Goal: Obtain resource: Download file/media

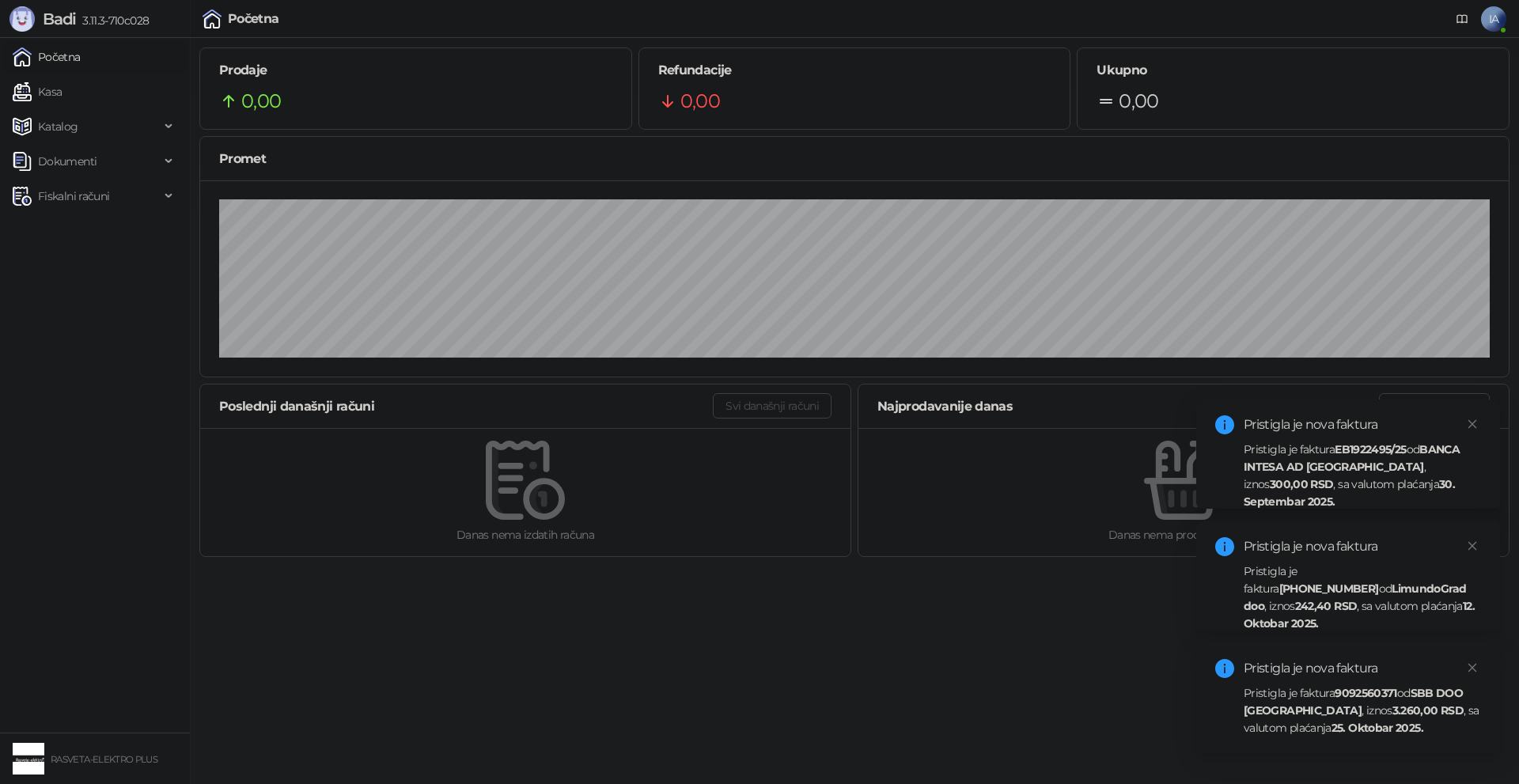
click at [1399, 475] on div "Pristigla je faktura EB1922495/25 od BANCA INTESA AD [GEOGRAPHIC_DATA] , iznos …" at bounding box center [1362, 475] width 238 height 70
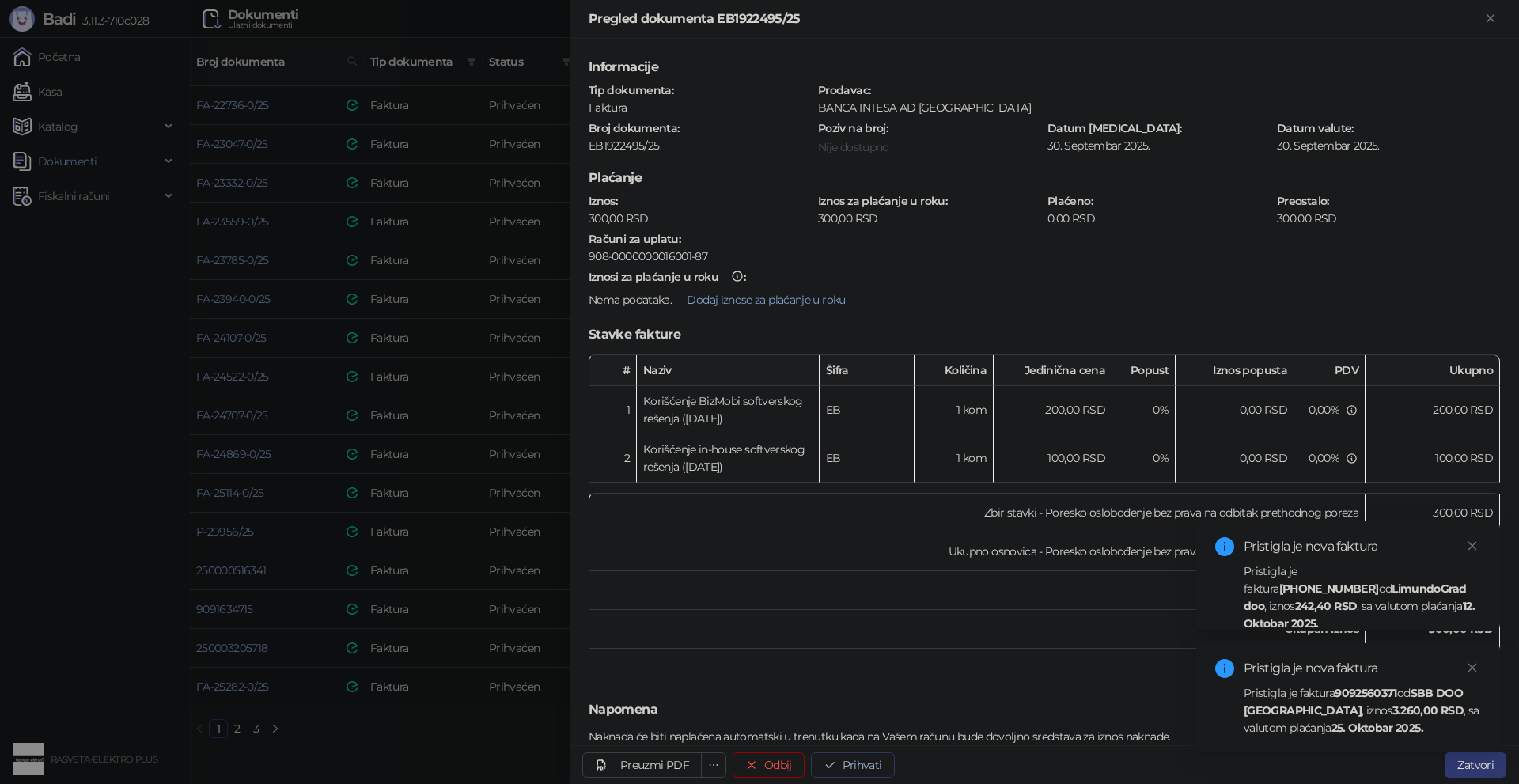
click at [849, 759] on button "Prihvati" at bounding box center [852, 764] width 83 height 25
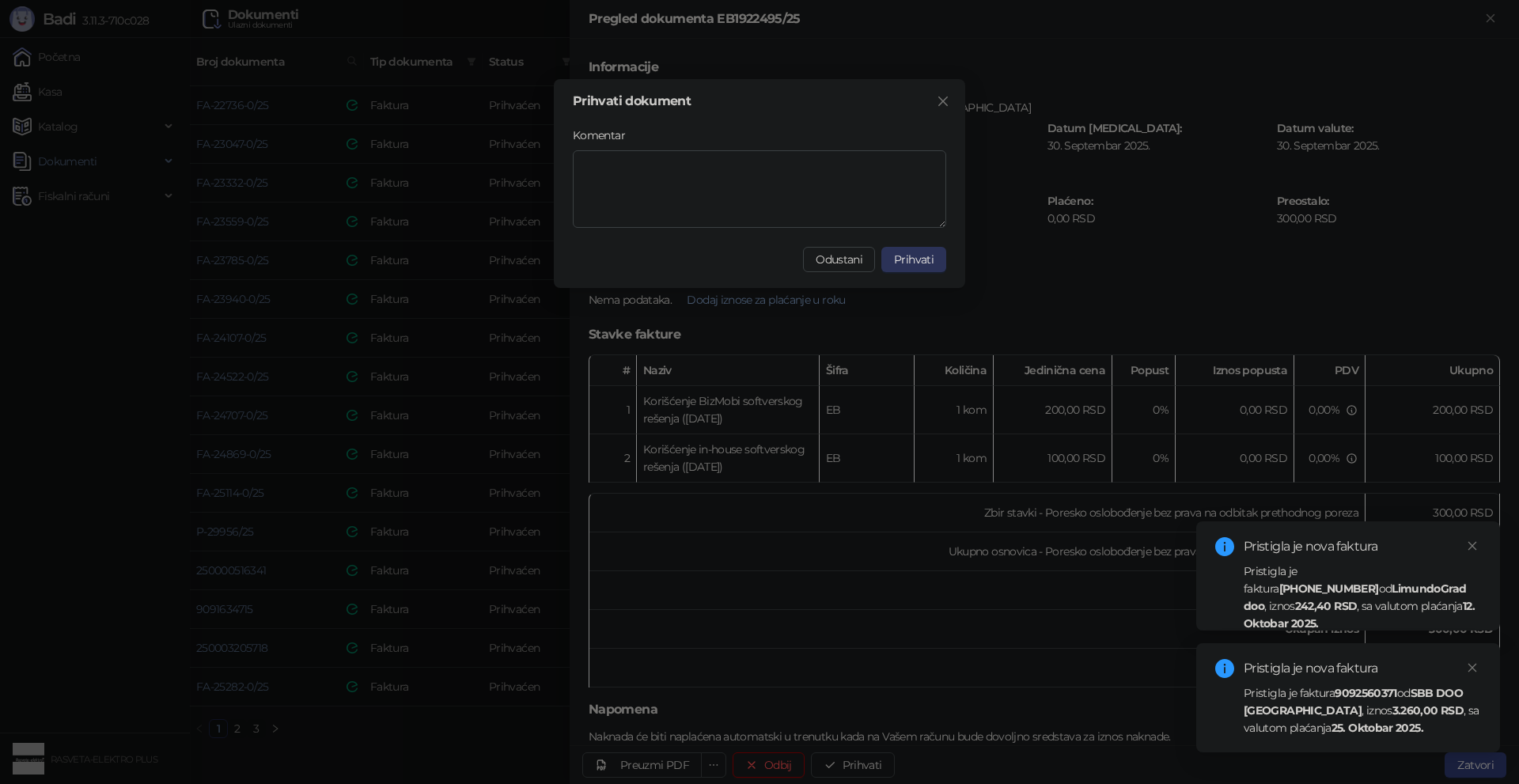
click at [894, 257] on button "Prihvati" at bounding box center [913, 259] width 65 height 25
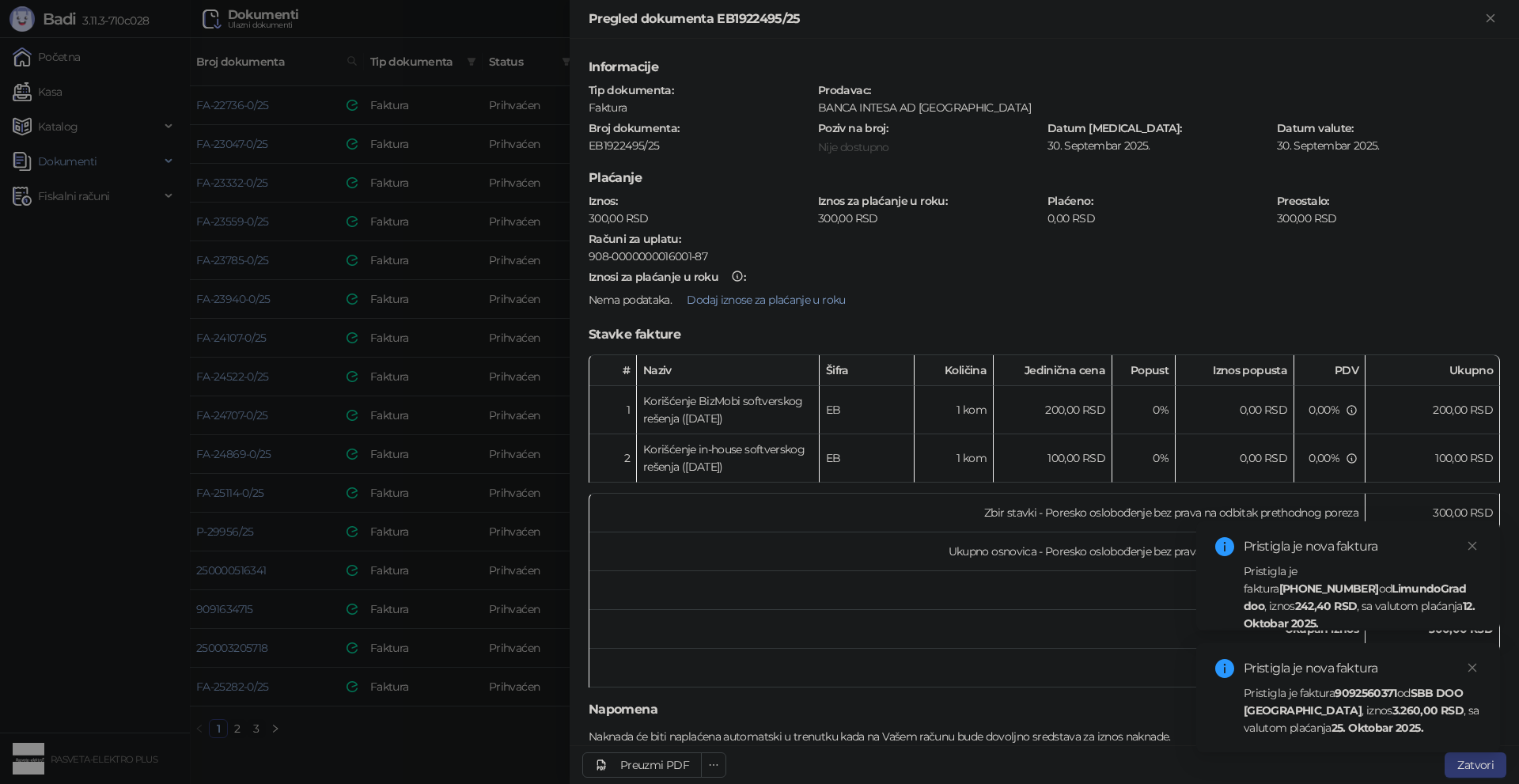
click at [1364, 583] on div "Pristigla je faktura [PHONE_NUMBER] od LimundoGrad doo , iznos 242,40 RSD , sa …" at bounding box center [1362, 597] width 238 height 70
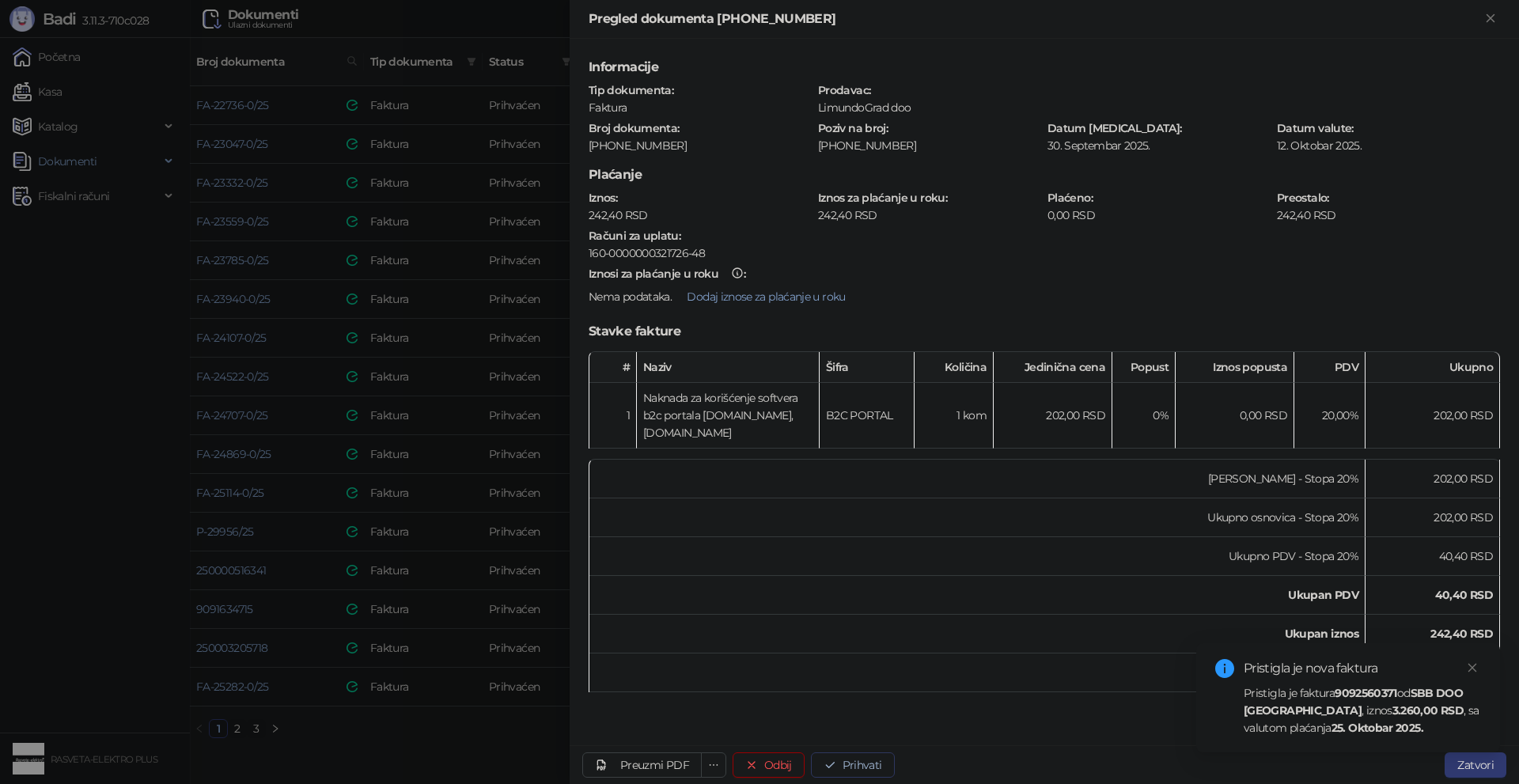
click at [849, 758] on button "Prihvati" at bounding box center [852, 764] width 83 height 25
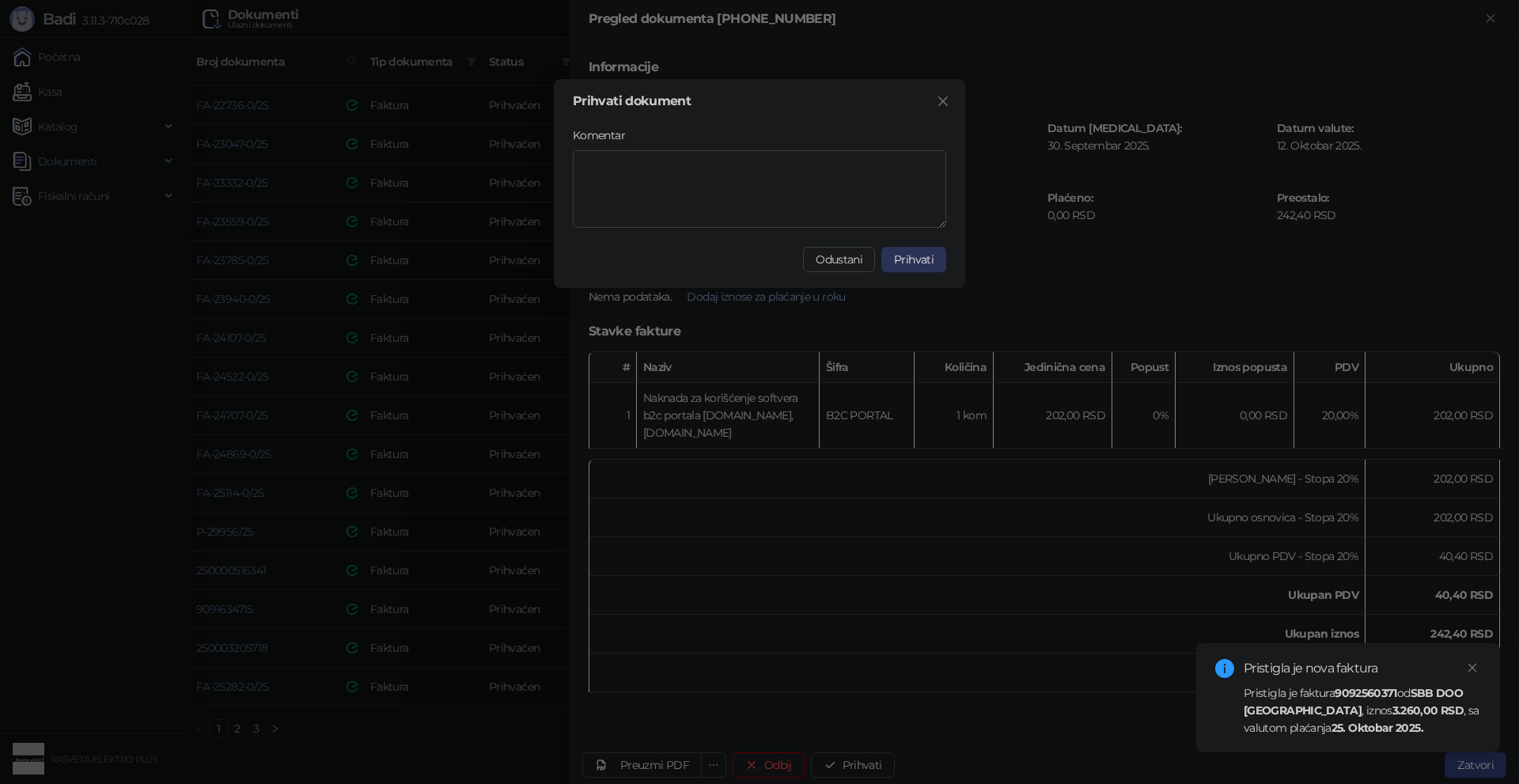
click at [903, 269] on button "Prihvati" at bounding box center [913, 259] width 65 height 25
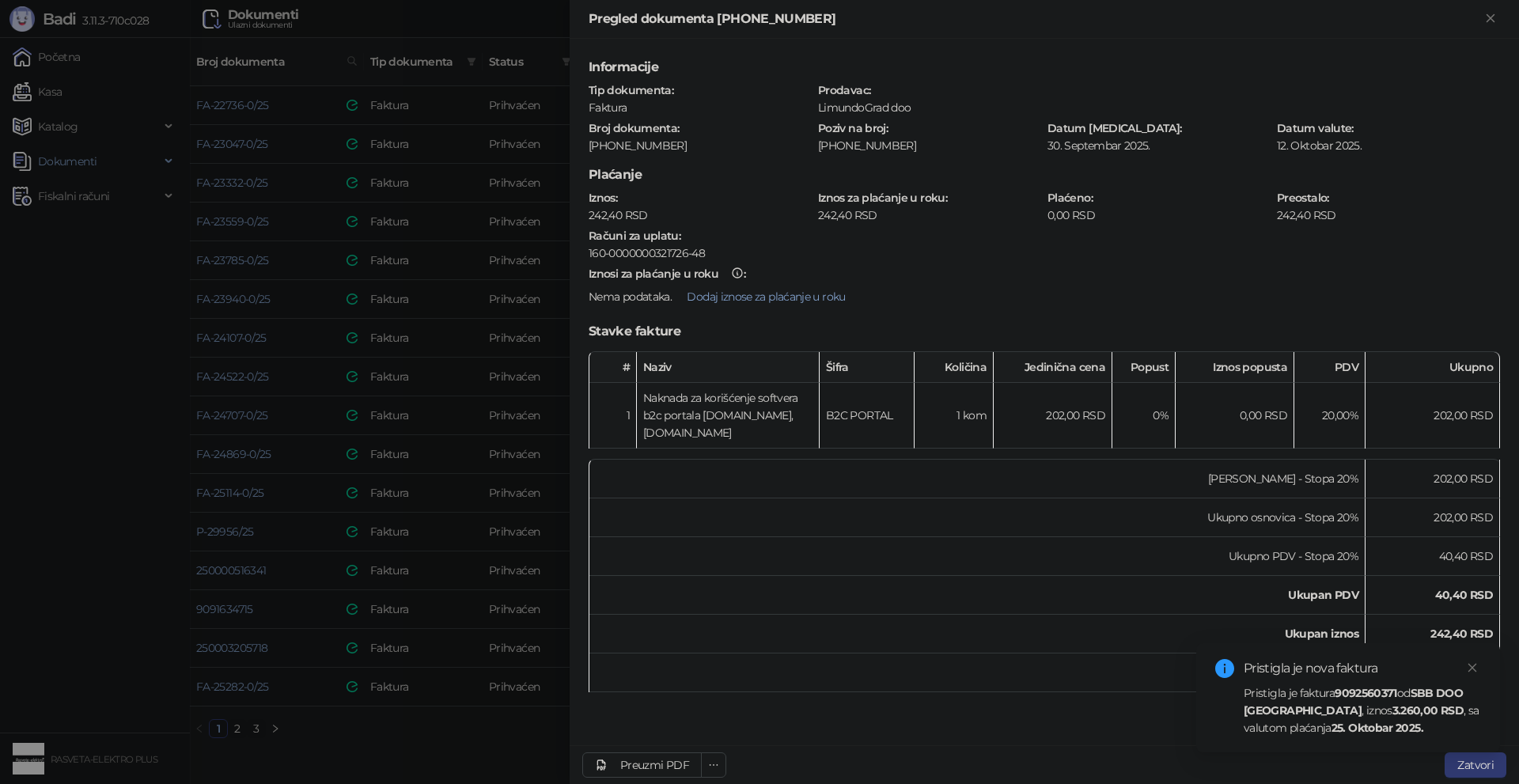
click at [1346, 725] on strong "25. Oktobar 2025." at bounding box center [1377, 728] width 92 height 15
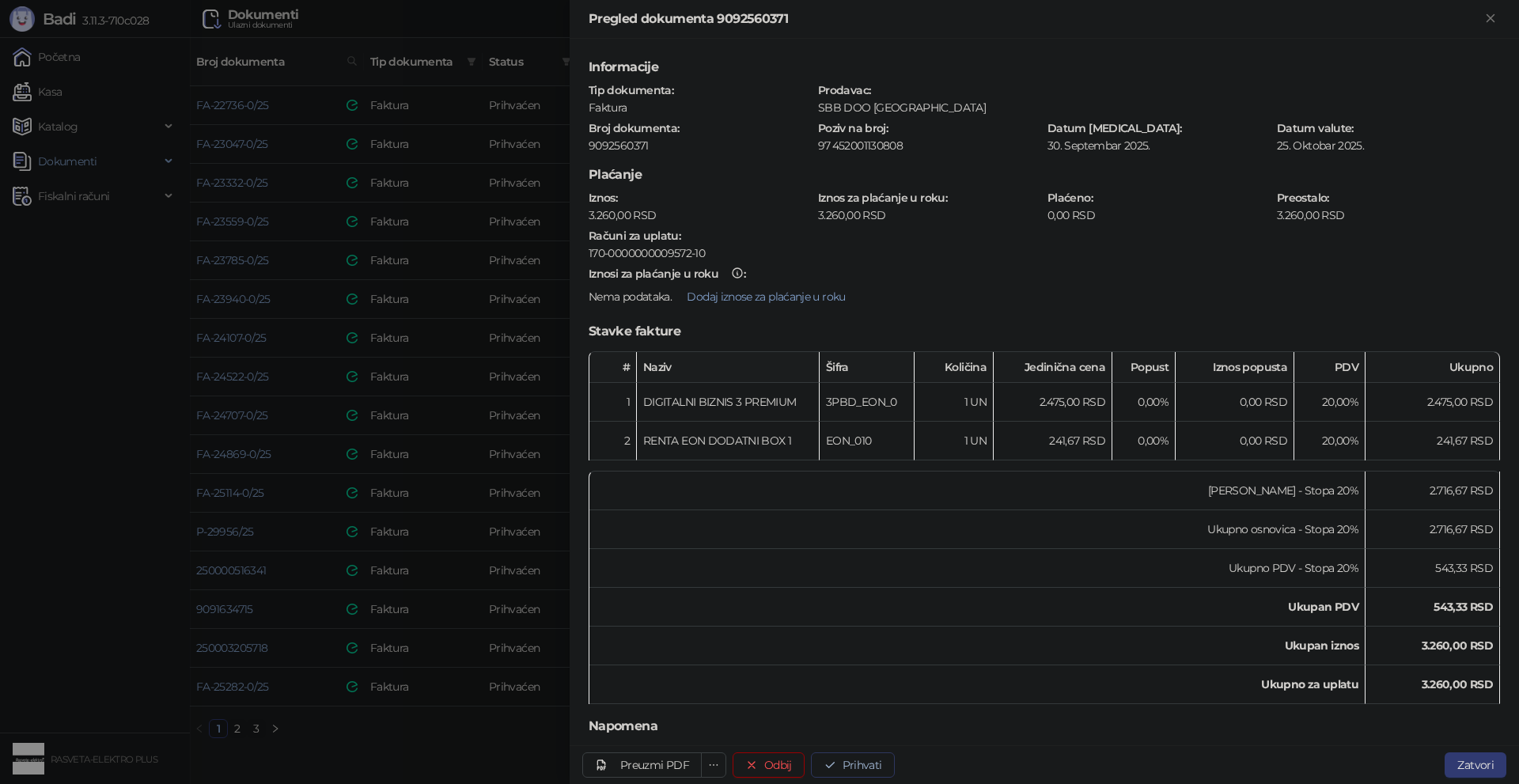
click at [867, 767] on button "Prihvati" at bounding box center [852, 764] width 83 height 25
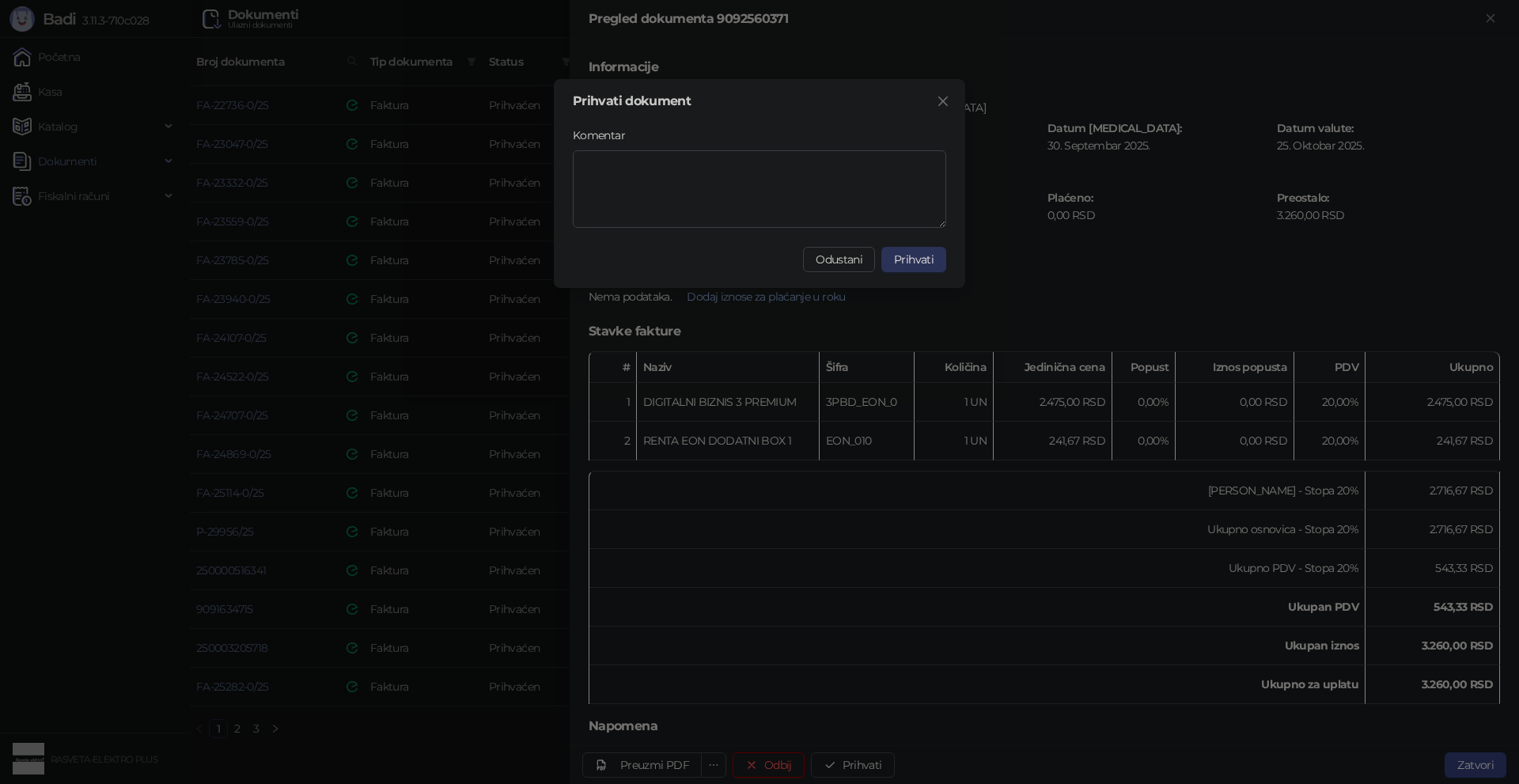
click at [930, 249] on button "Prihvati" at bounding box center [913, 259] width 65 height 25
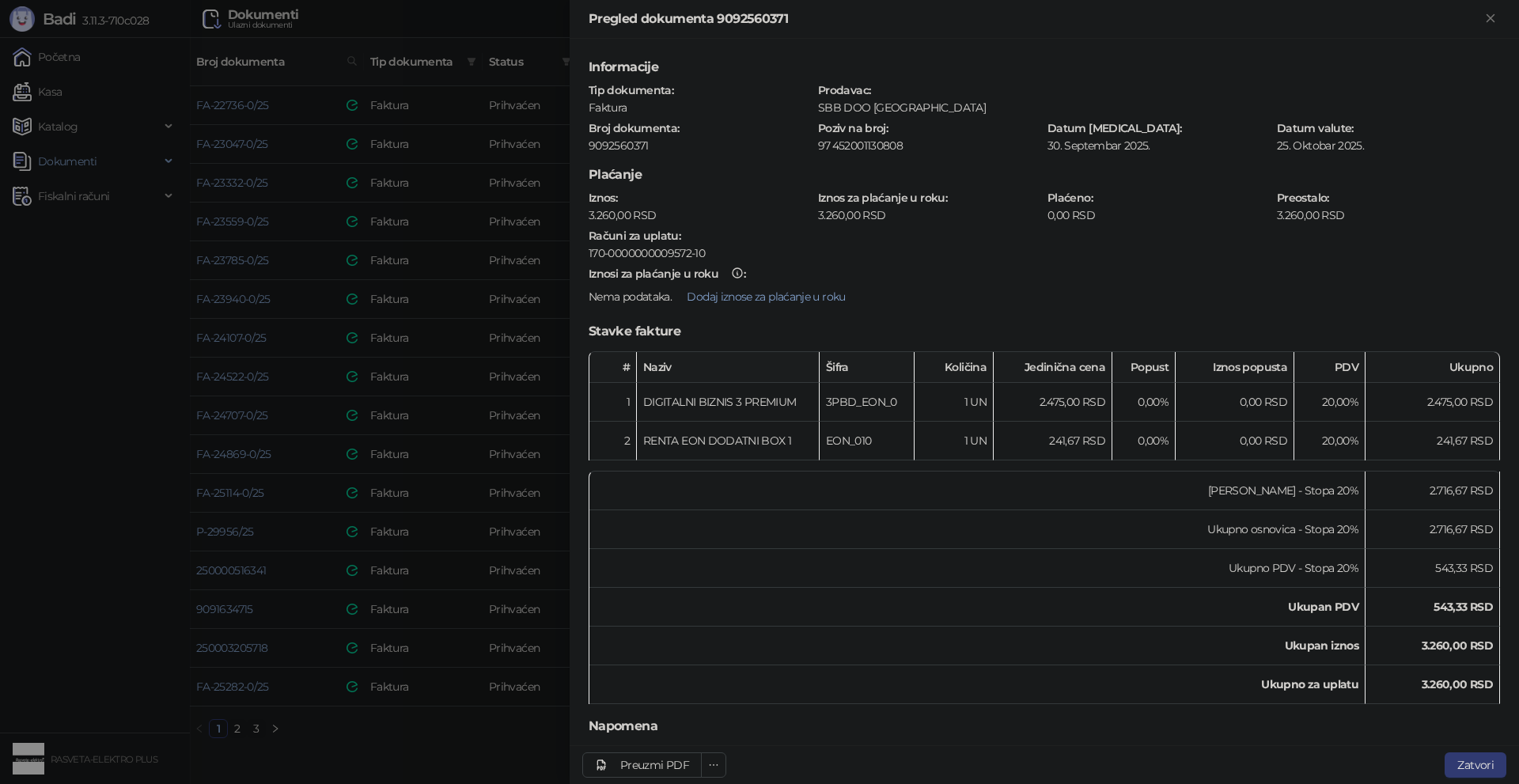
click at [459, 491] on div at bounding box center [759, 392] width 1519 height 784
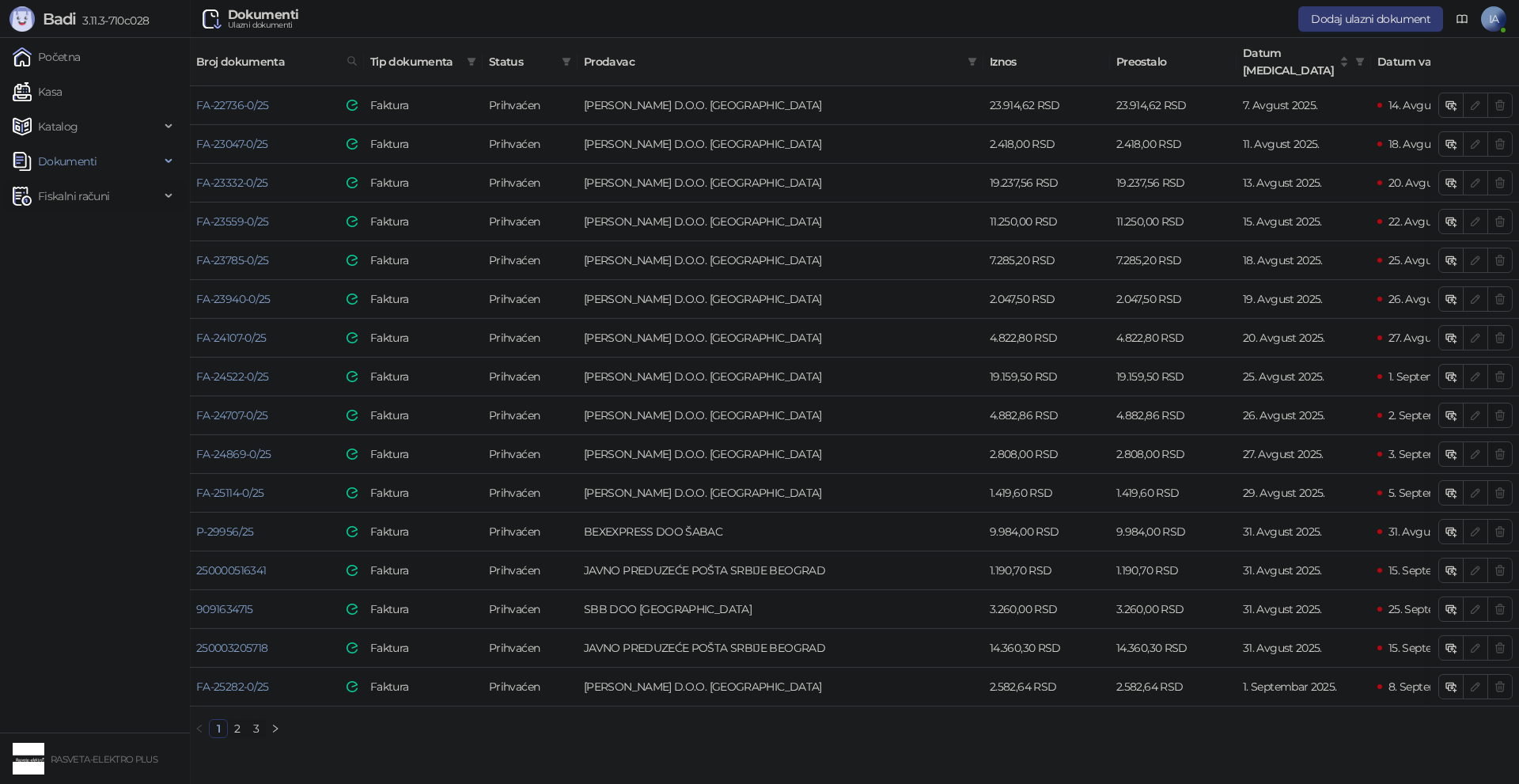
click at [66, 194] on span "Fiskalni računi" at bounding box center [73, 196] width 71 height 32
click at [86, 272] on link "Po danima" at bounding box center [59, 266] width 81 height 32
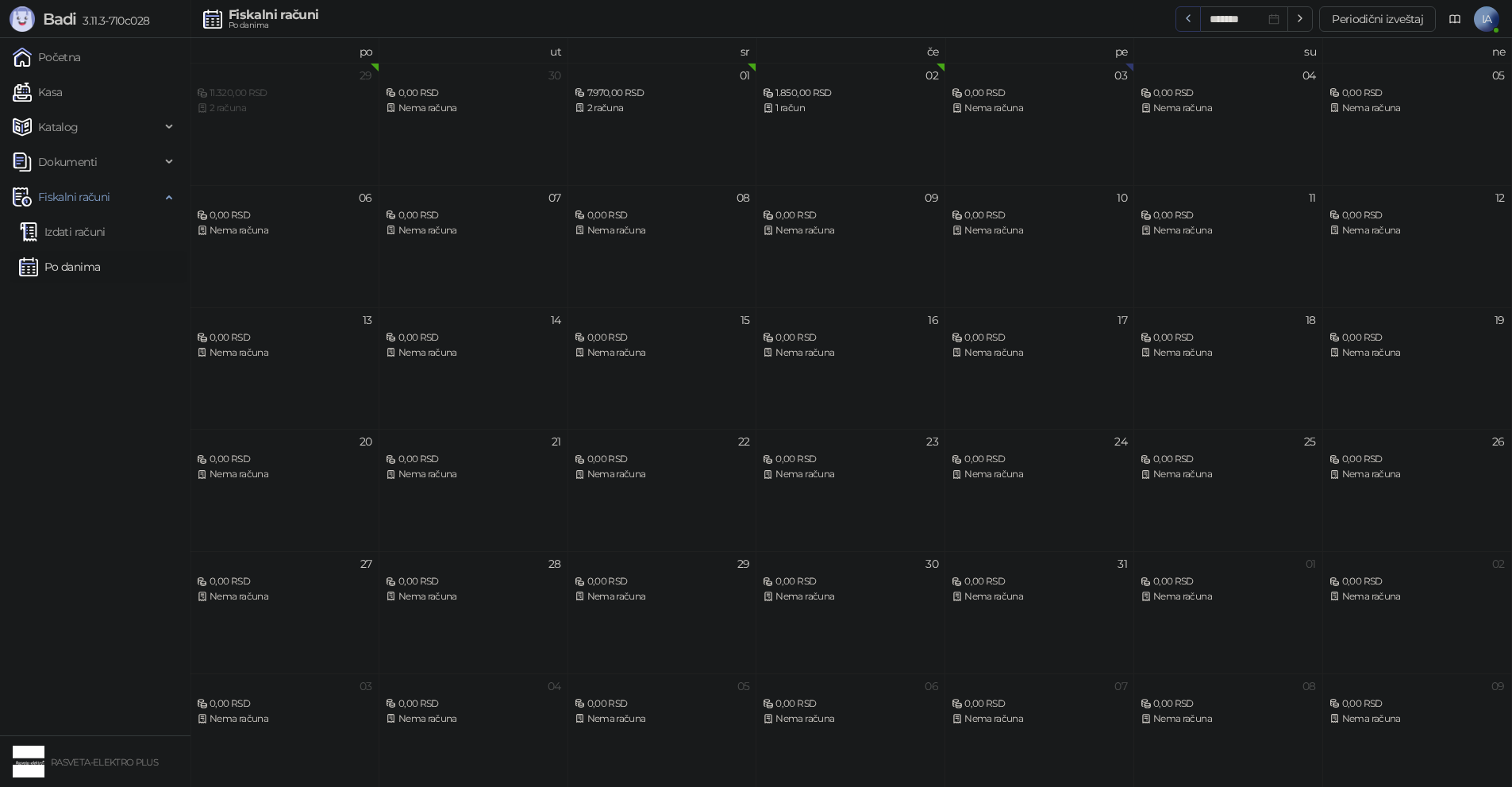
click at [1183, 21] on icon "button" at bounding box center [1188, 18] width 13 height 13
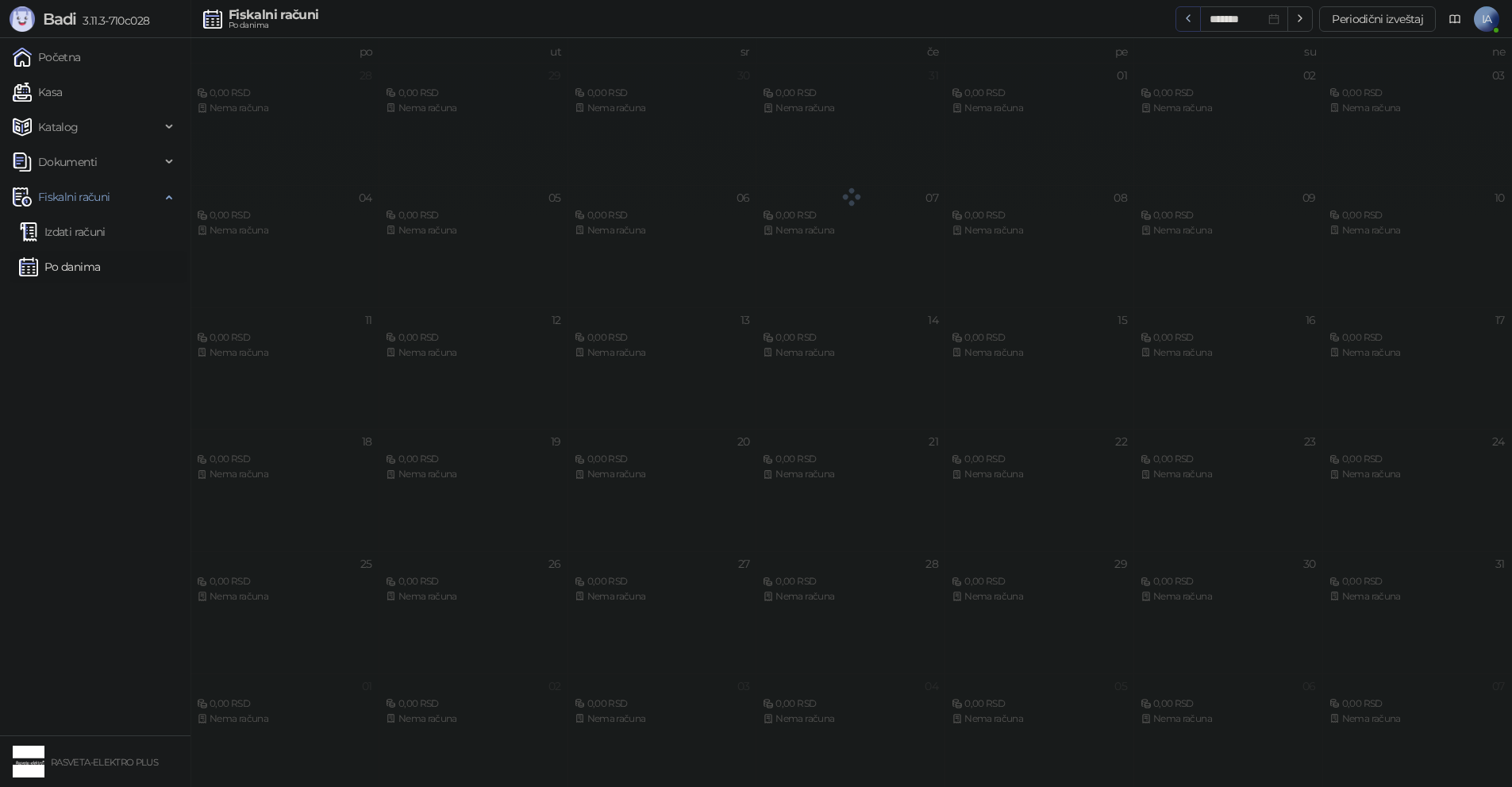
click at [1183, 21] on icon "button" at bounding box center [1188, 18] width 13 height 13
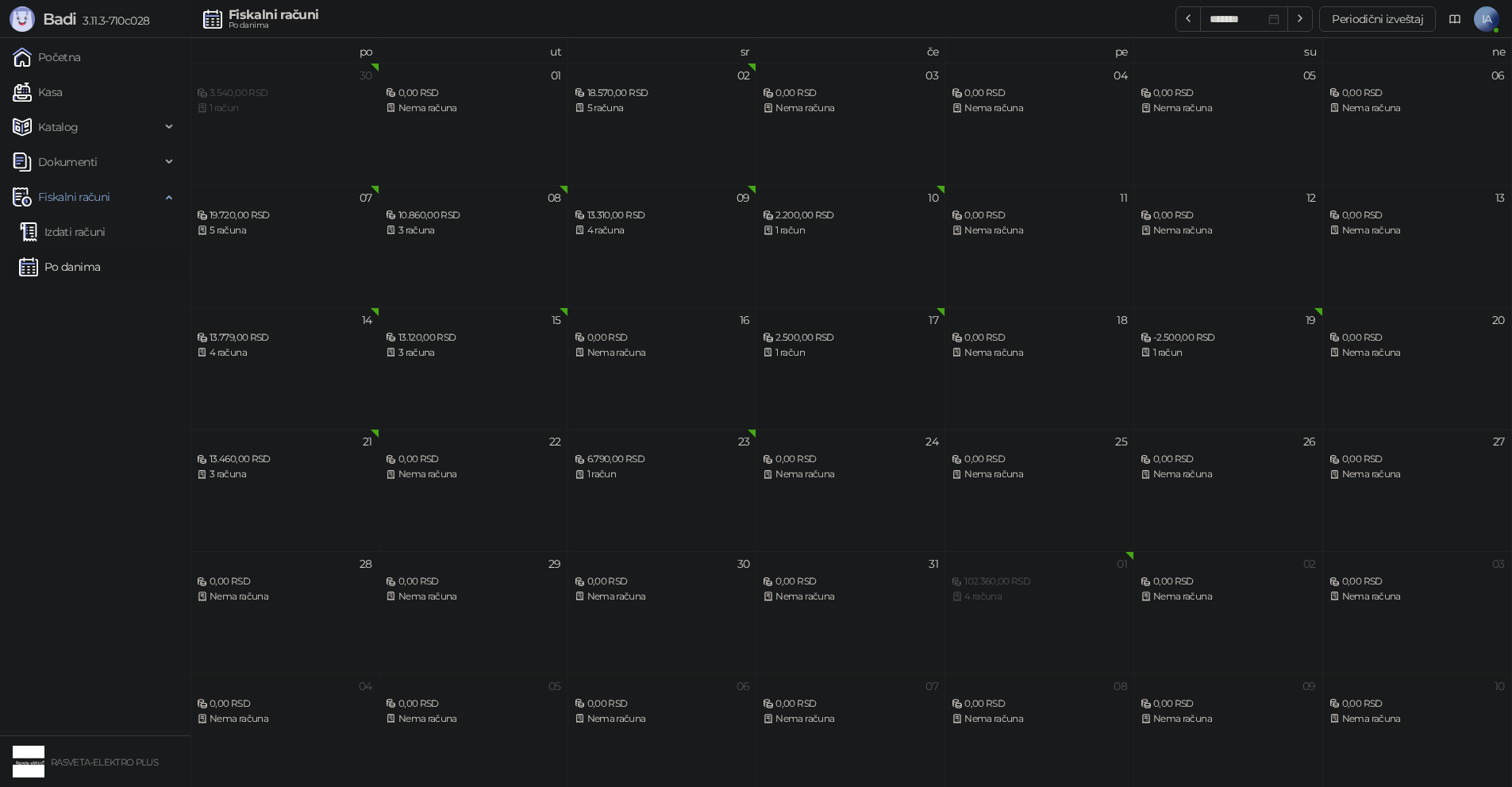
click at [908, 372] on div "17 2.500,00 RSD 1 račun" at bounding box center [851, 369] width 189 height 123
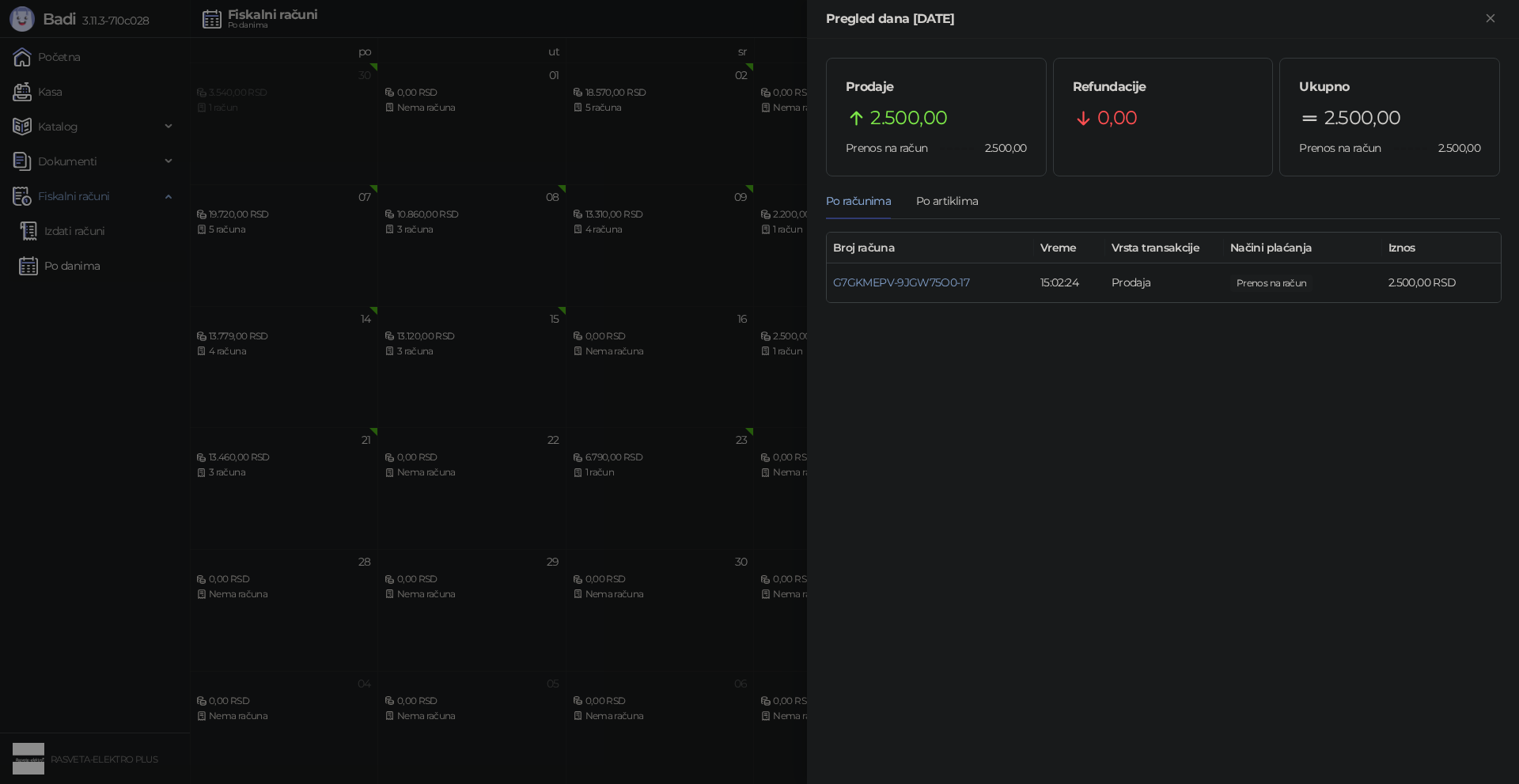
click at [683, 394] on div at bounding box center [759, 392] width 1519 height 784
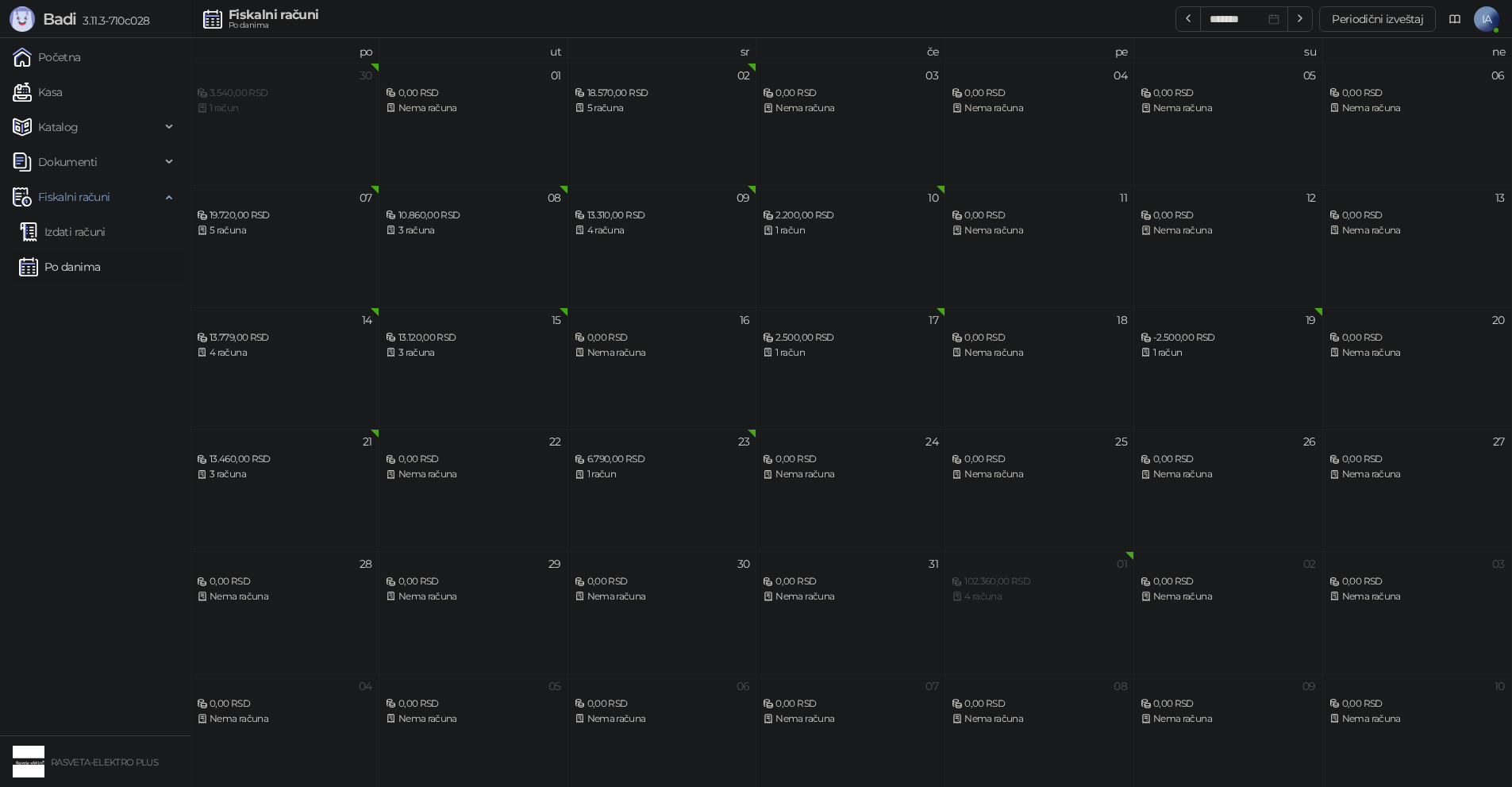
click at [1182, 365] on div "19 -2.500,00 RSD 1 račun" at bounding box center [1229, 369] width 189 height 123
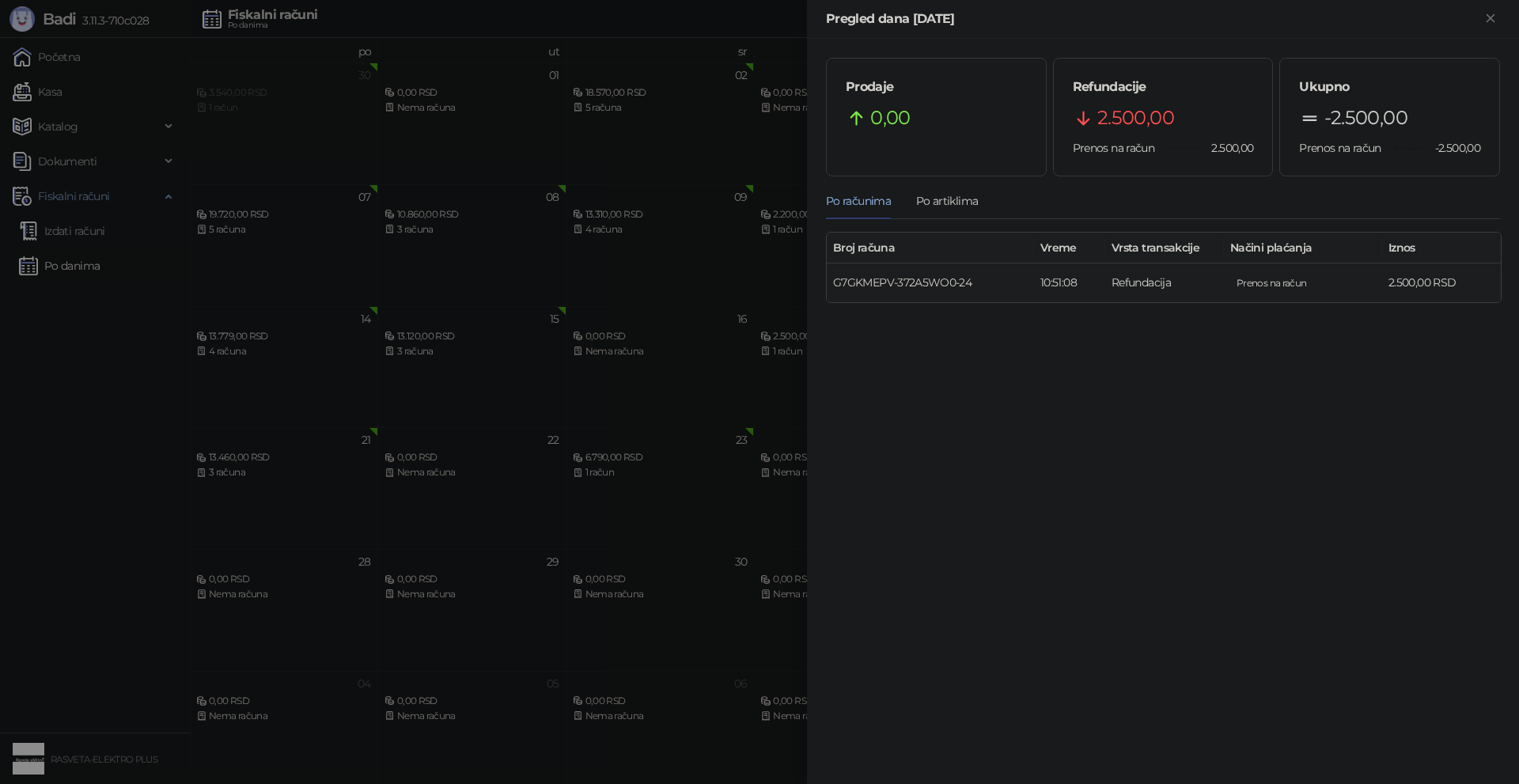
click at [896, 276] on link "G7GKMEPV-372A5WO0-24" at bounding box center [902, 282] width 139 height 15
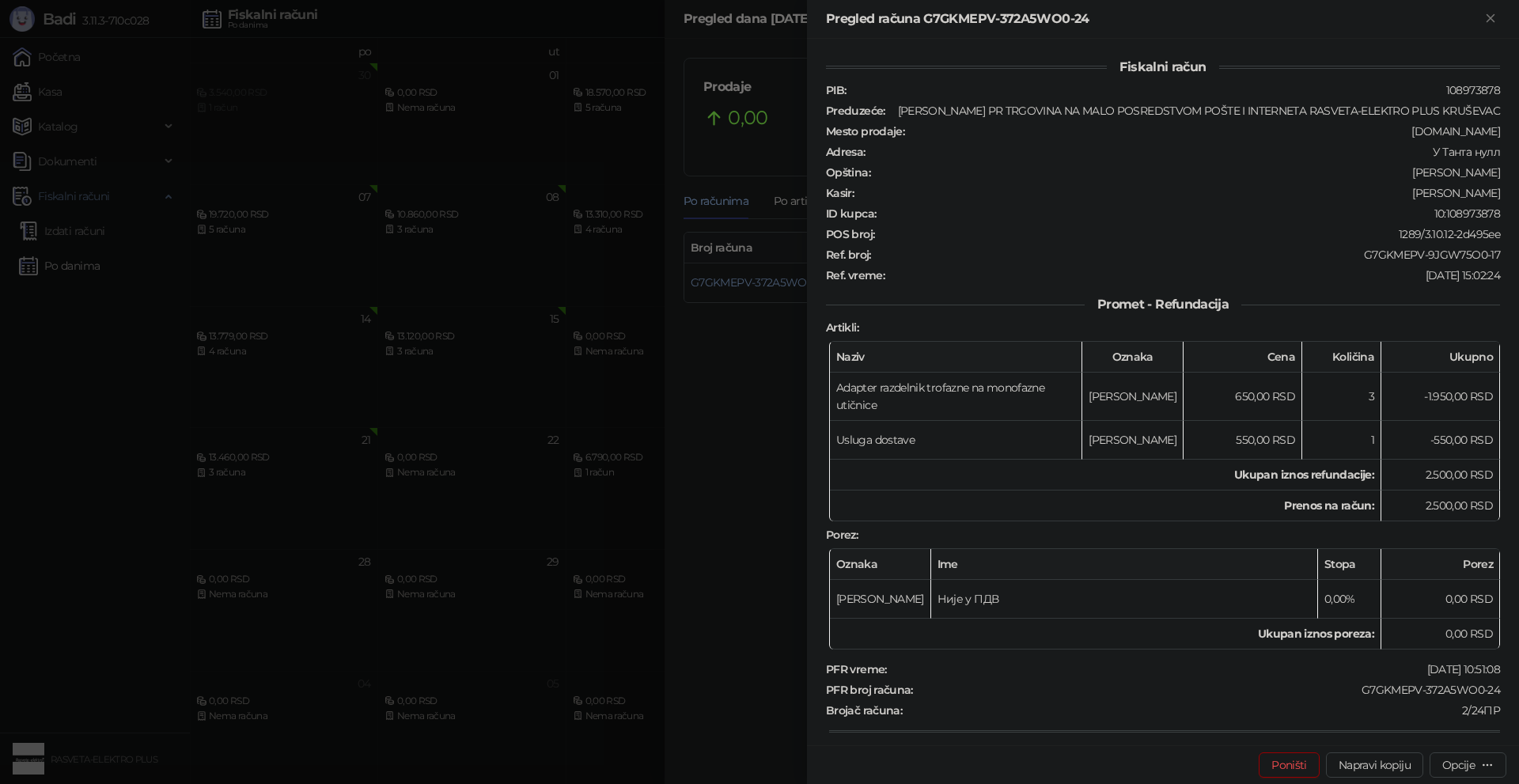
click at [488, 590] on div at bounding box center [759, 392] width 1519 height 784
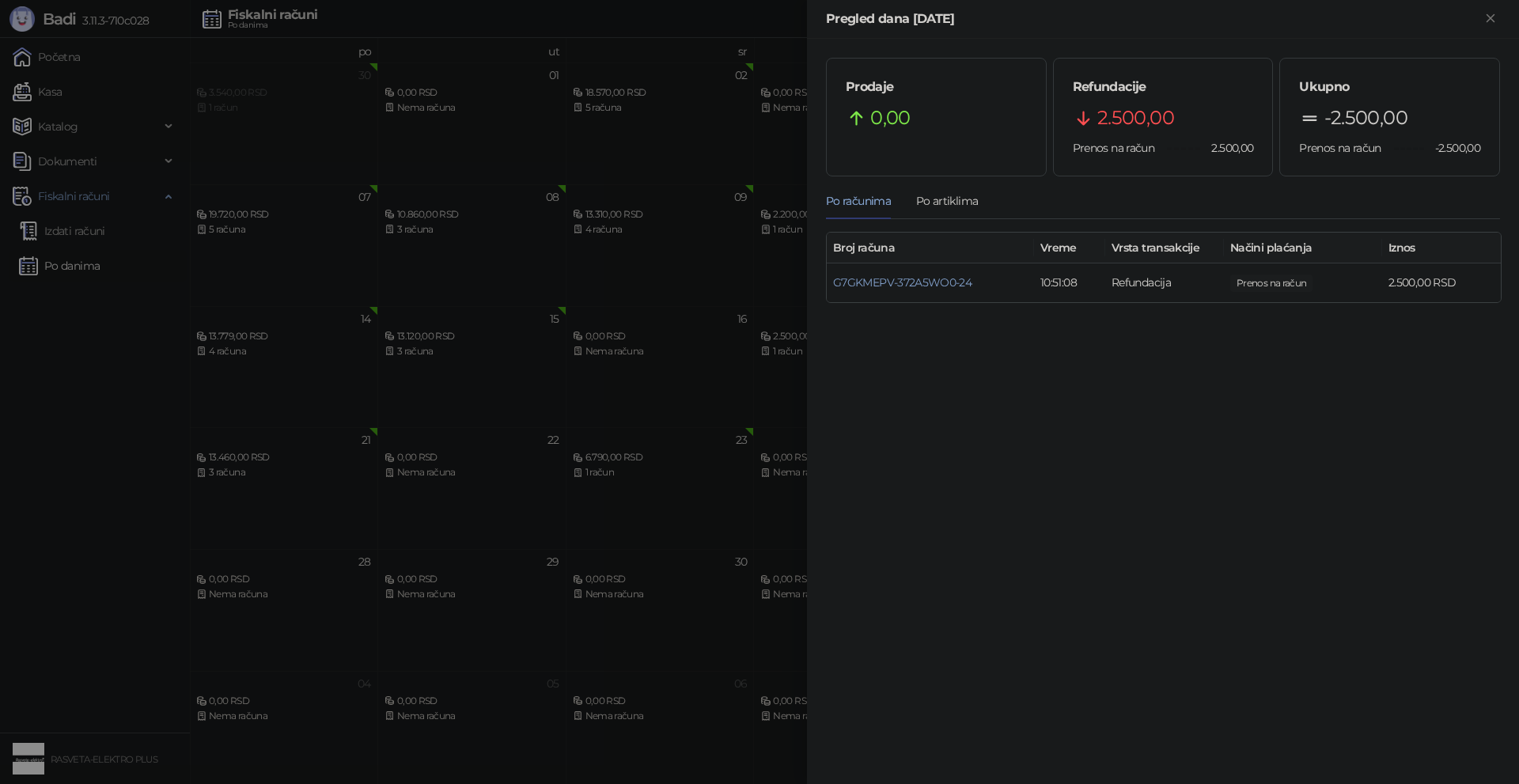
click at [659, 516] on div at bounding box center [759, 392] width 1519 height 784
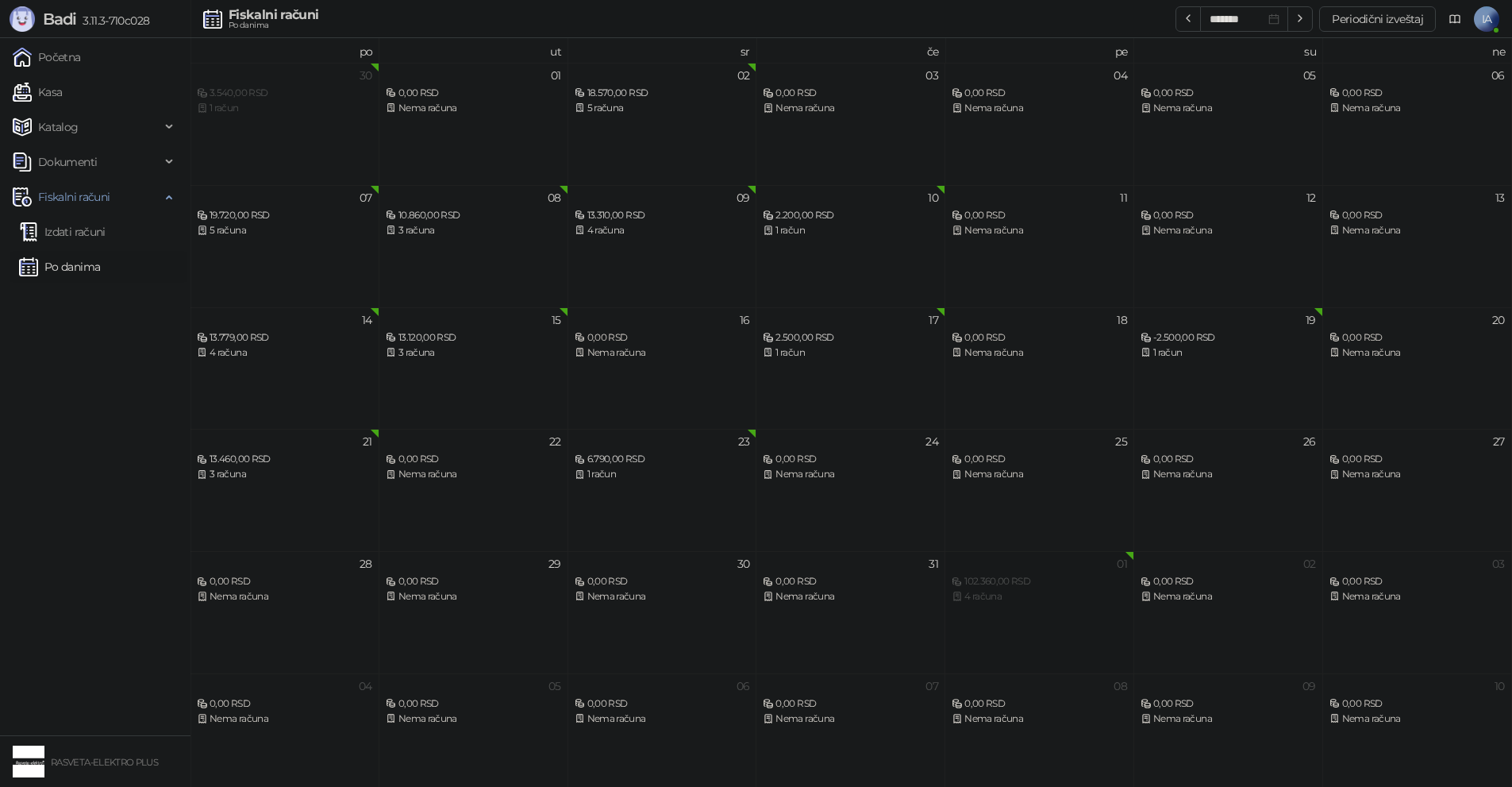
click at [1003, 604] on div "4 računa" at bounding box center [1039, 596] width 175 height 15
type input "*******"
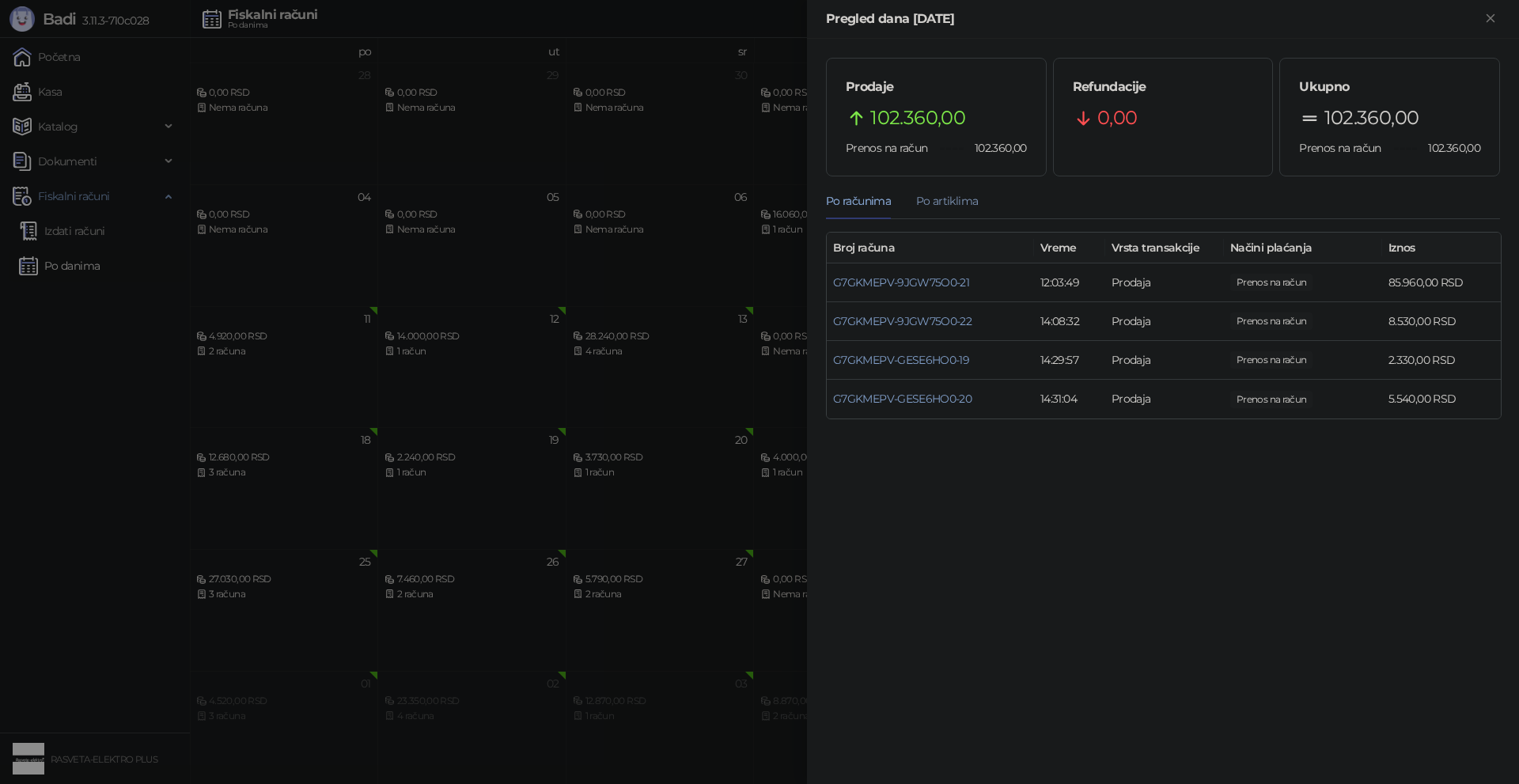
click at [932, 203] on div "Po artiklima" at bounding box center [948, 201] width 62 height 17
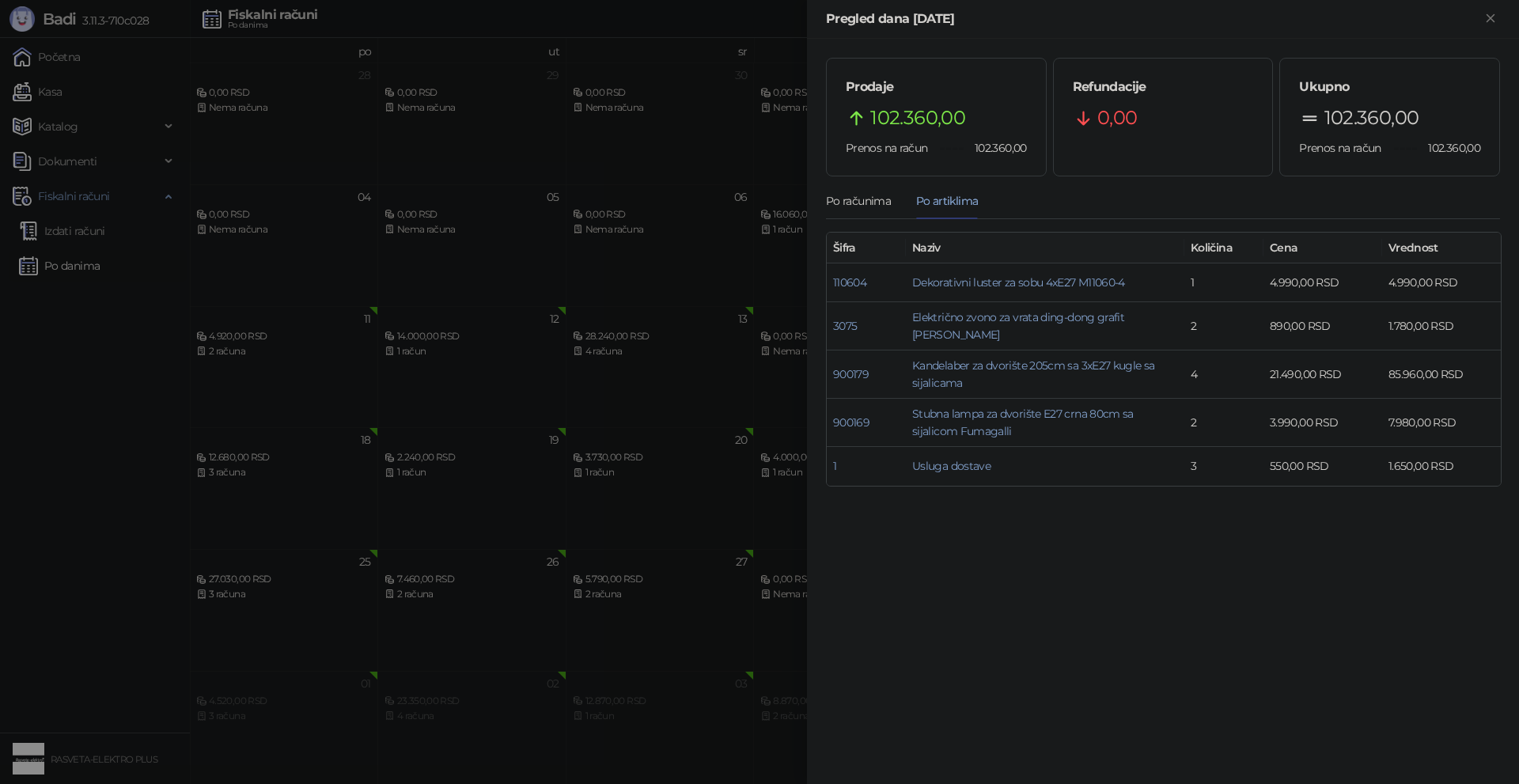
click at [77, 682] on div at bounding box center [759, 392] width 1519 height 784
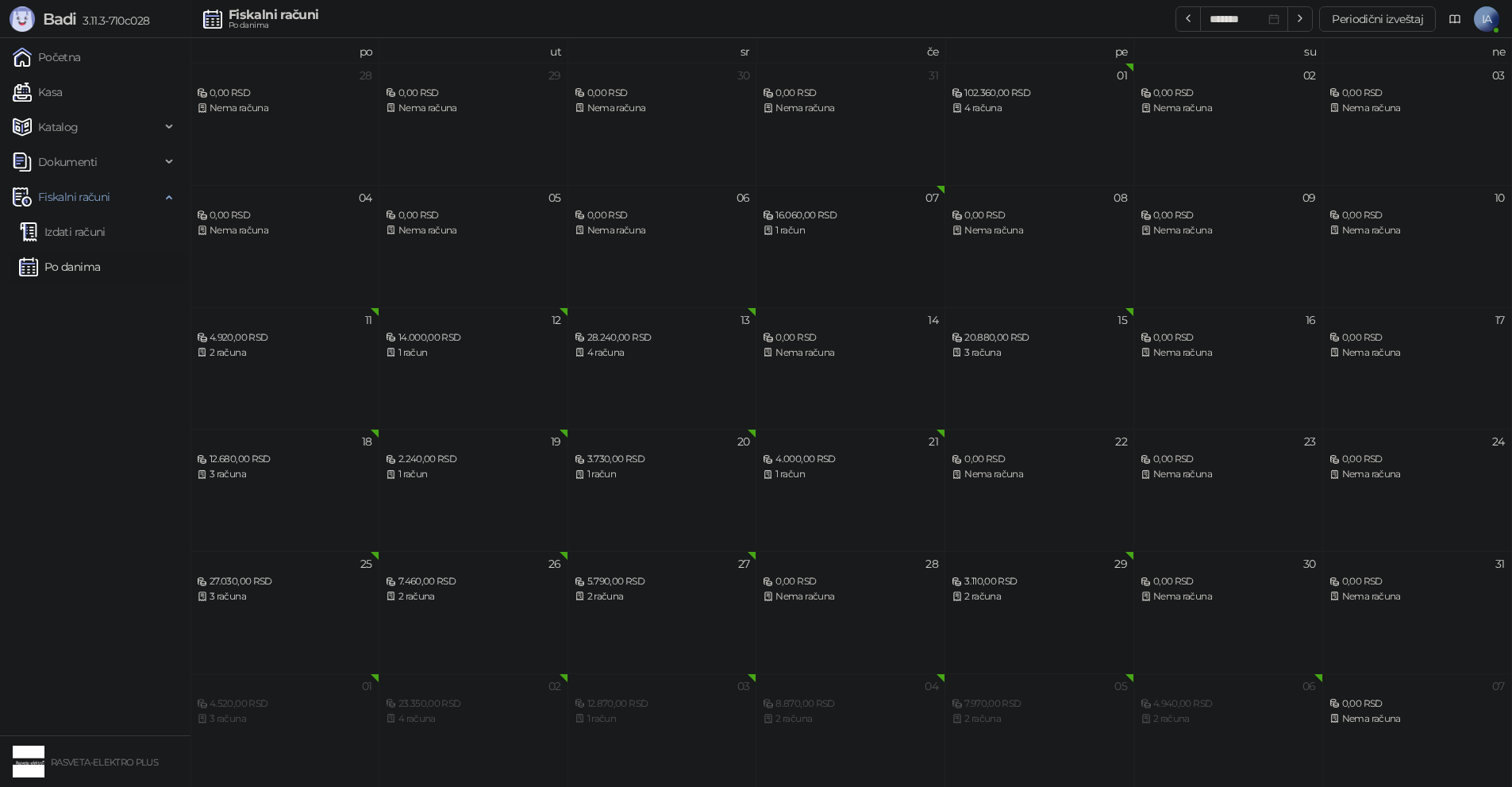
click at [895, 258] on div "07 16.060,00 RSD 1 račun" at bounding box center [851, 246] width 189 height 123
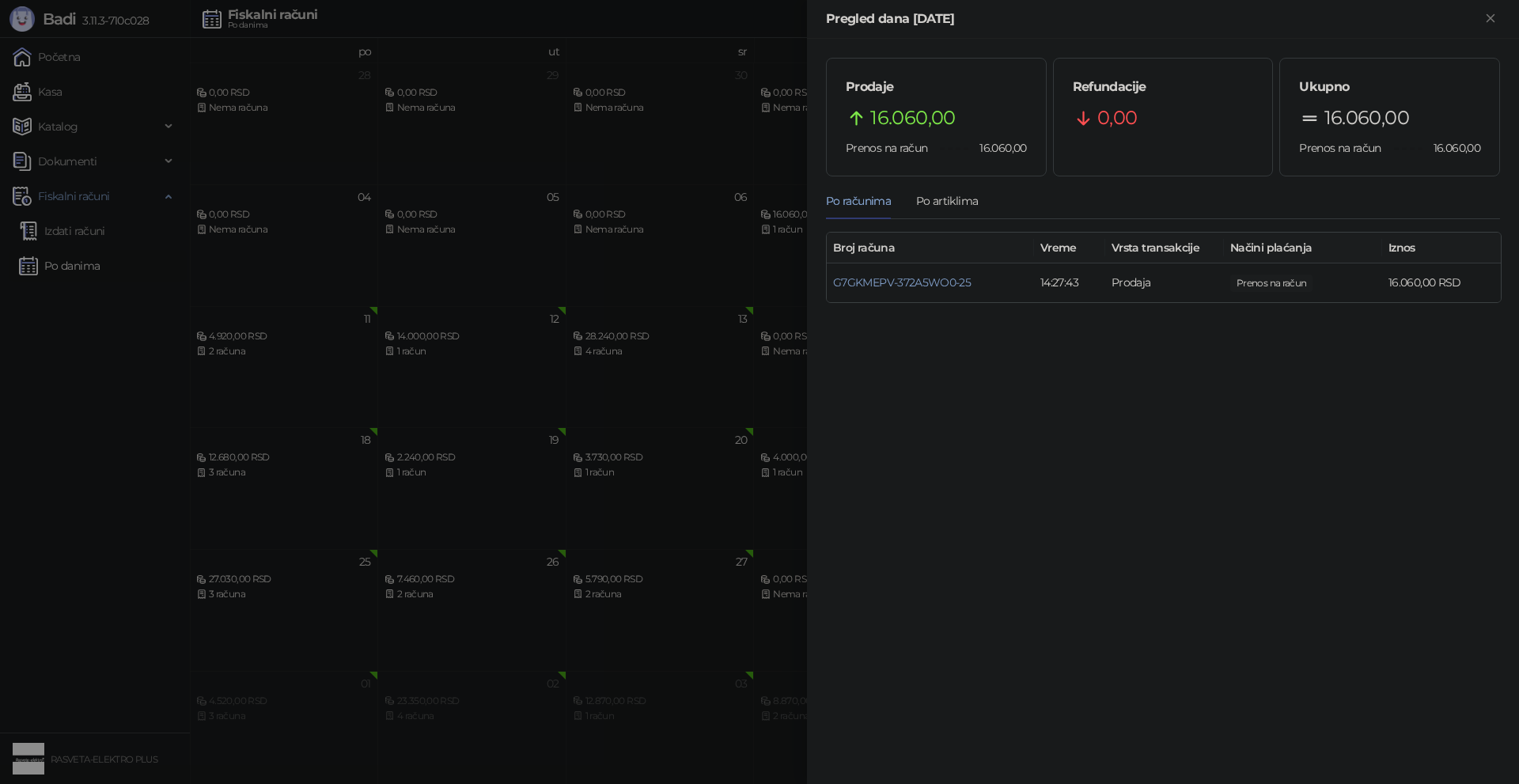
click at [800, 299] on div at bounding box center [759, 392] width 1519 height 784
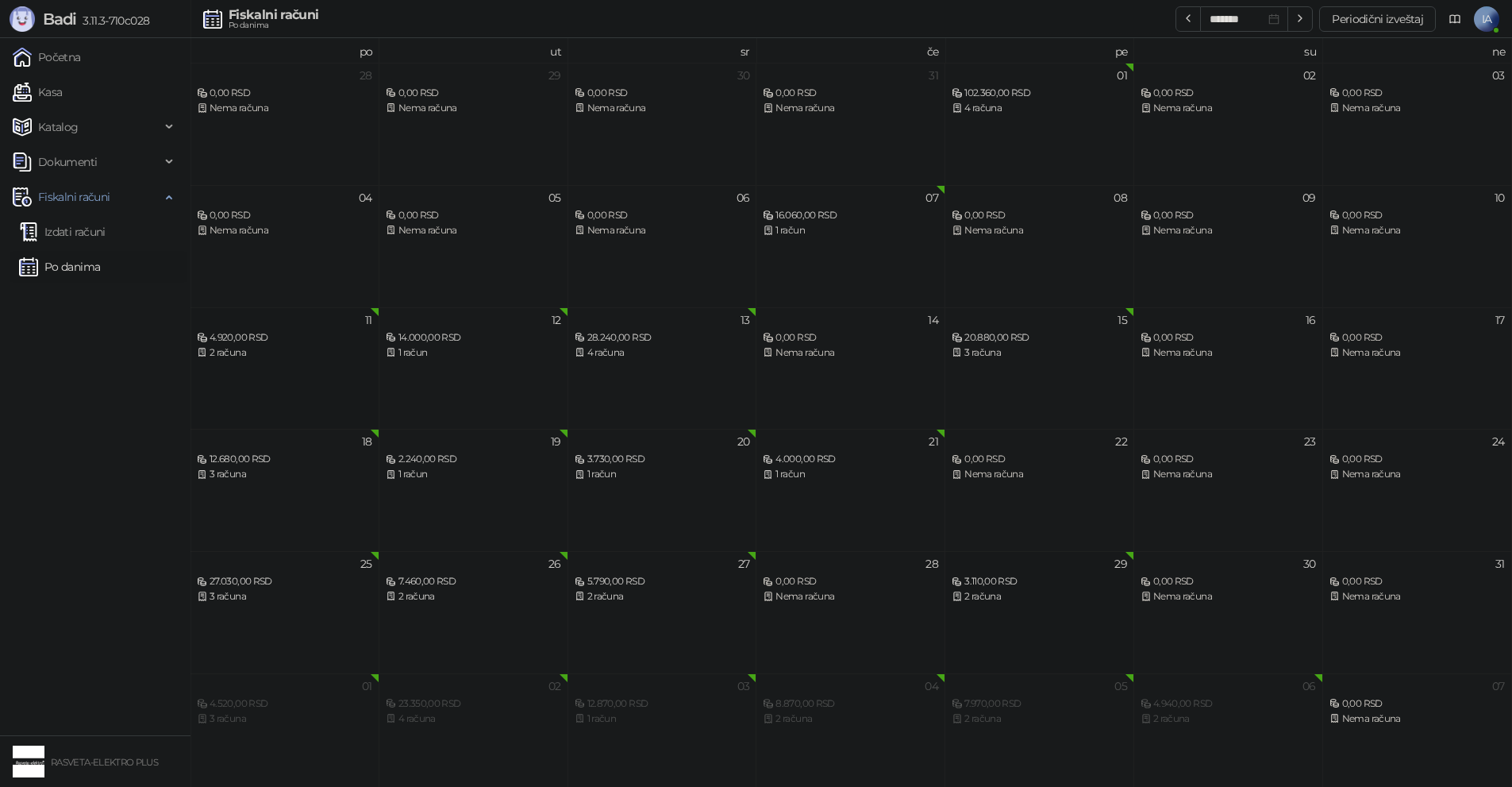
click at [287, 392] on div "11 4.920,00 RSD 2 računa" at bounding box center [285, 369] width 189 height 123
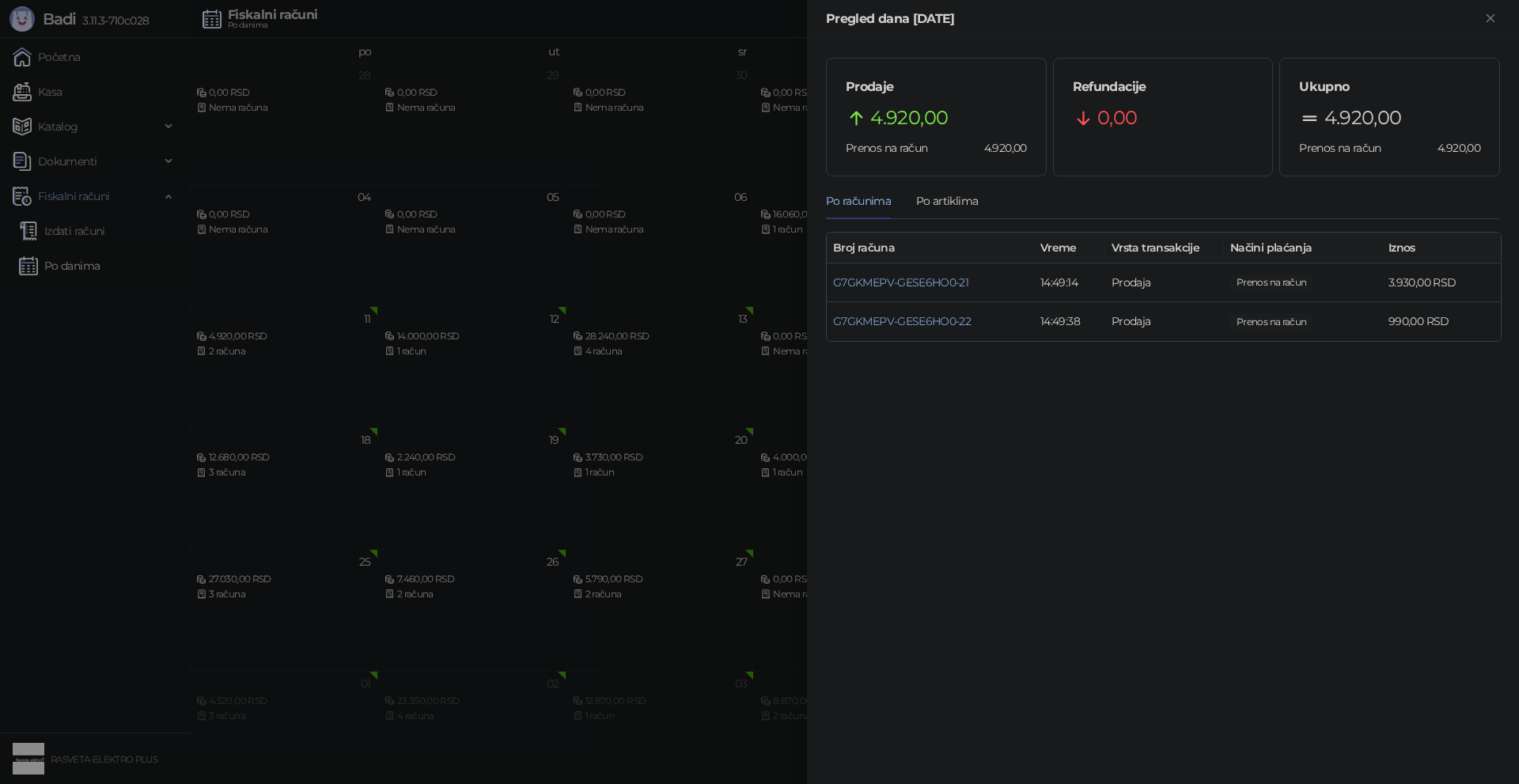
click at [140, 350] on div at bounding box center [759, 392] width 1519 height 784
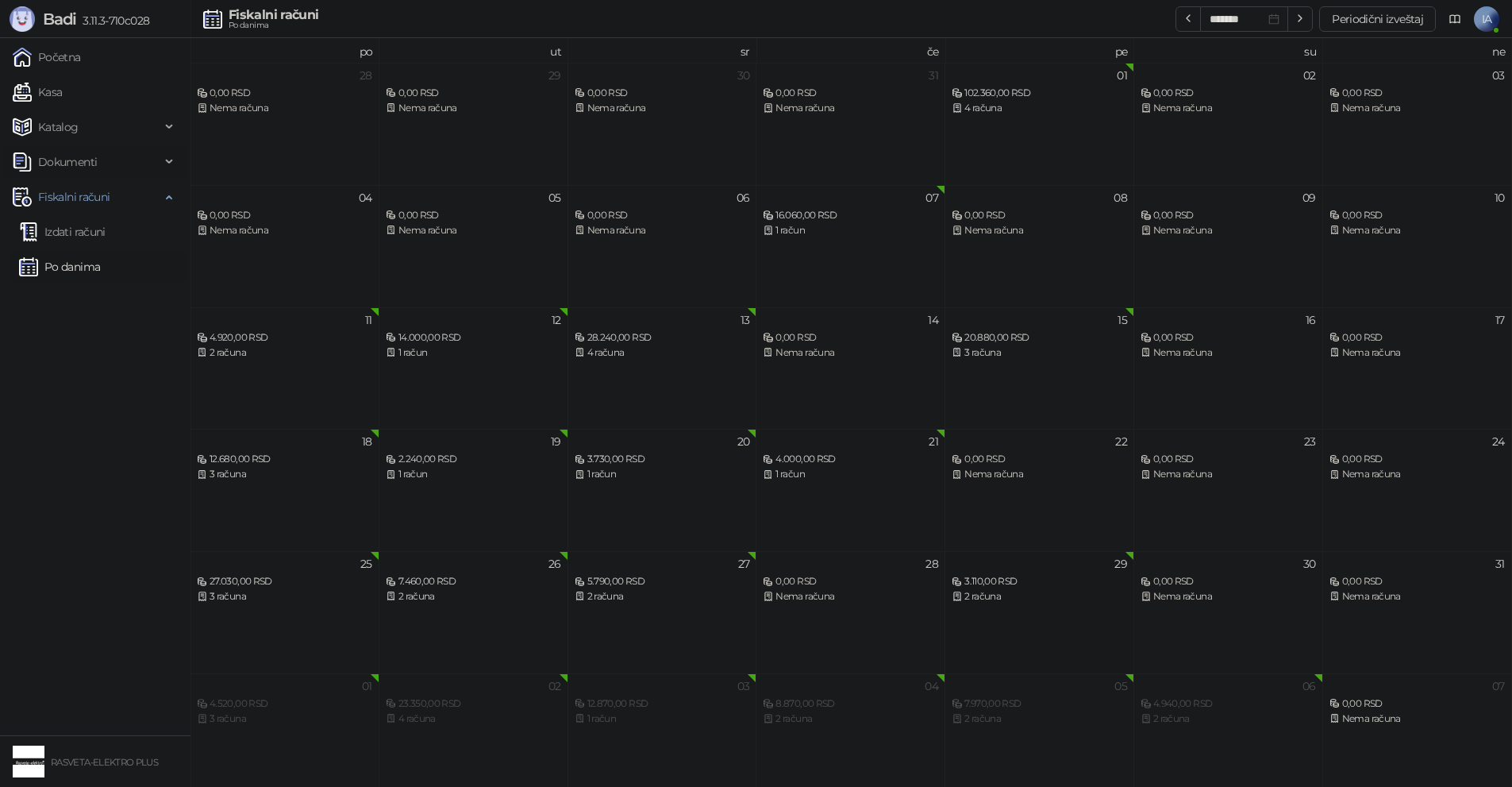
click at [81, 161] on span "Dokumenti" at bounding box center [67, 162] width 59 height 32
click at [104, 190] on link "Ulazni dokumenti" at bounding box center [77, 197] width 116 height 32
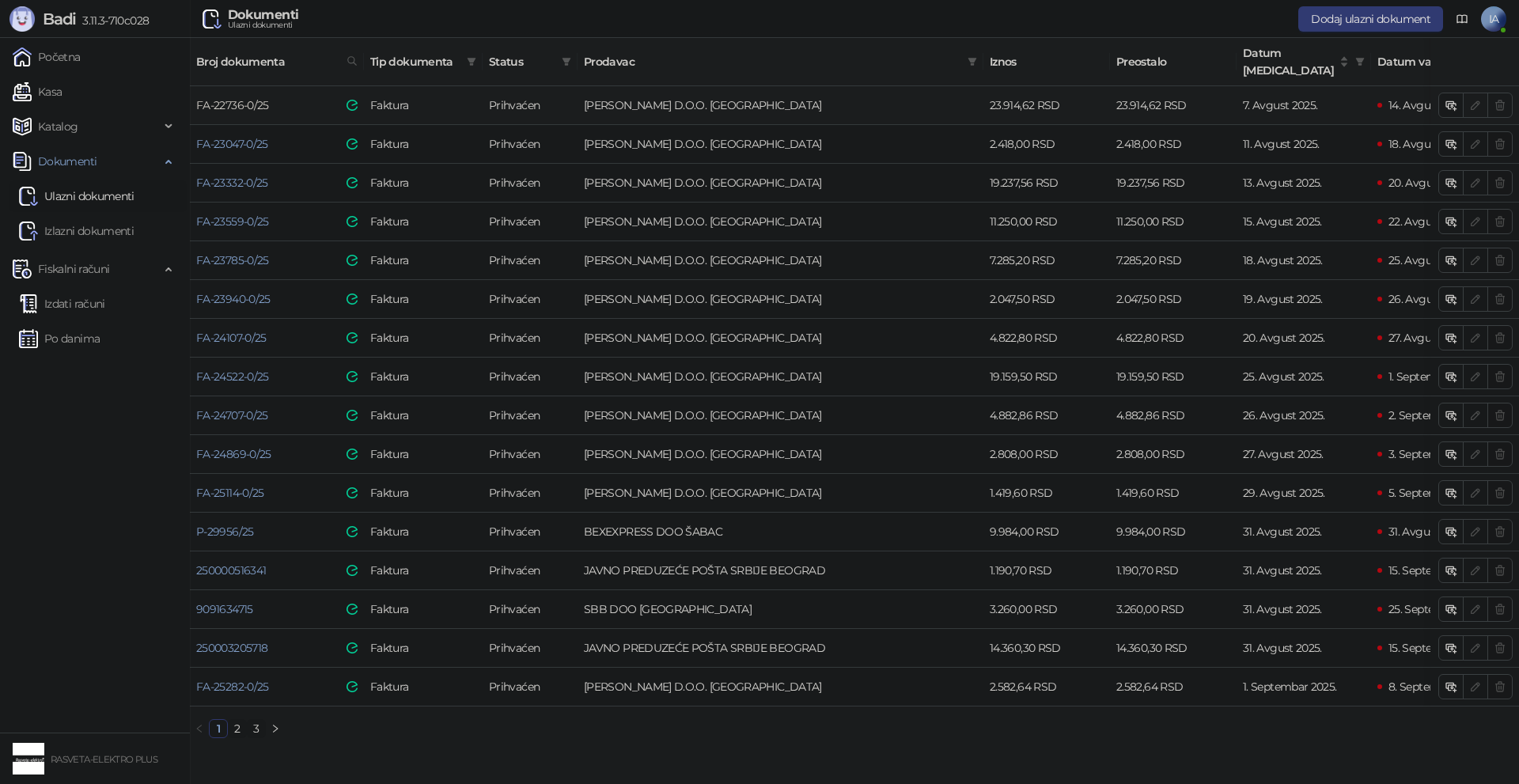
click at [255, 98] on link "FA-22736-0/25" at bounding box center [232, 105] width 73 height 15
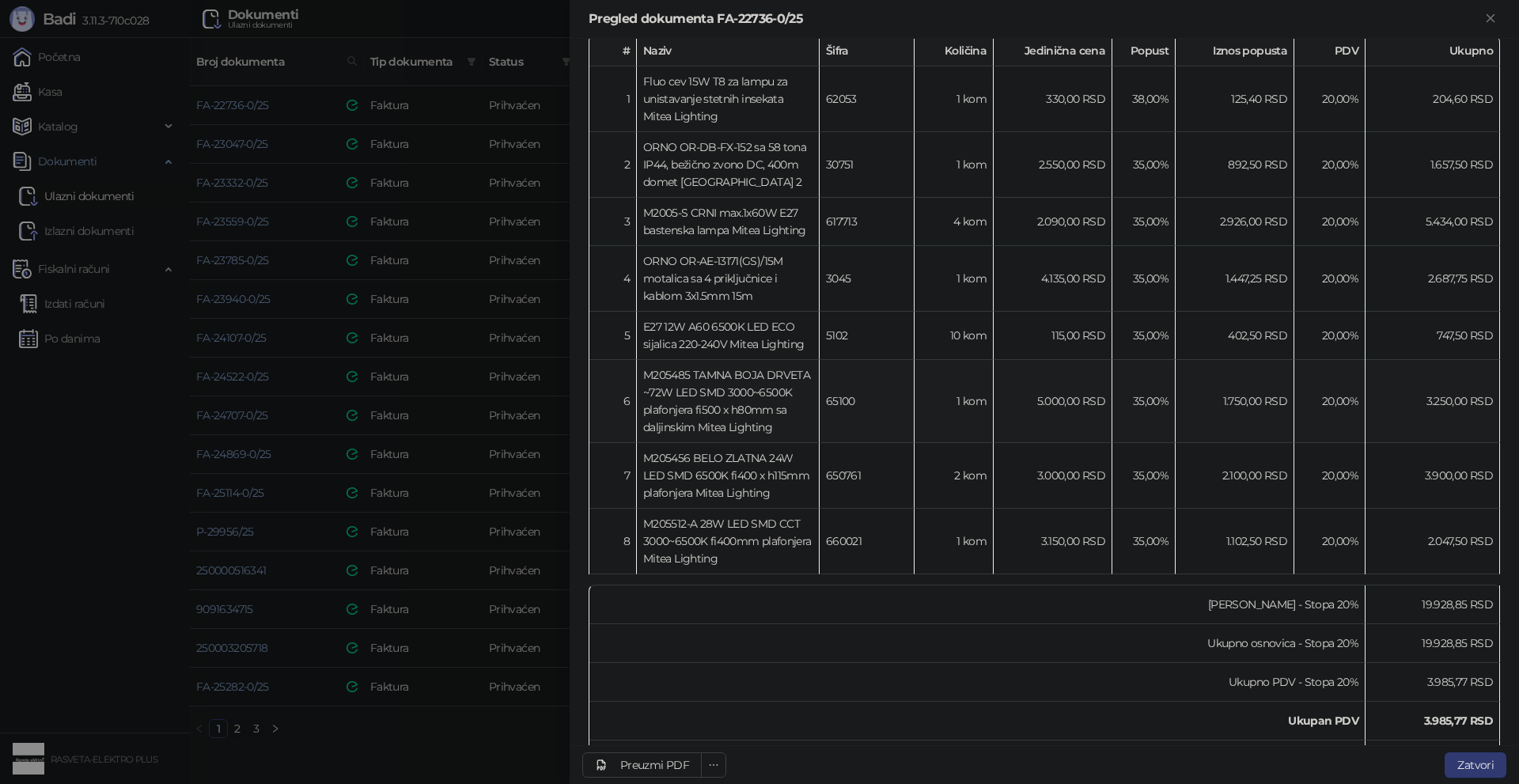
scroll to position [475, 0]
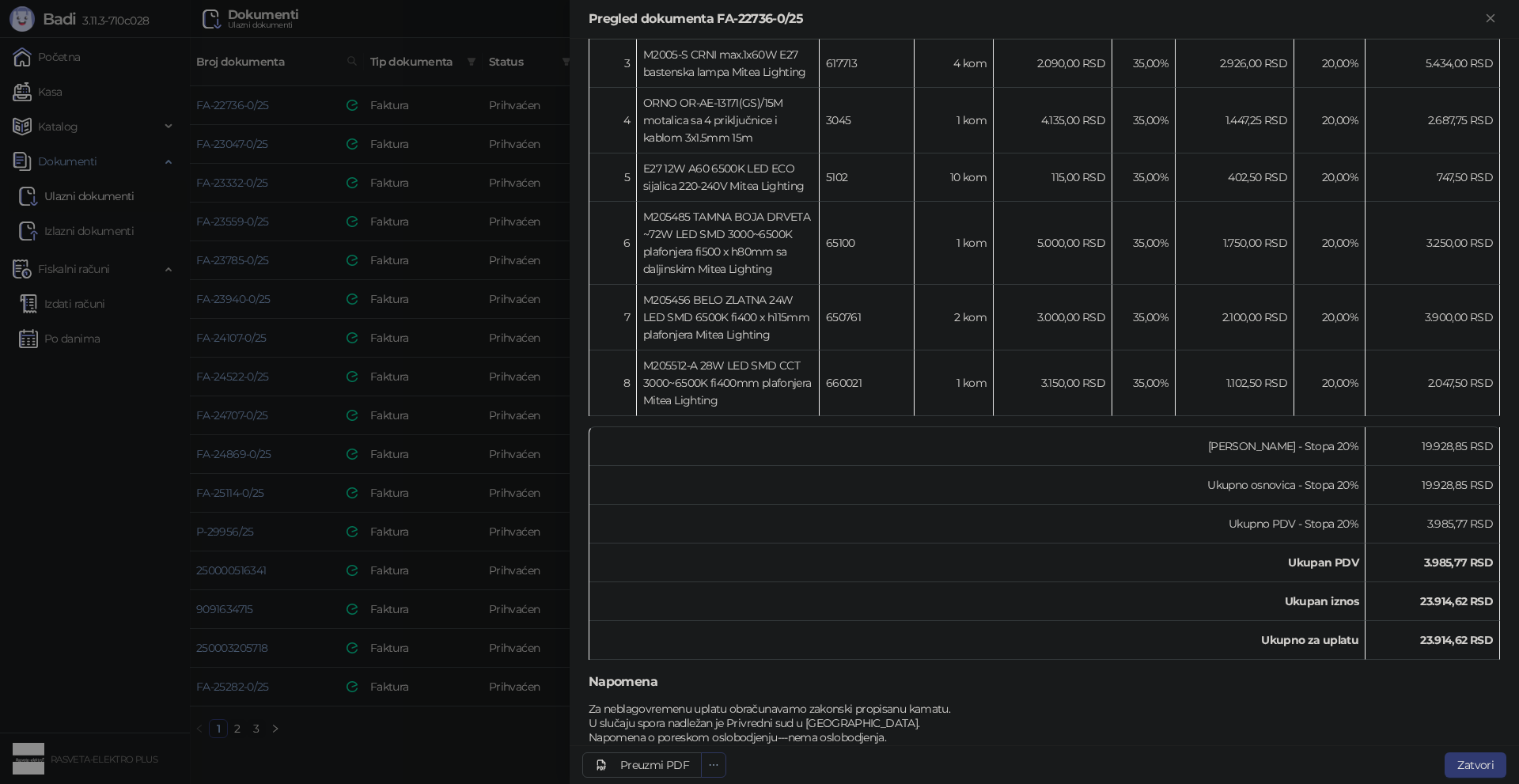
click at [712, 767] on icon "ellipsis" at bounding box center [713, 765] width 11 height 11
click at [700, 734] on span "Preuzmi prilog 20250807_FA-22736-0-25.pdf" at bounding box center [600, 733] width 225 height 17
click at [335, 183] on div at bounding box center [759, 392] width 1519 height 784
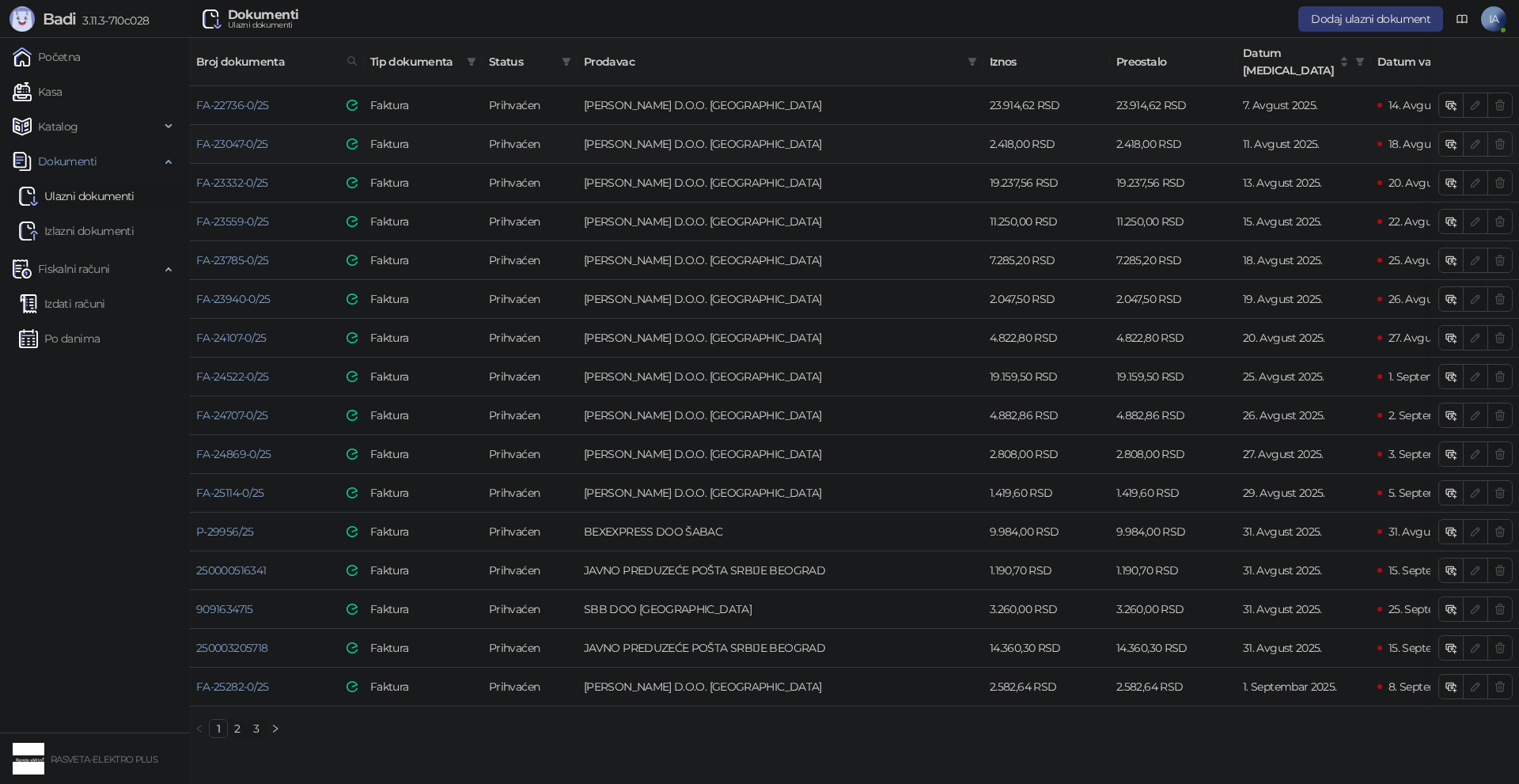
click at [249, 139] on td "FA-23047-0/25" at bounding box center [277, 144] width 174 height 39
click at [249, 137] on link "FA-23047-0/25" at bounding box center [232, 144] width 72 height 15
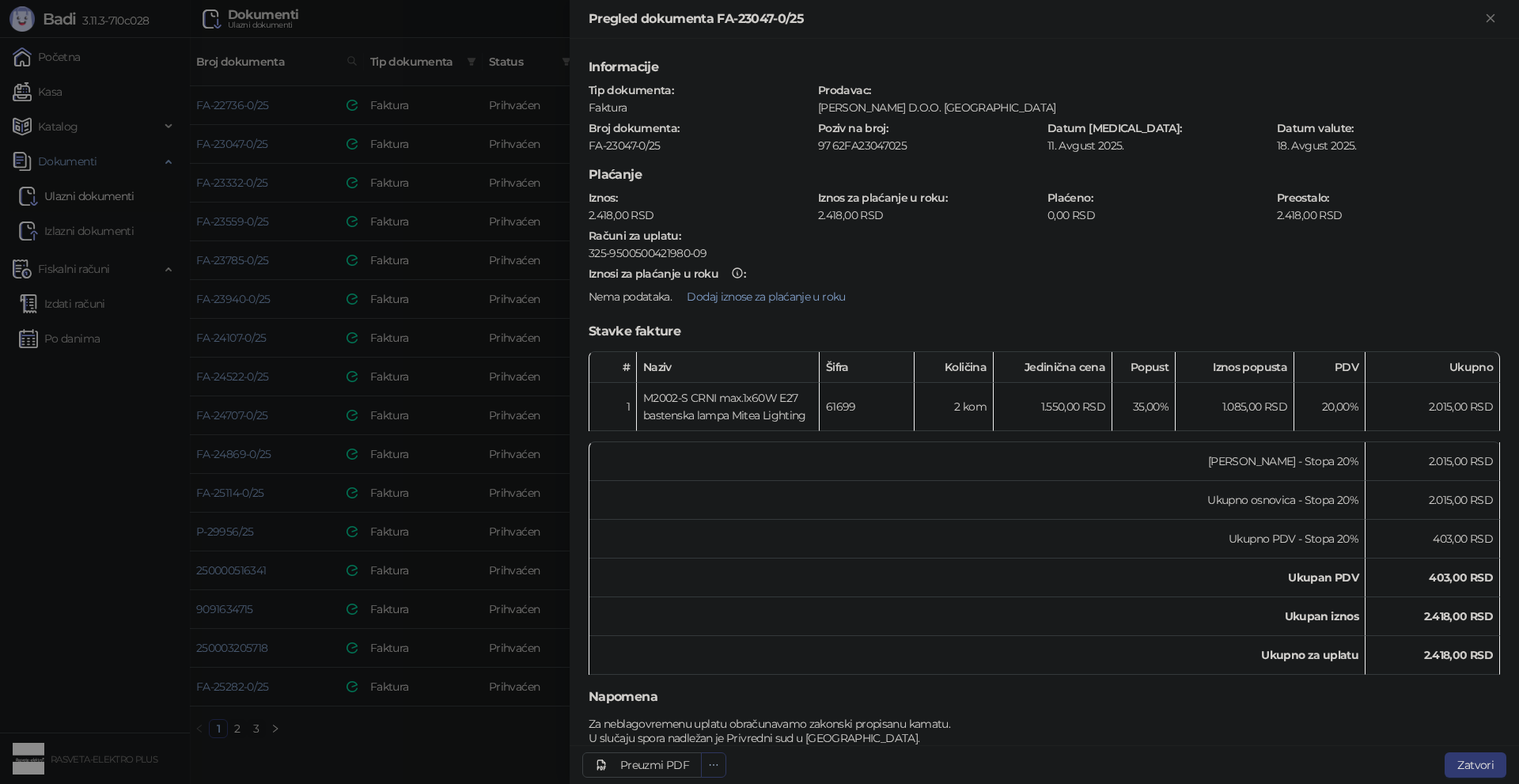
click at [721, 766] on button "button" at bounding box center [713, 764] width 25 height 25
click at [701, 729] on span "Preuzmi prilog 20250811_FA-23047-0-25.pdf" at bounding box center [604, 733] width 219 height 17
click at [368, 201] on div at bounding box center [759, 392] width 1519 height 784
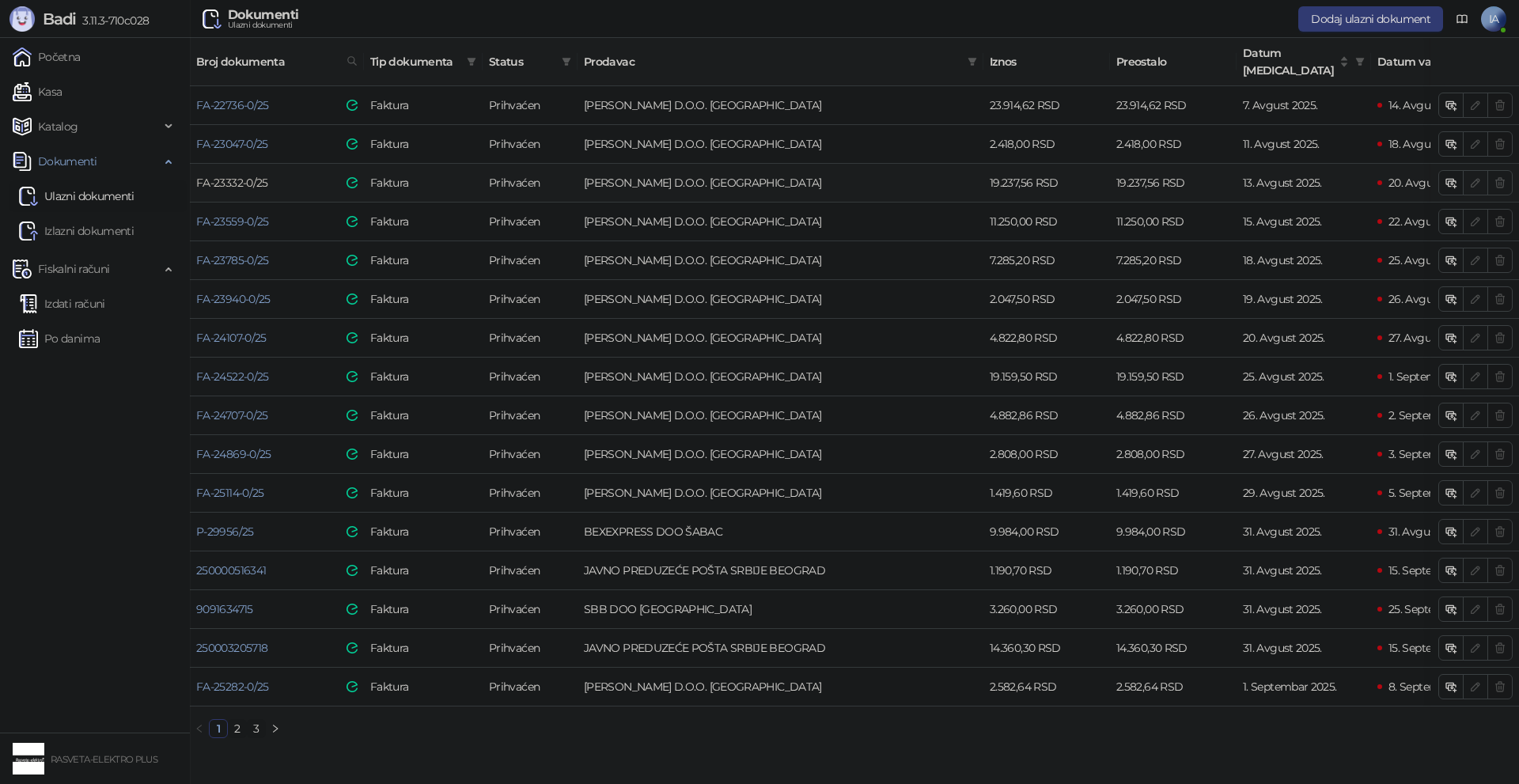
click at [257, 176] on link "FA-23332-0/25" at bounding box center [232, 182] width 72 height 15
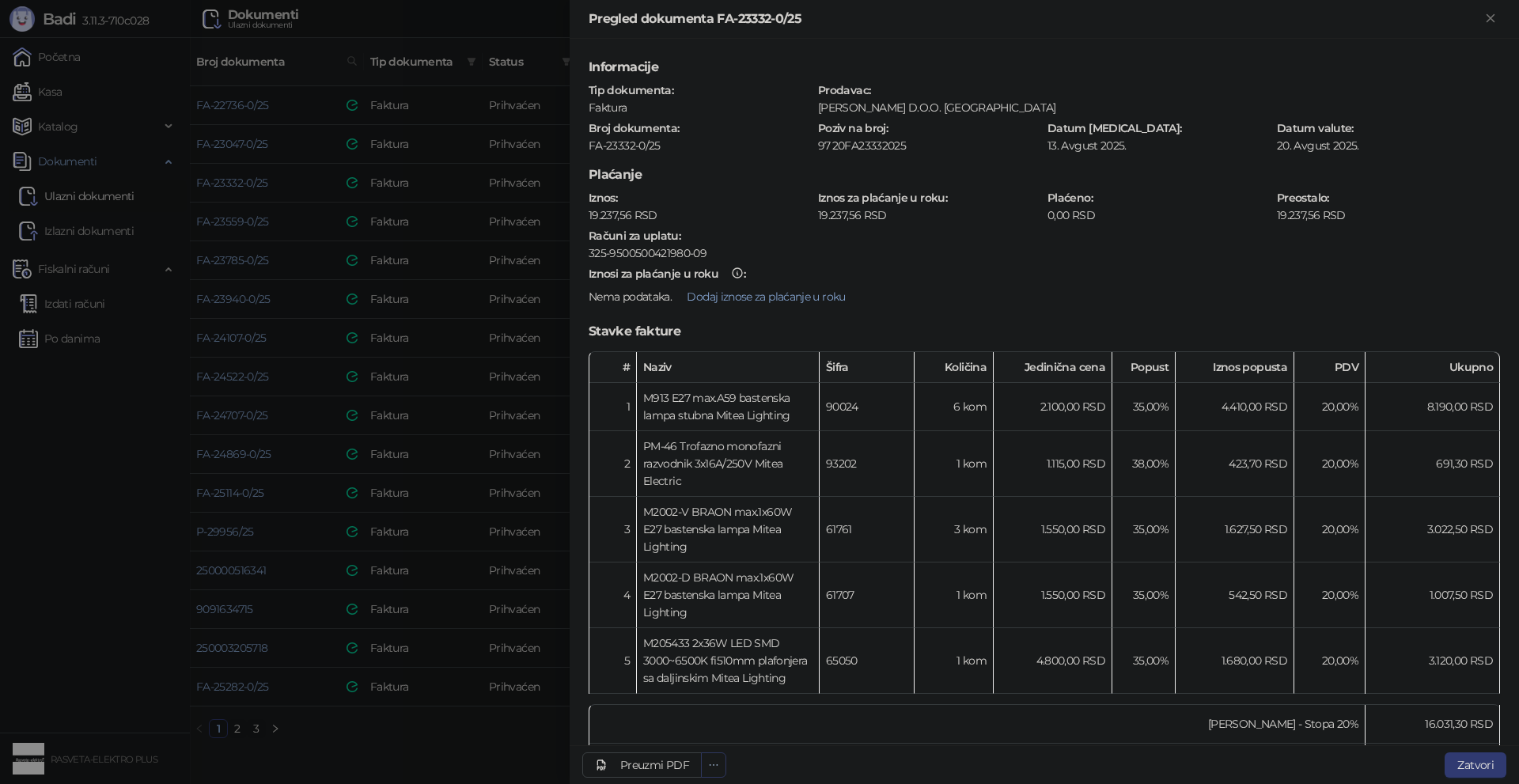
click at [715, 768] on icon "ellipsis" at bounding box center [713, 765] width 11 height 11
click at [669, 722] on li "Preuzmi prilog 20250813_FA-23332-0-25.pdf" at bounding box center [594, 733] width 257 height 25
click at [308, 499] on div at bounding box center [759, 392] width 1519 height 784
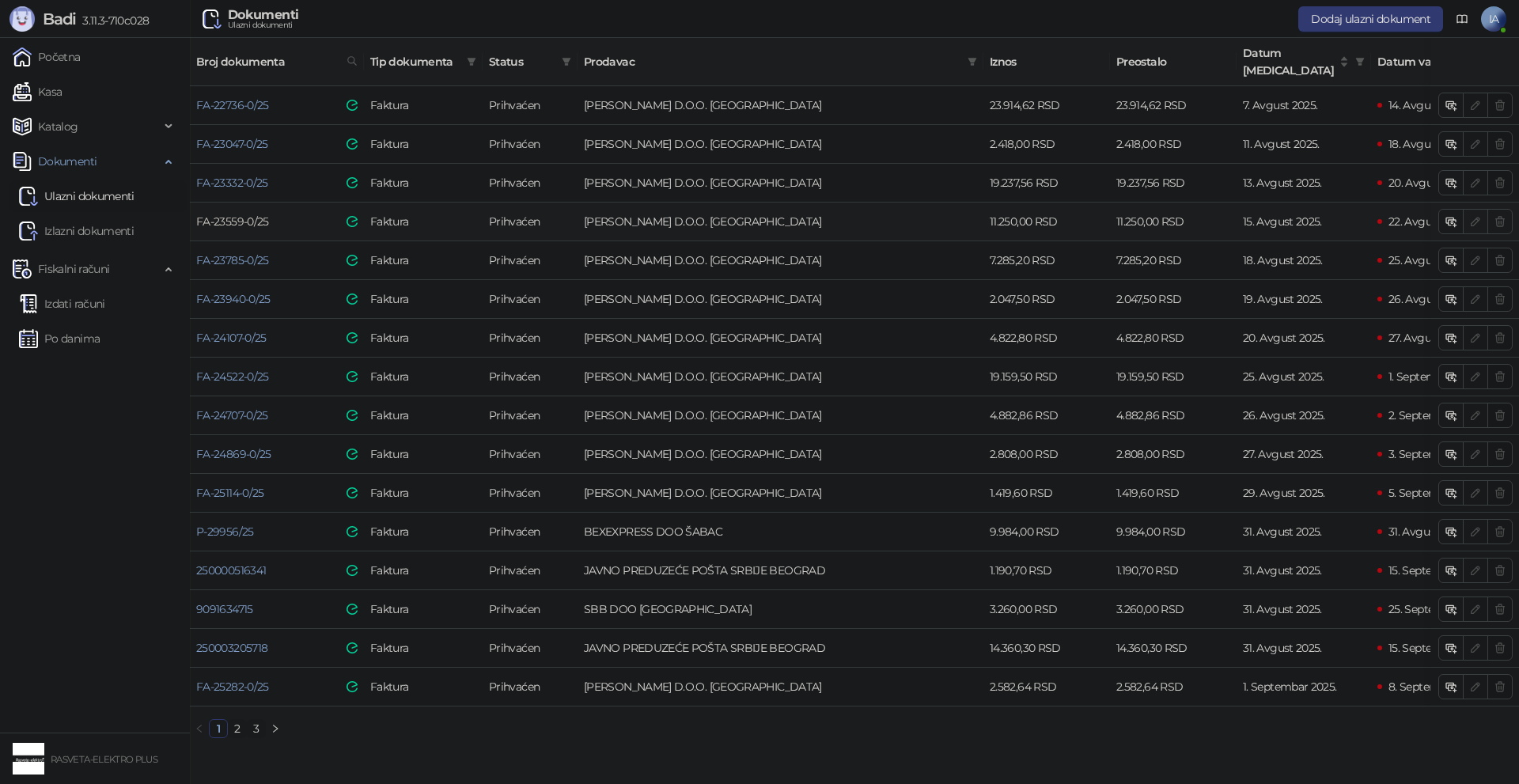
click at [262, 214] on link "FA-23559-0/25" at bounding box center [232, 221] width 73 height 15
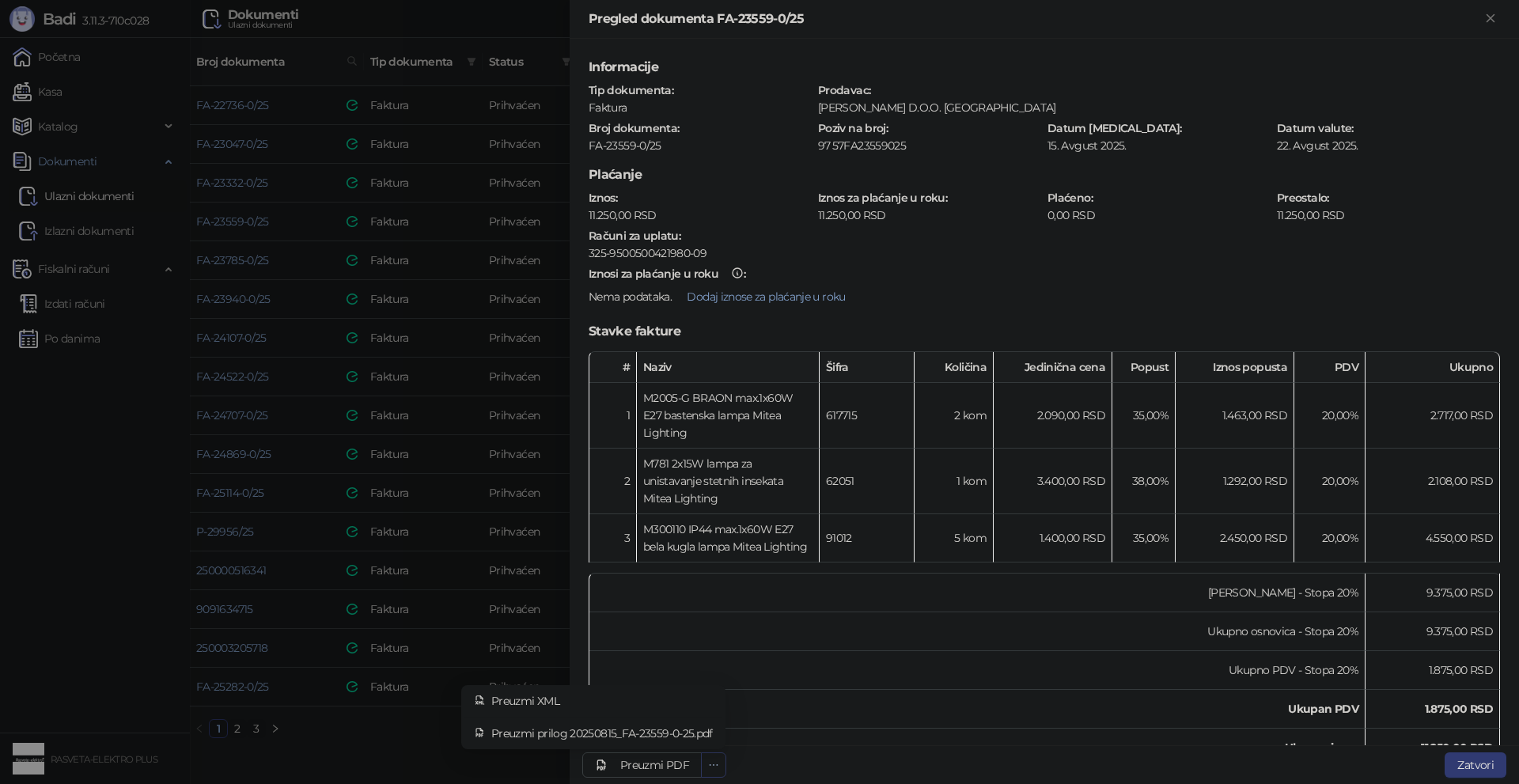
click at [716, 769] on icon "ellipsis" at bounding box center [713, 765] width 11 height 11
click at [695, 723] on li "Preuzmi prilog 20250815_FA-23559-0-25.pdf" at bounding box center [594, 733] width 258 height 25
click at [498, 374] on div at bounding box center [759, 392] width 1519 height 784
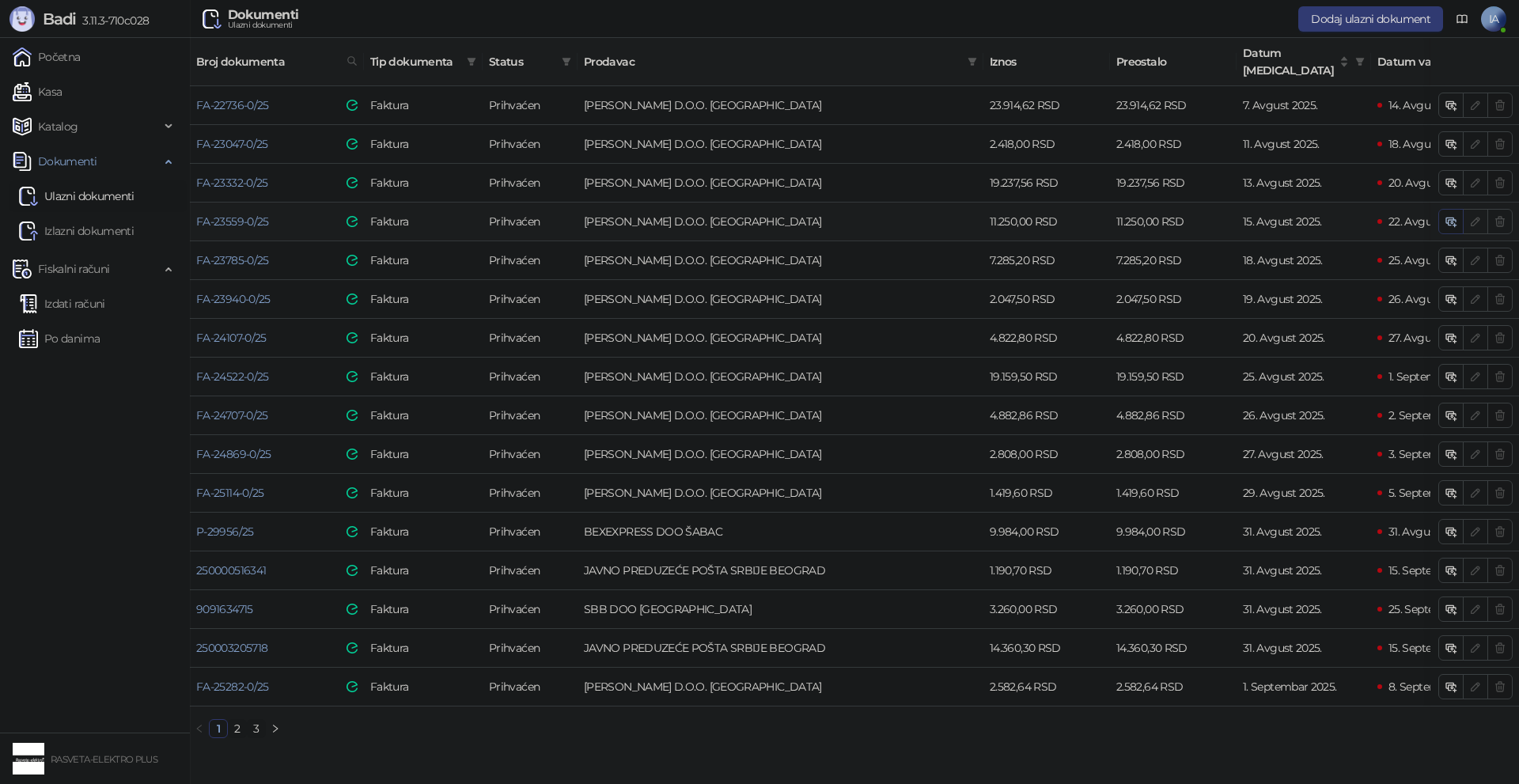
click at [1457, 215] on icon "button" at bounding box center [1451, 221] width 13 height 13
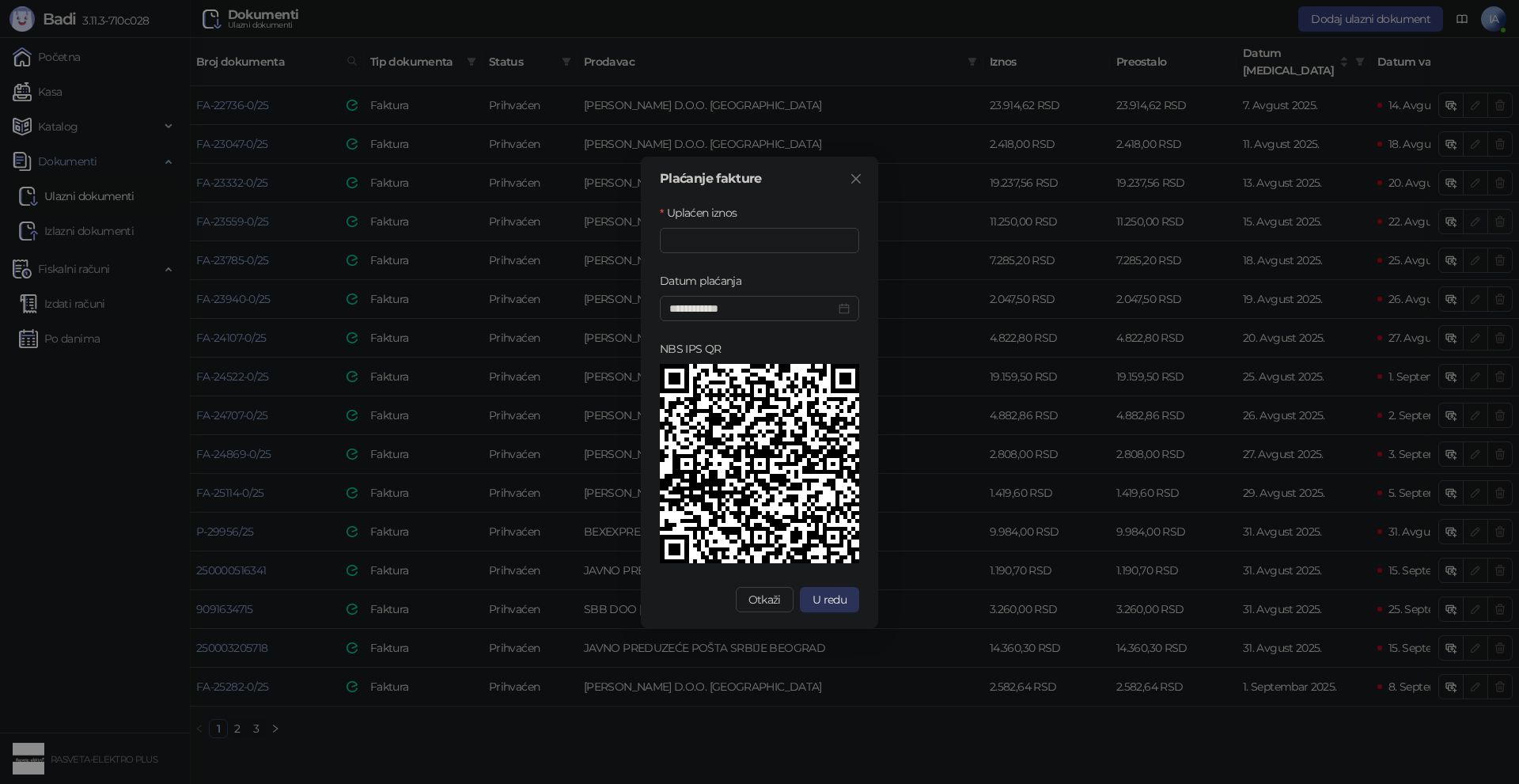
click at [819, 604] on span "U redu" at bounding box center [830, 600] width 34 height 15
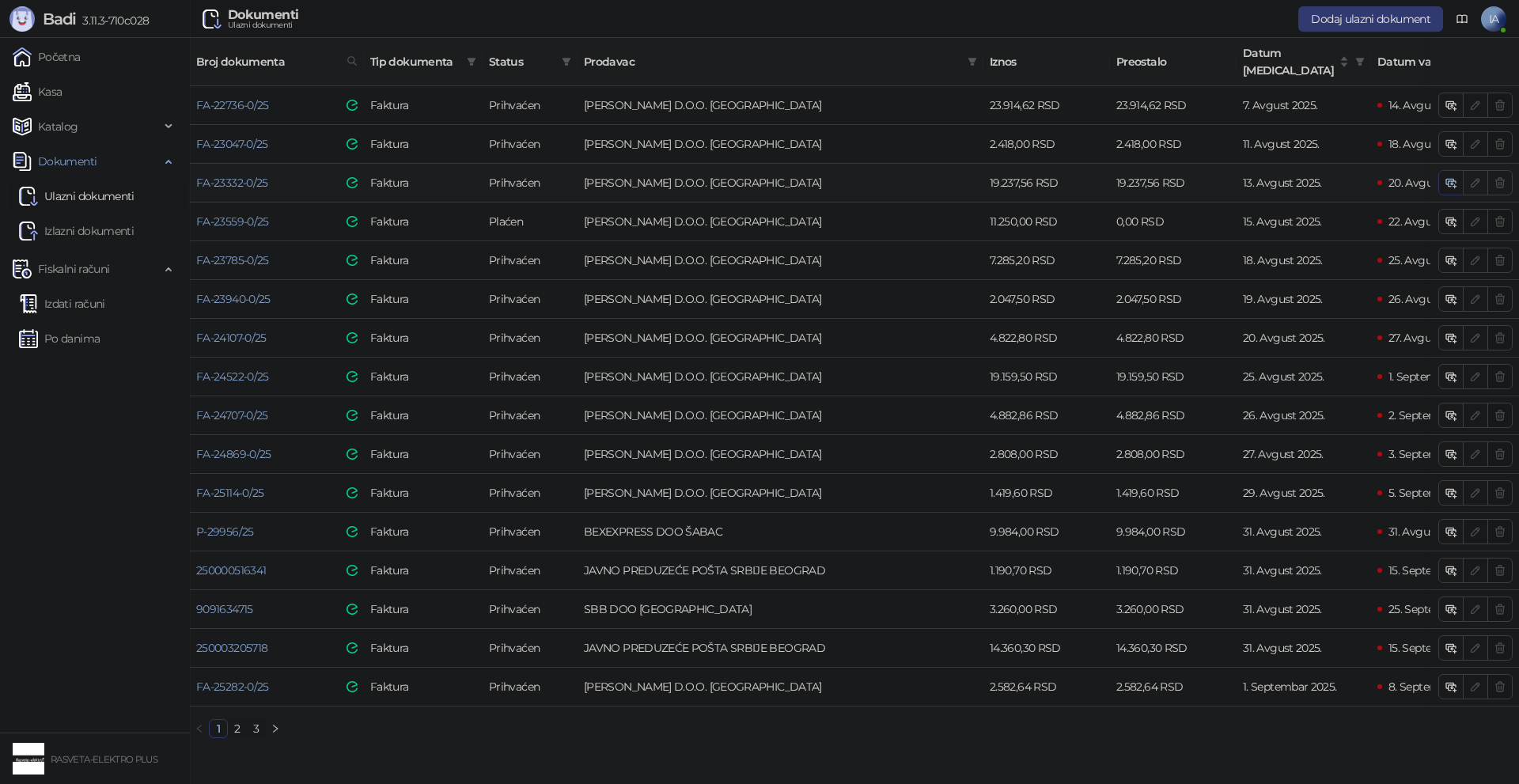
click at [1452, 176] on icon "button" at bounding box center [1451, 182] width 13 height 13
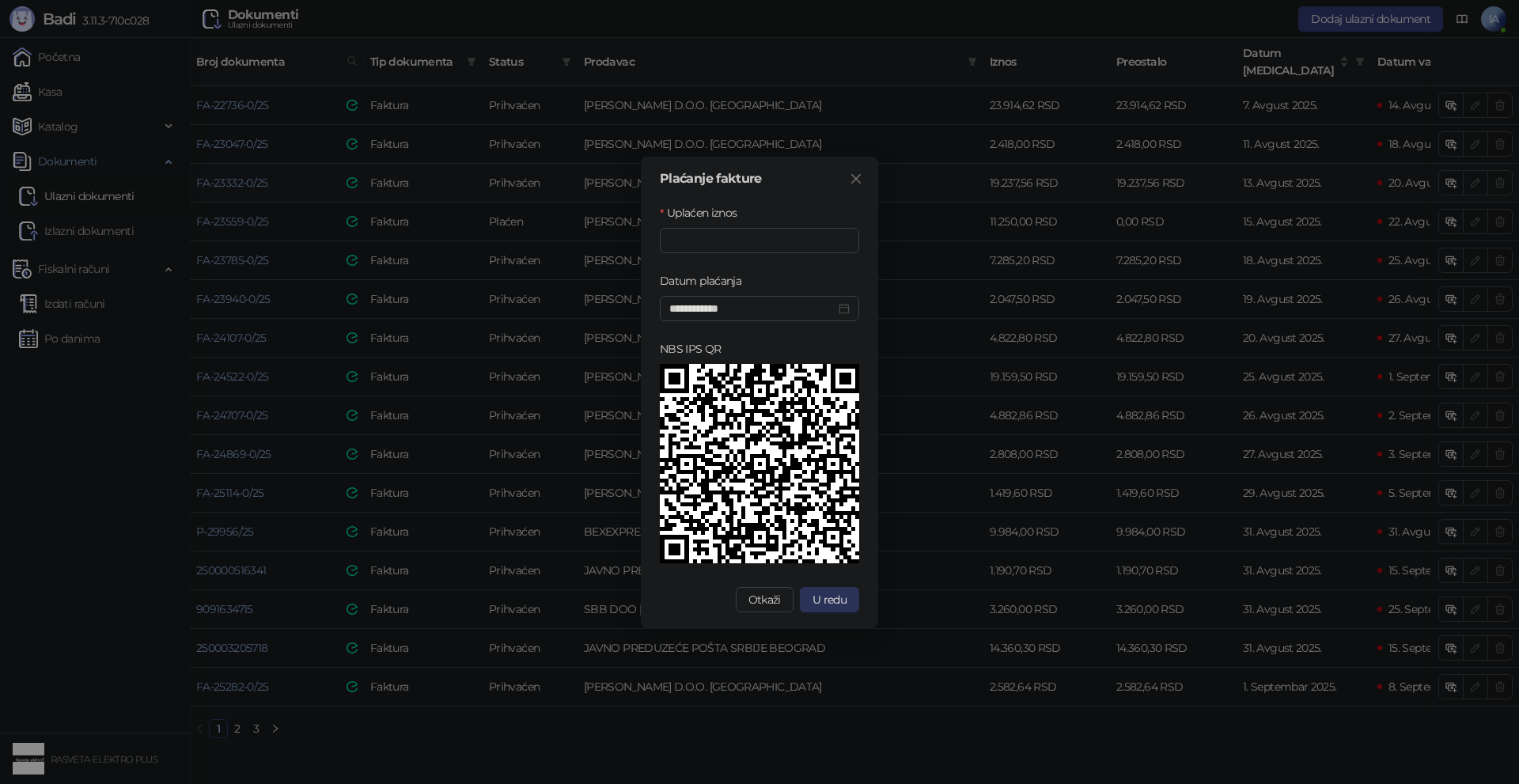
click at [828, 595] on span "U redu" at bounding box center [830, 600] width 34 height 15
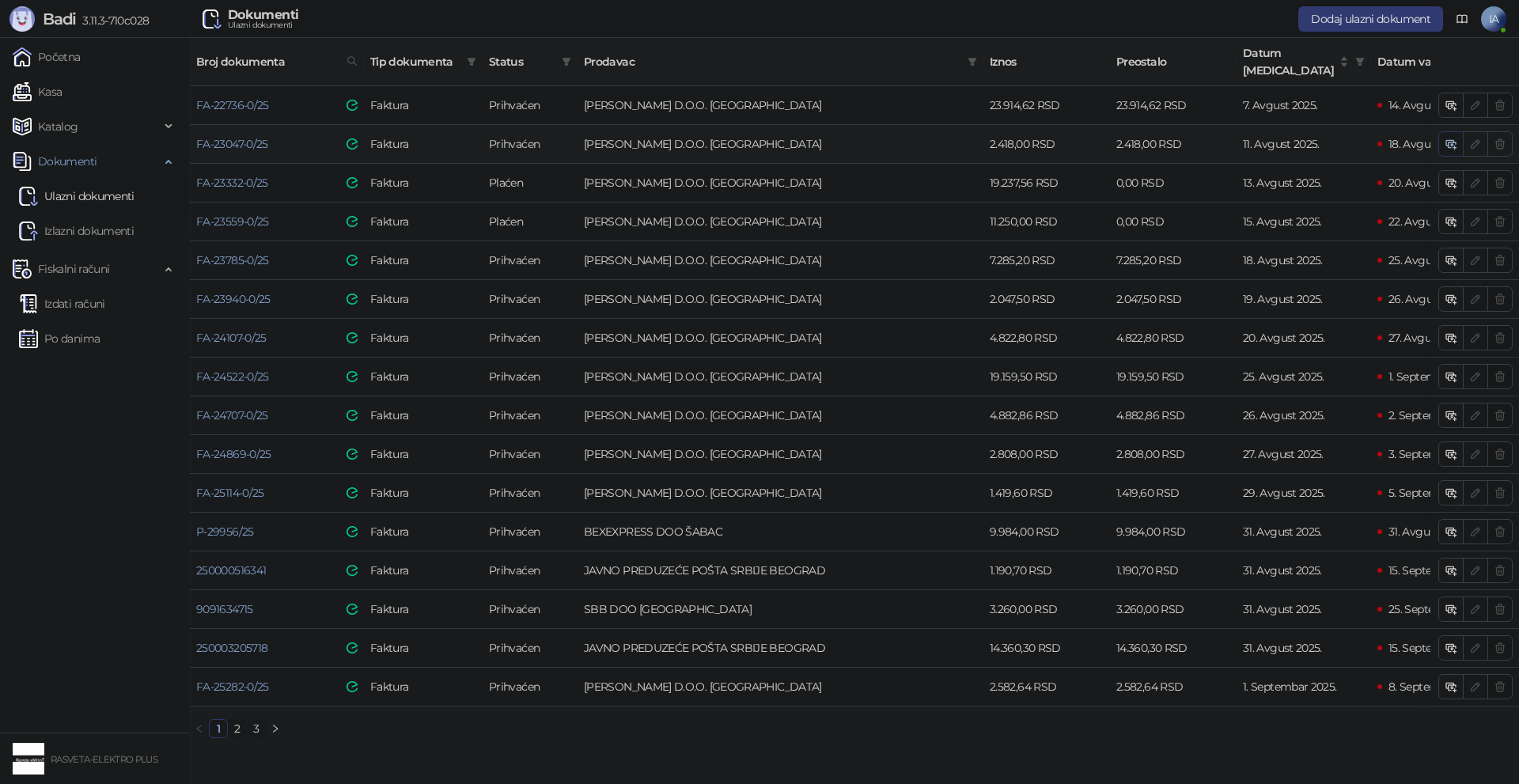
click at [1443, 132] on button "button" at bounding box center [1450, 144] width 25 height 25
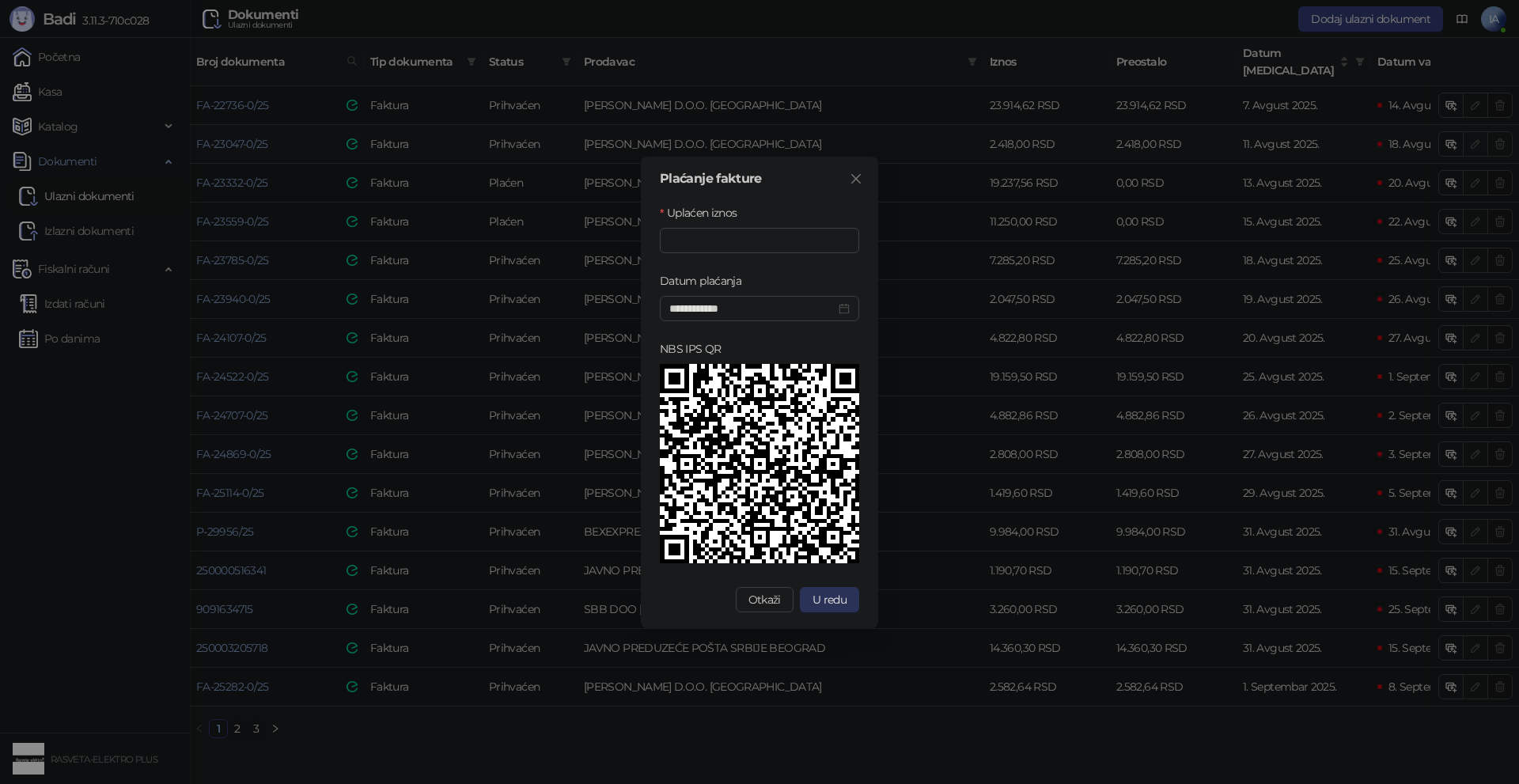
click at [823, 608] on button "U redu" at bounding box center [830, 599] width 59 height 25
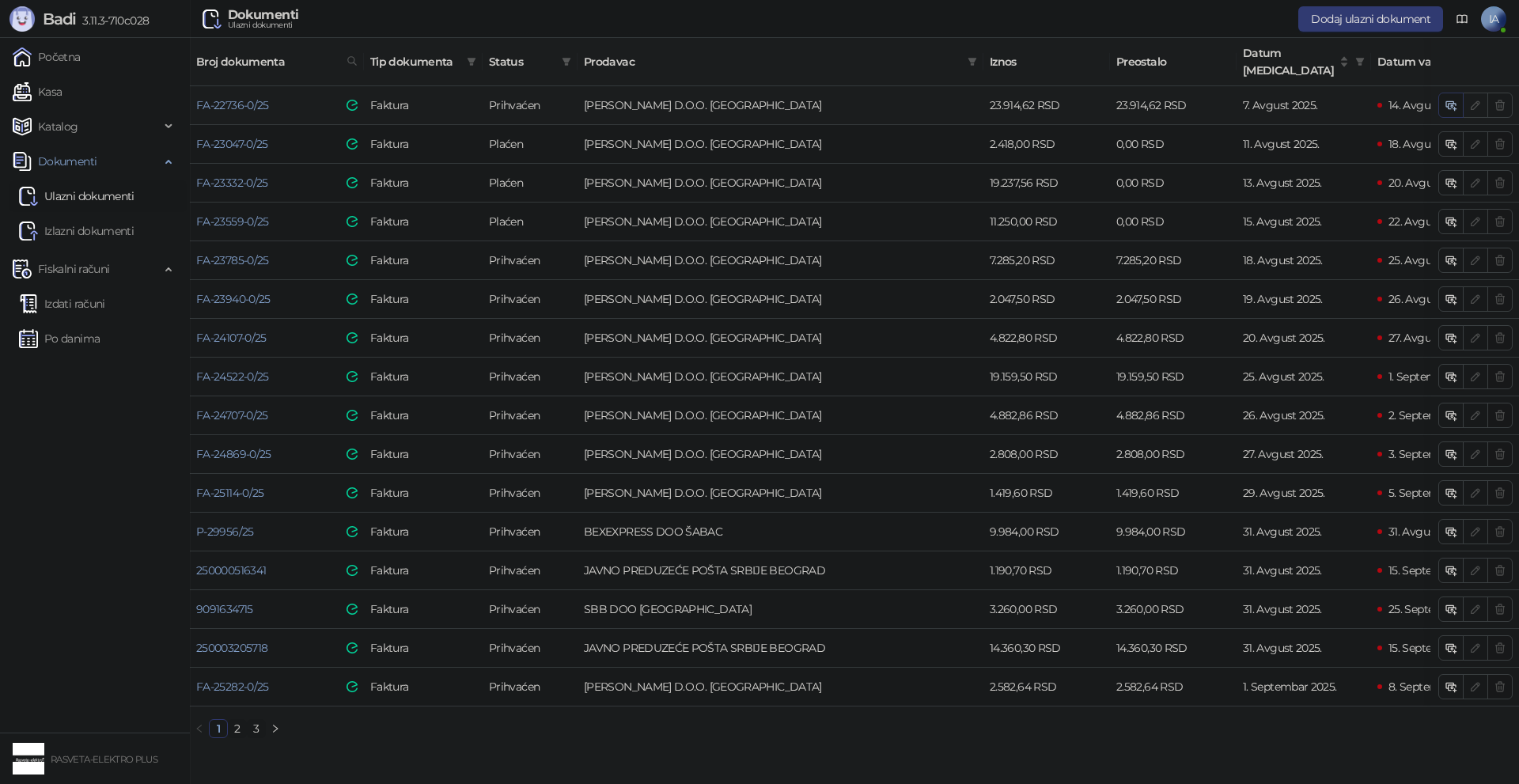
click at [1457, 99] on icon "button" at bounding box center [1451, 105] width 13 height 13
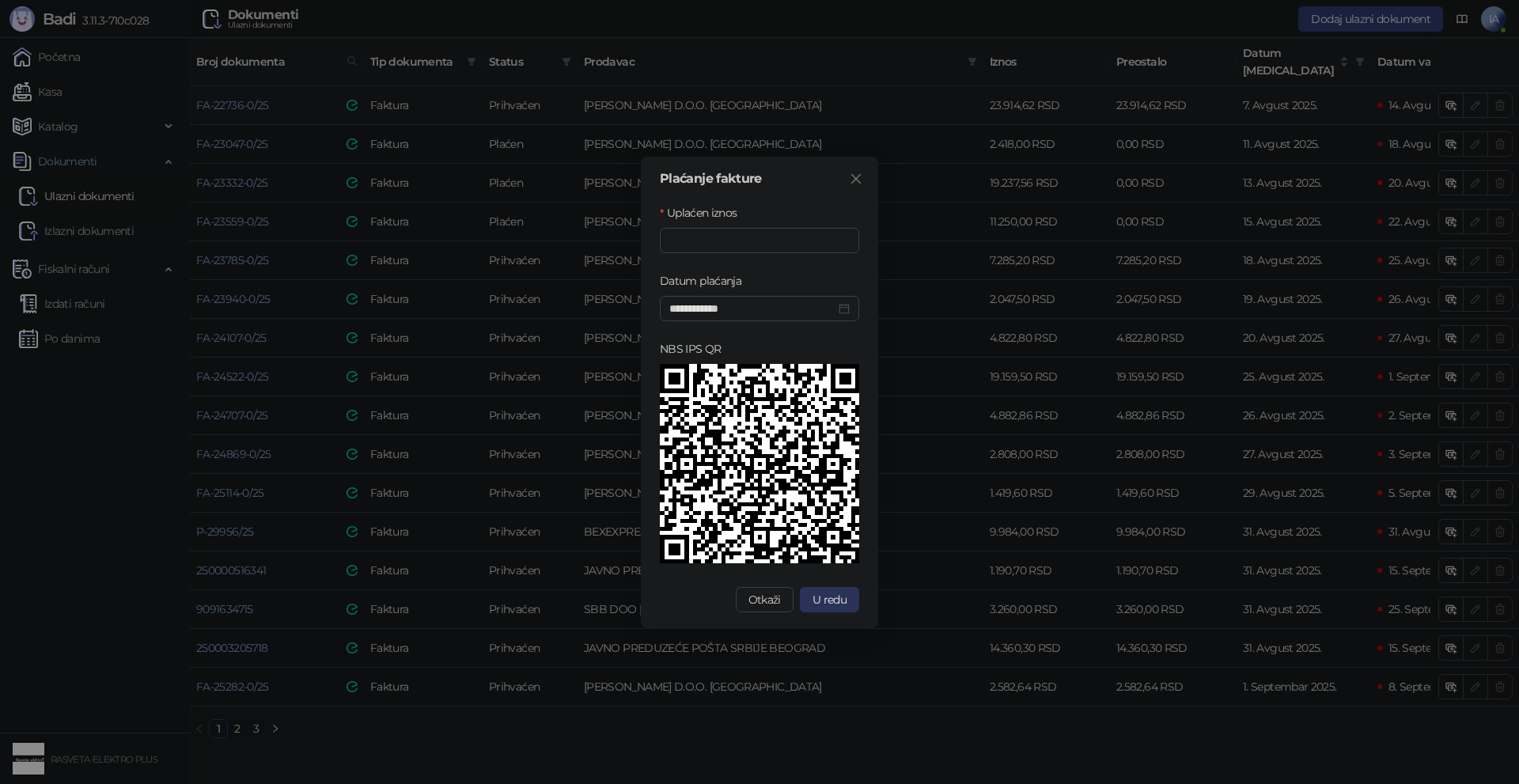
click at [847, 599] on button "U redu" at bounding box center [830, 599] width 59 height 25
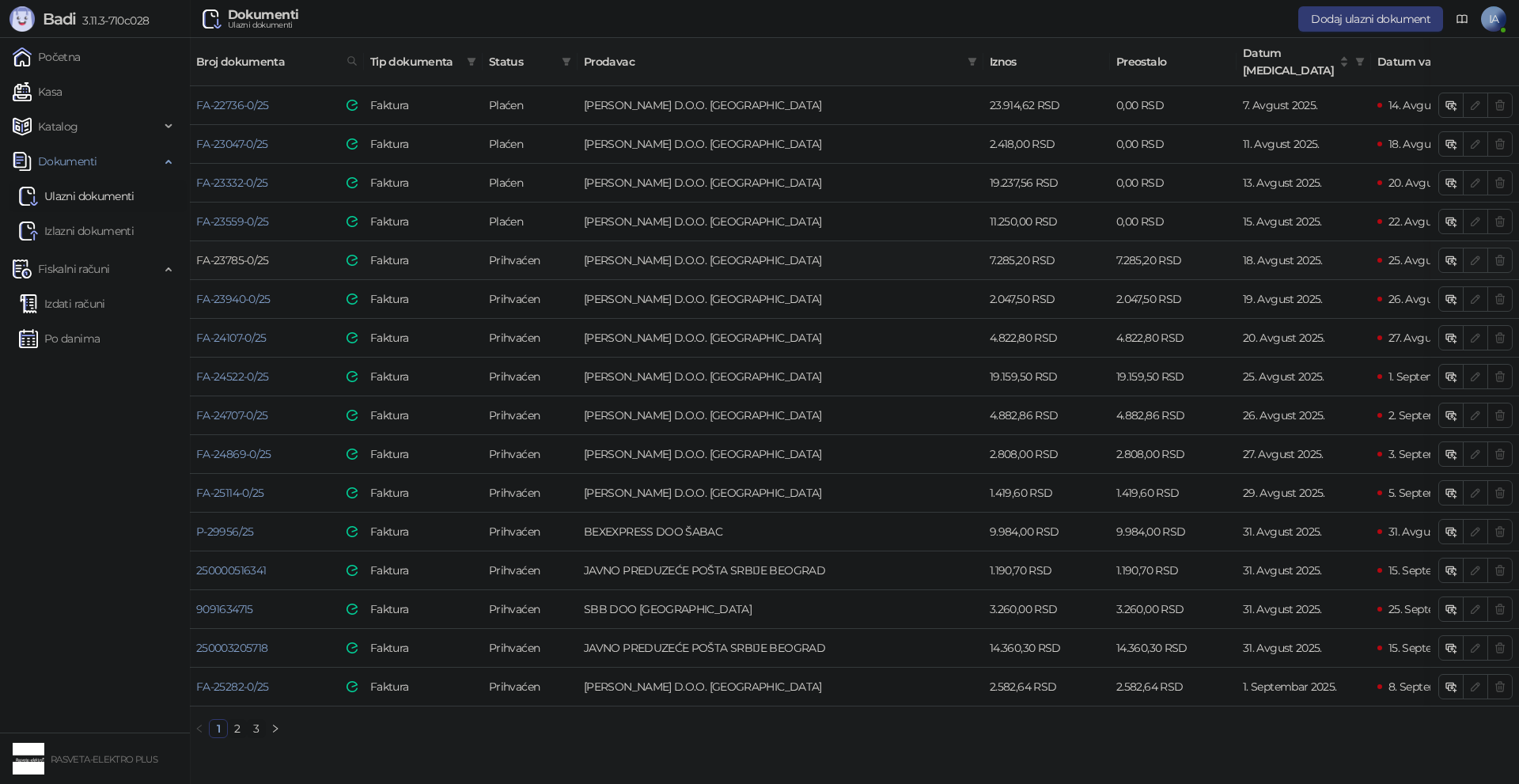
click at [245, 253] on link "FA-23785-0/25" at bounding box center [232, 260] width 73 height 15
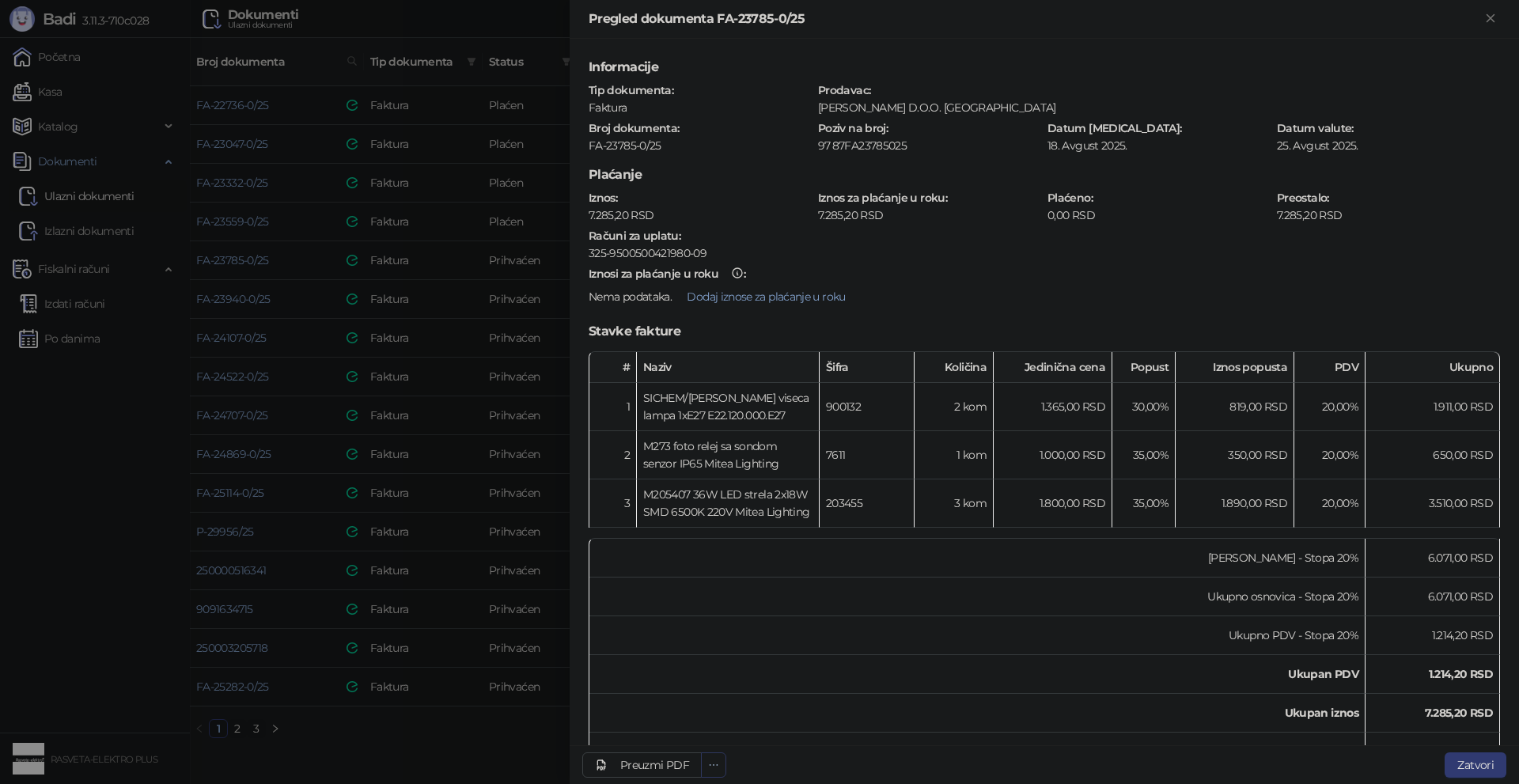
click at [715, 769] on icon "ellipsis" at bounding box center [713, 765] width 11 height 11
click at [700, 738] on span "Preuzmi prilog 20250818_FA-23785-0-25.pdf" at bounding box center [602, 733] width 222 height 17
click at [406, 429] on div at bounding box center [759, 392] width 1519 height 784
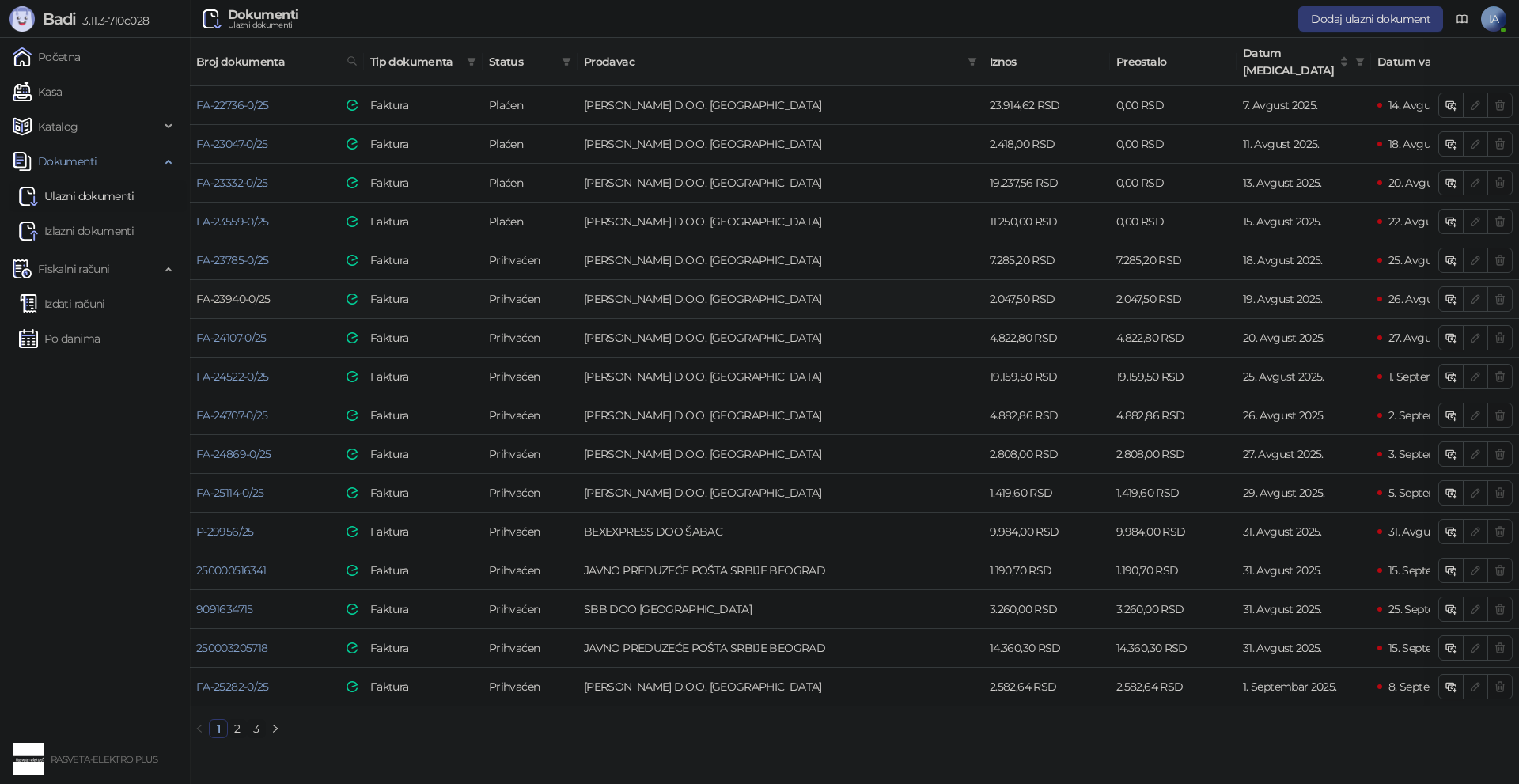
click at [257, 292] on link "FA-23940-0/25" at bounding box center [233, 299] width 74 height 15
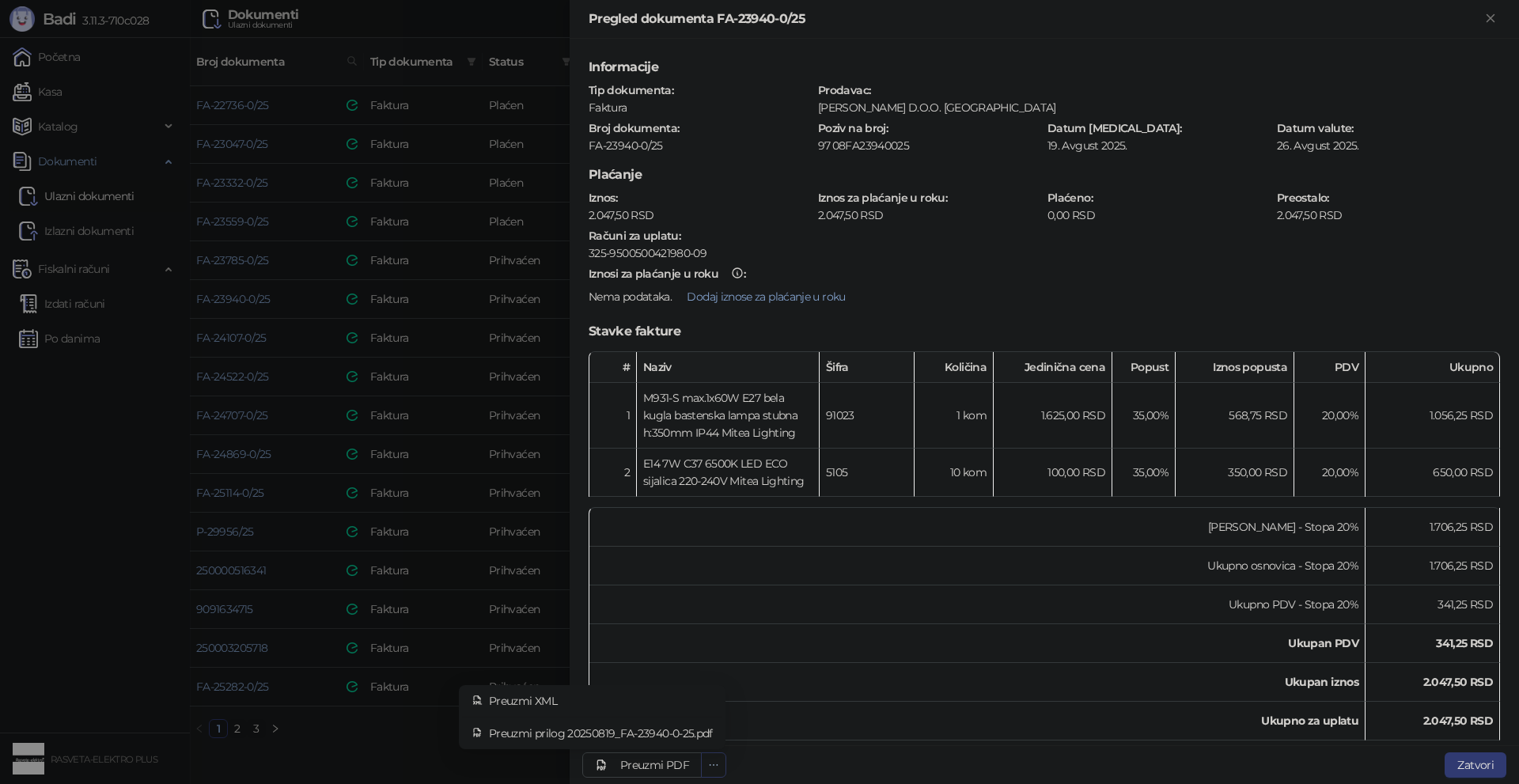
click at [723, 762] on button "button" at bounding box center [713, 764] width 25 height 25
click at [708, 731] on span "Preuzmi prilog 20250819_FA-23940-0-25.pdf" at bounding box center [601, 733] width 224 height 17
click at [237, 527] on div at bounding box center [759, 392] width 1519 height 784
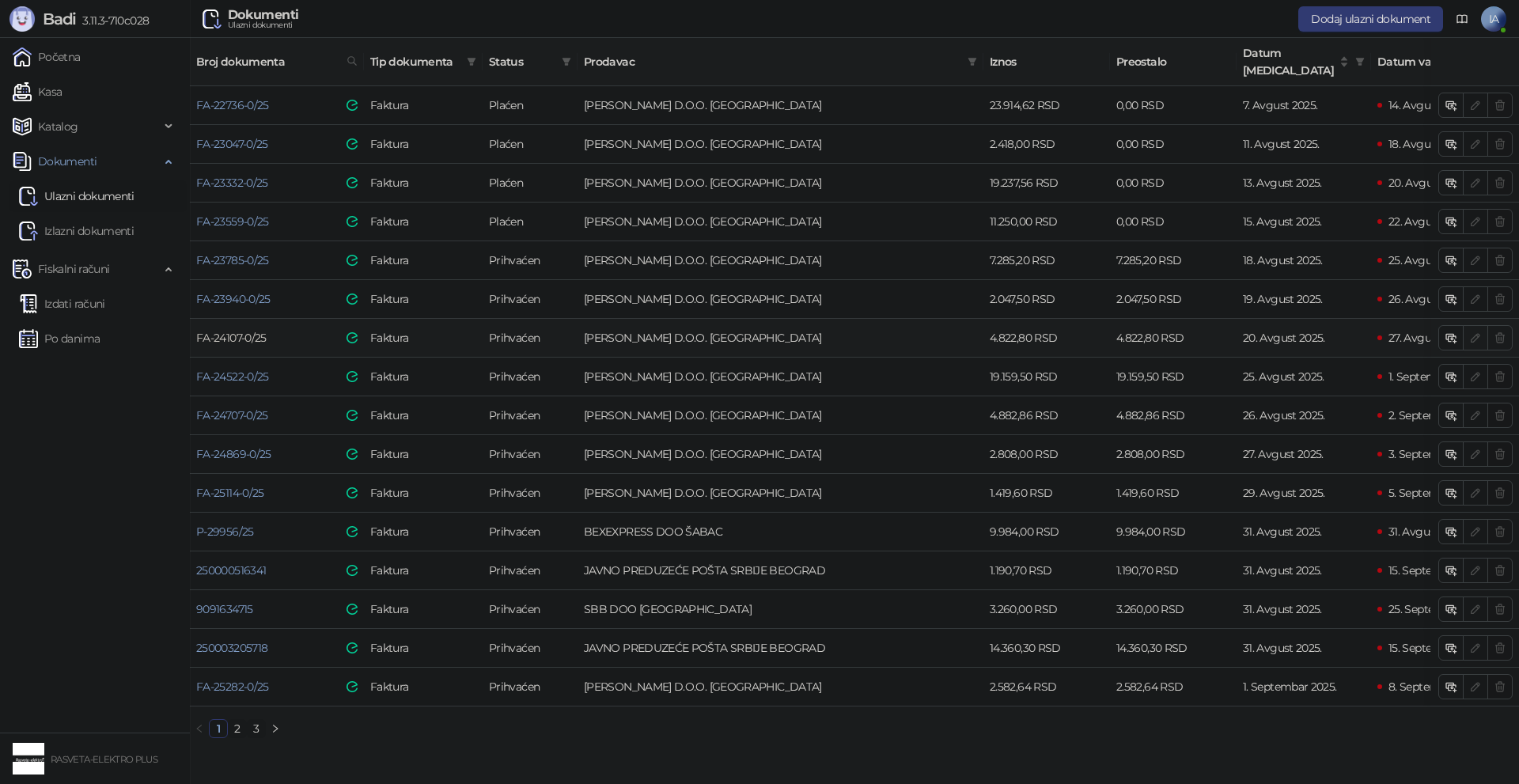
click at [242, 330] on link "FA-24107-0/25" at bounding box center [232, 337] width 71 height 15
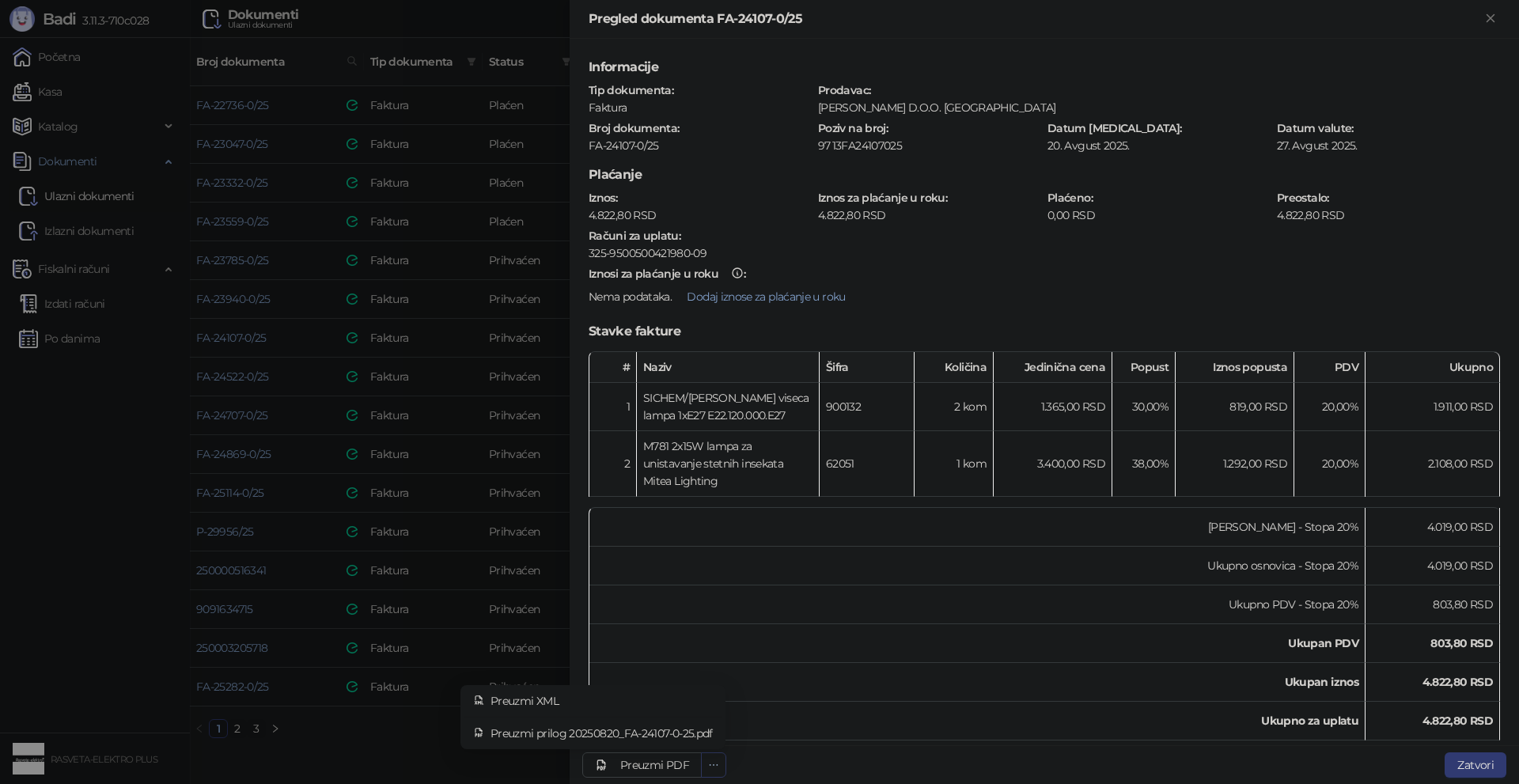
click at [721, 765] on button "button" at bounding box center [713, 764] width 25 height 25
click at [712, 740] on span "Preuzmi prilog 20250820_FA-24107-0-25.pdf" at bounding box center [602, 733] width 222 height 17
click at [409, 485] on div at bounding box center [759, 392] width 1519 height 784
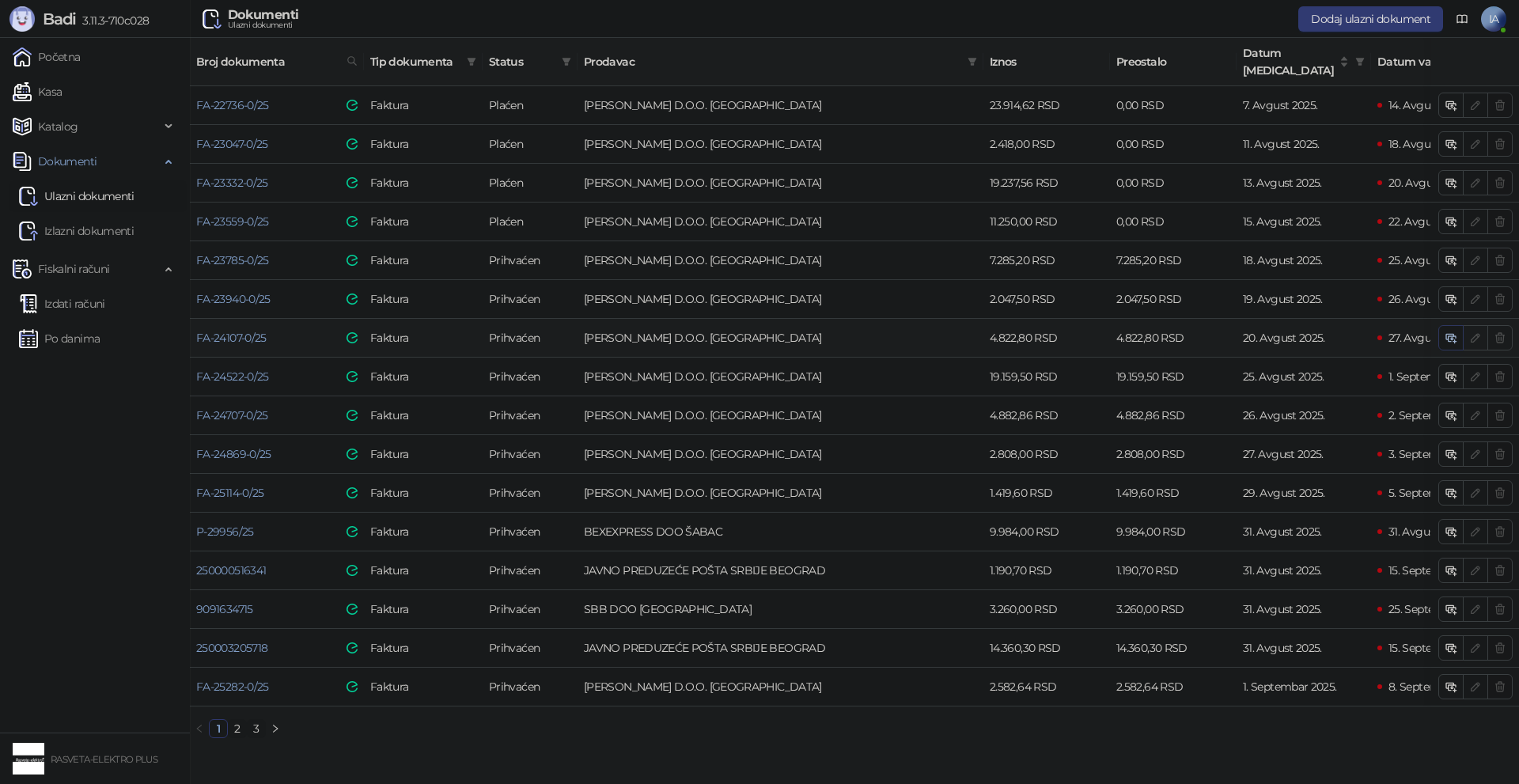
click at [1449, 331] on icon "button" at bounding box center [1451, 337] width 13 height 13
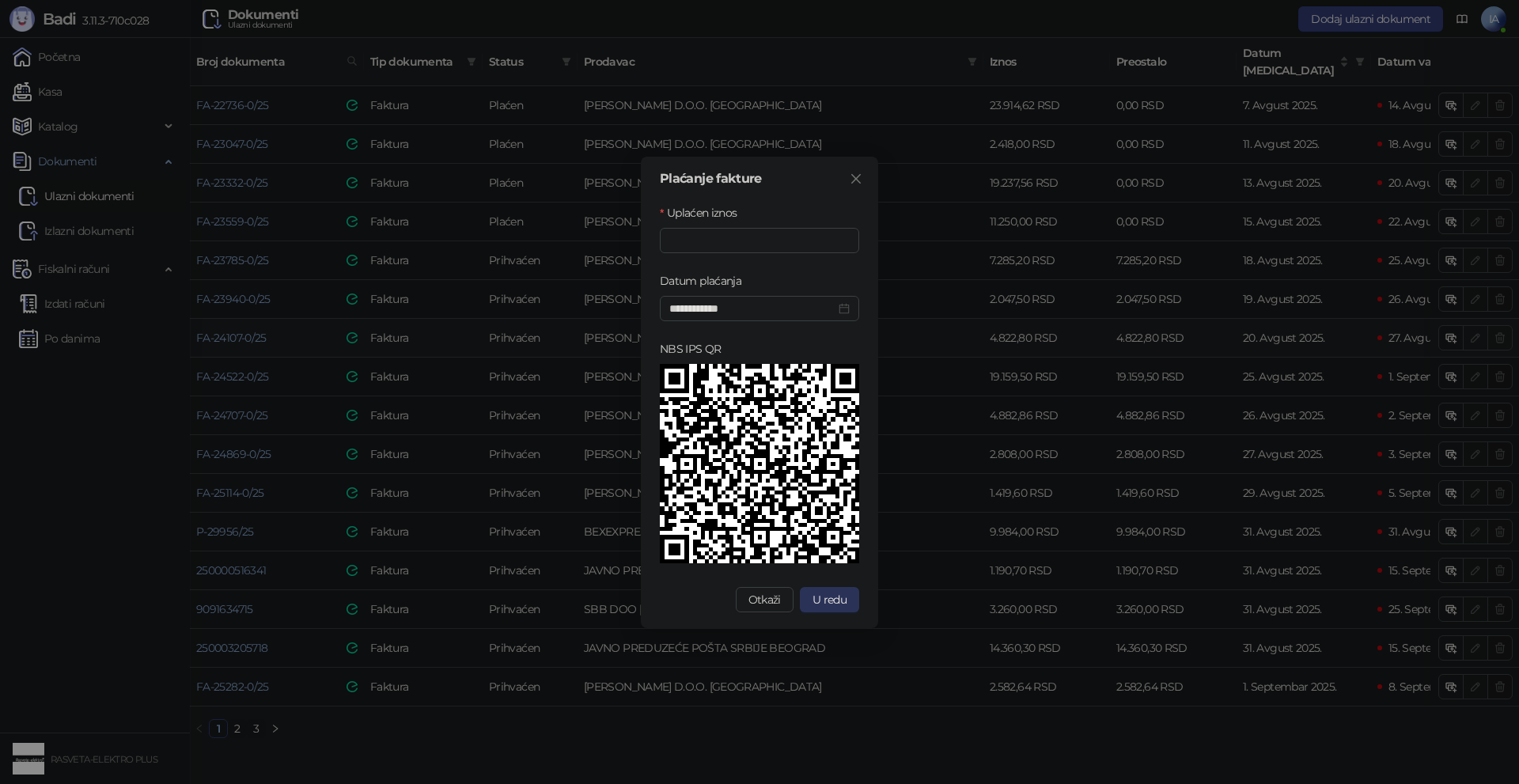
click at [818, 601] on span "U redu" at bounding box center [830, 600] width 34 height 15
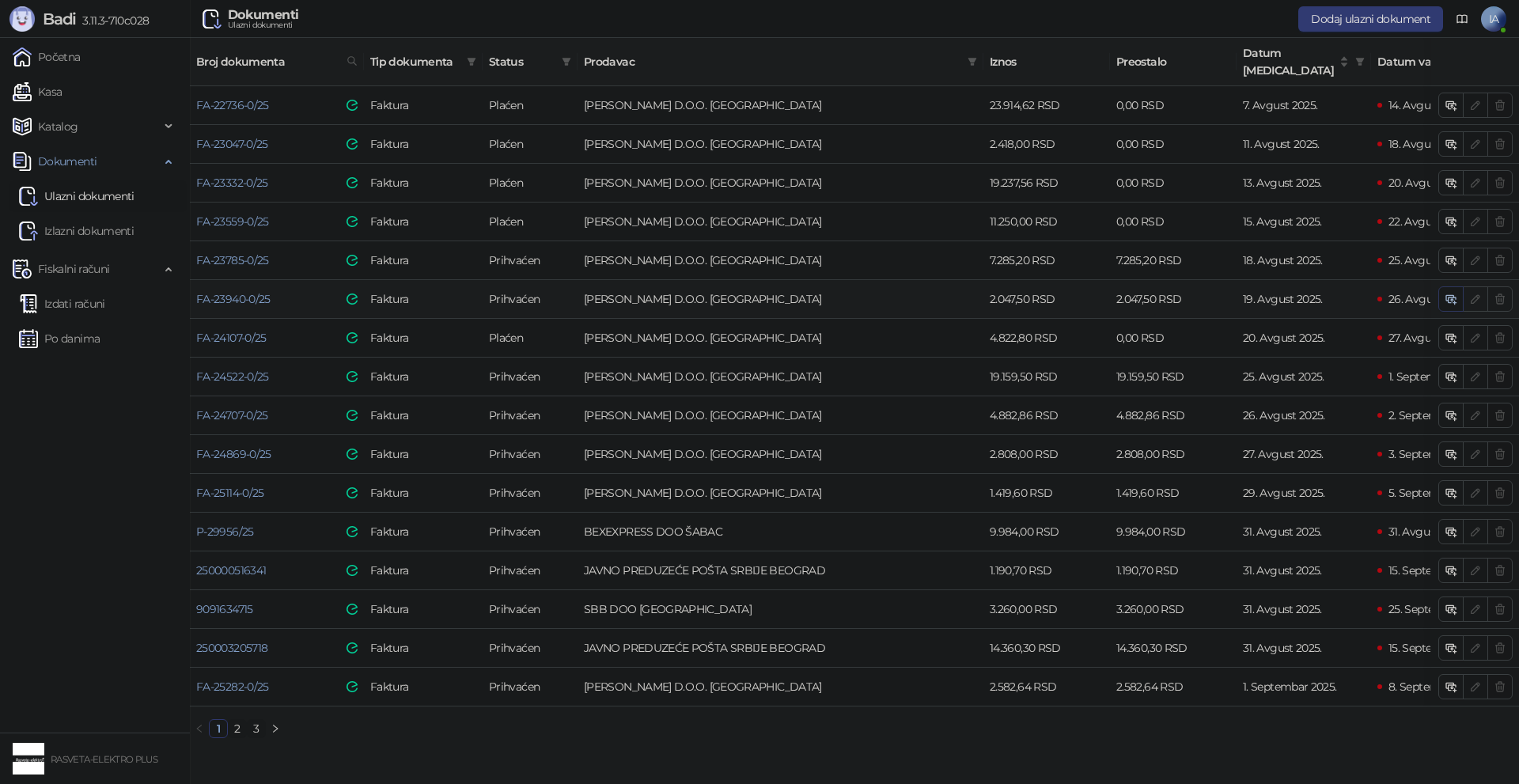
click at [1452, 293] on icon "button" at bounding box center [1451, 299] width 13 height 13
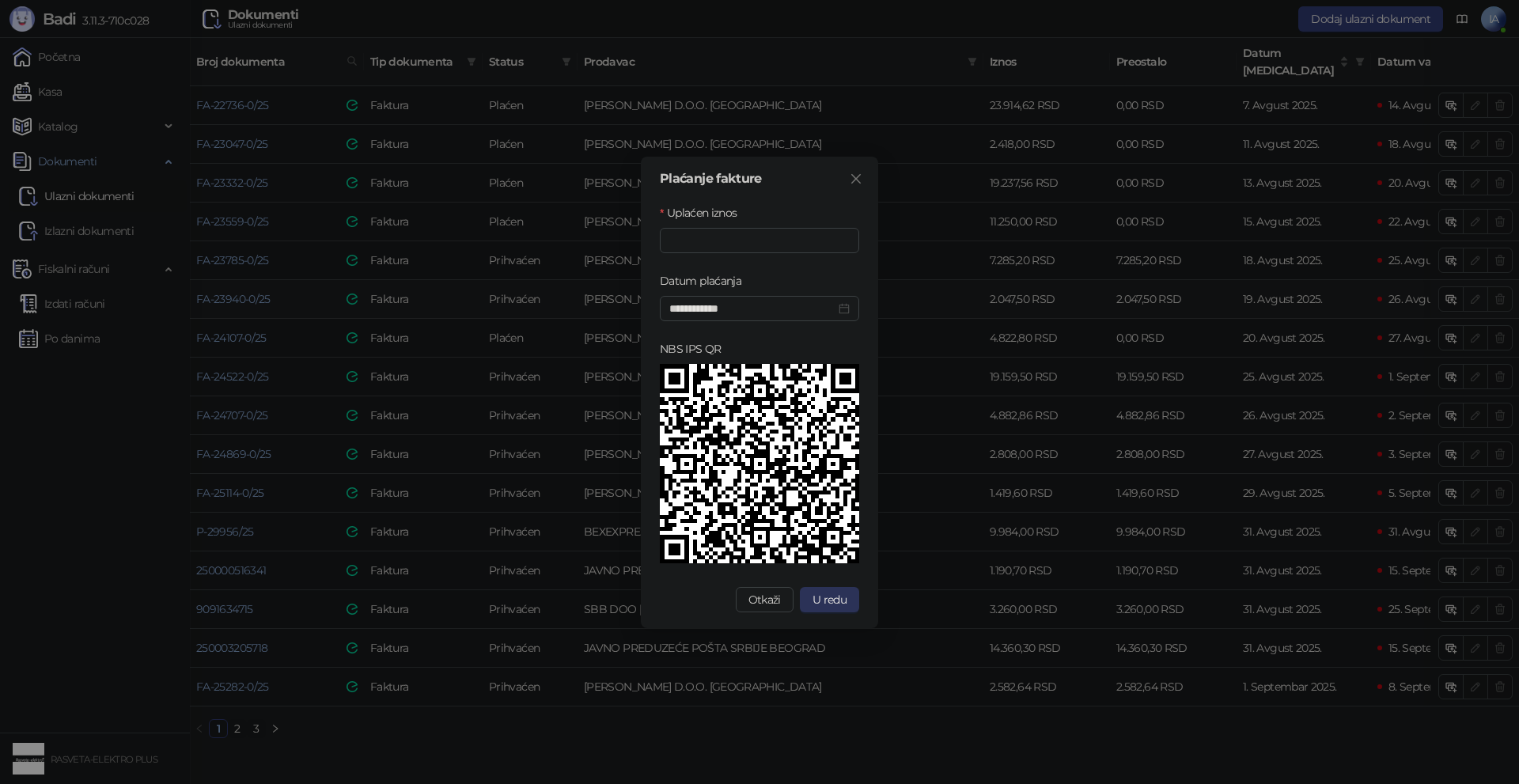
click at [831, 605] on span "U redu" at bounding box center [830, 600] width 34 height 15
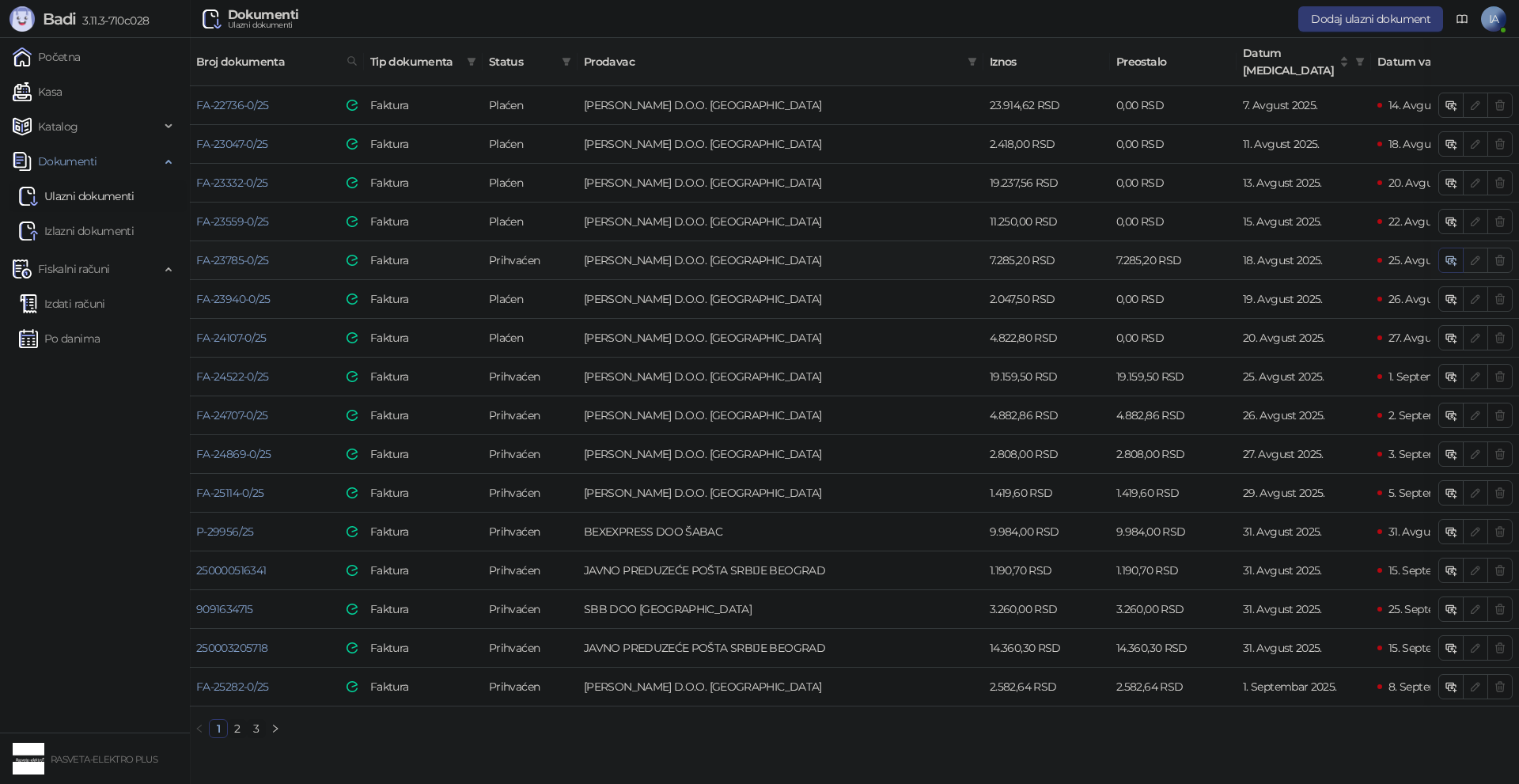
click at [1451, 260] on icon "button" at bounding box center [1454, 262] width 5 height 5
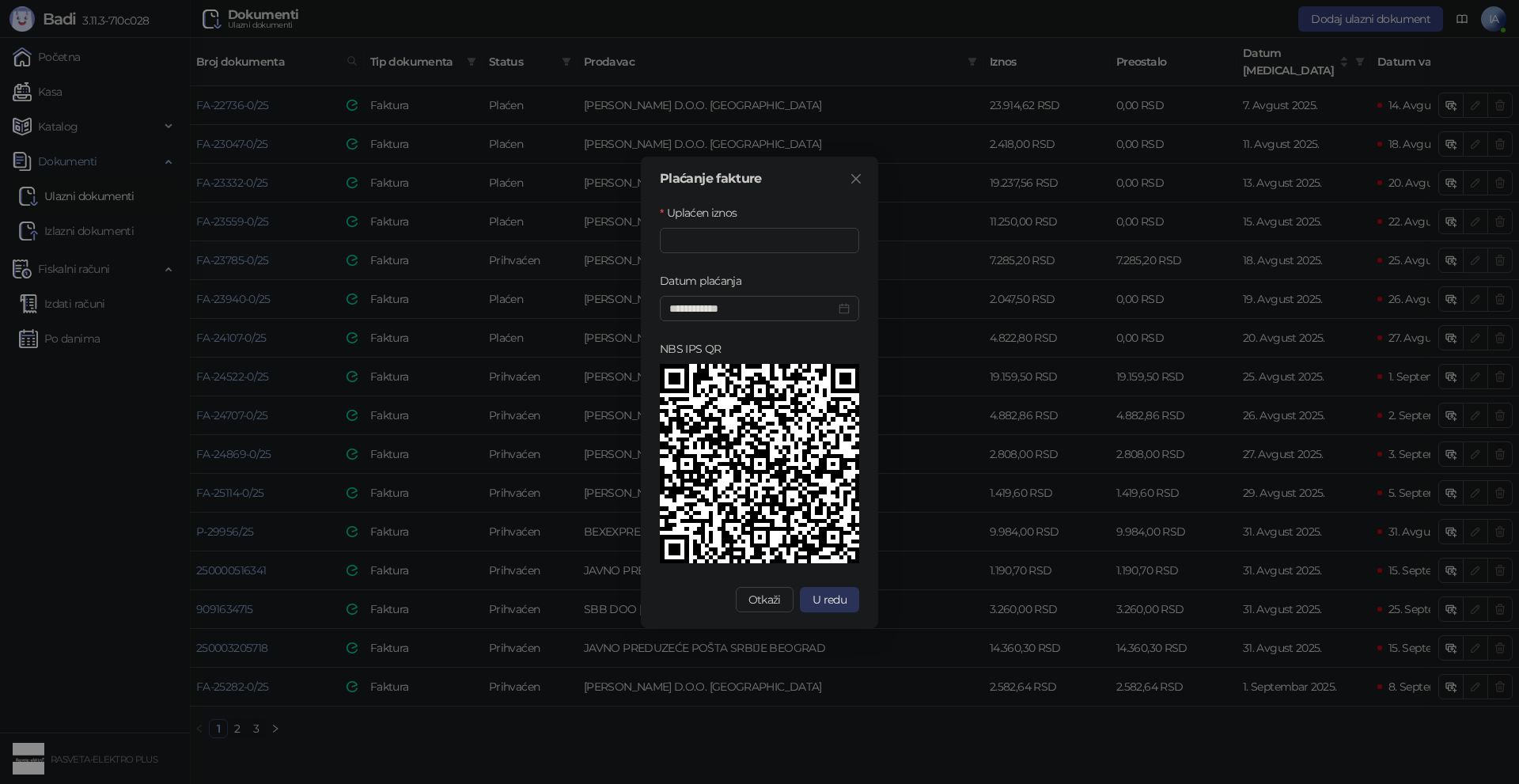
click at [830, 602] on span "U redu" at bounding box center [830, 600] width 34 height 15
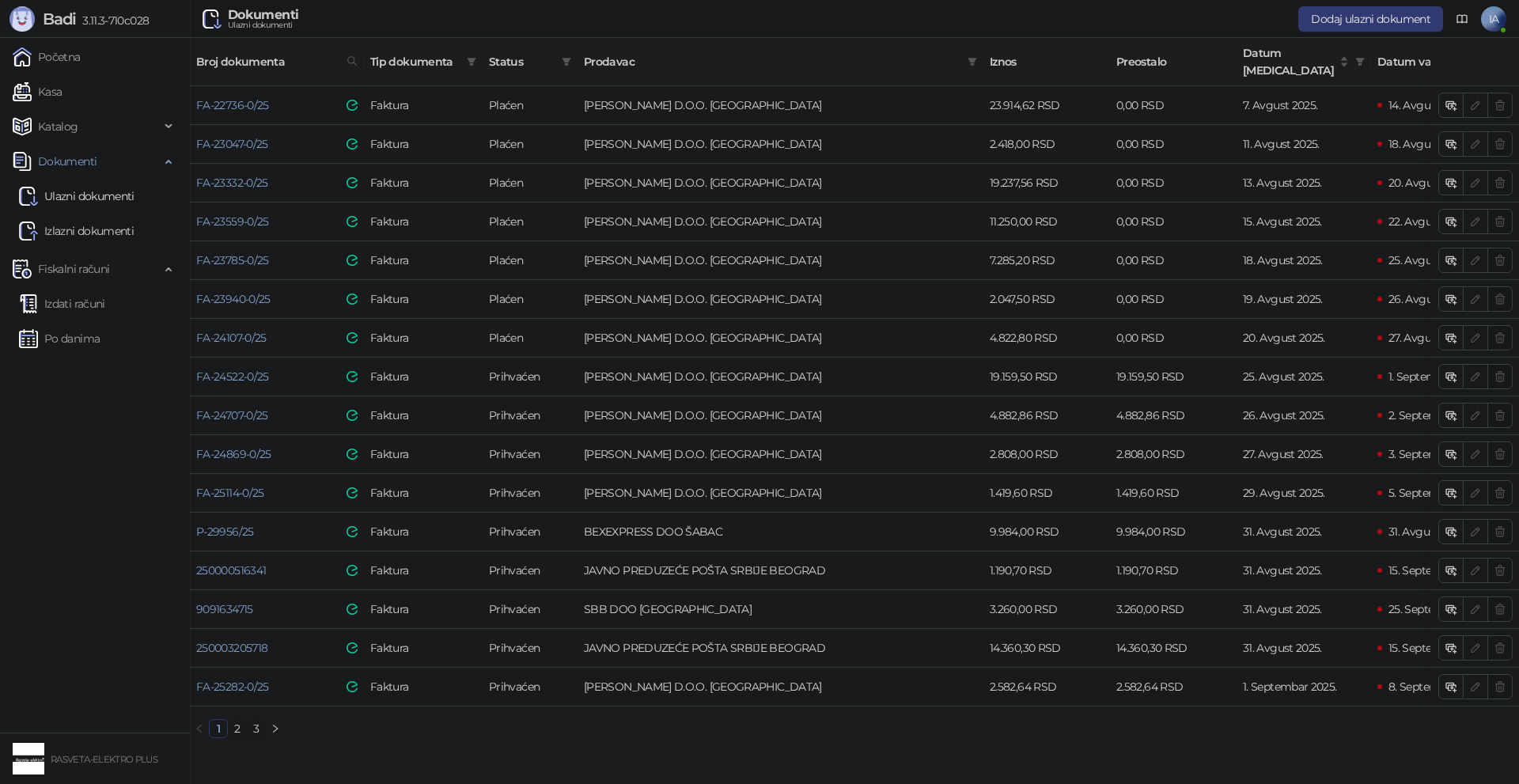
click at [91, 231] on link "Izlazni dokumenti" at bounding box center [76, 231] width 114 height 32
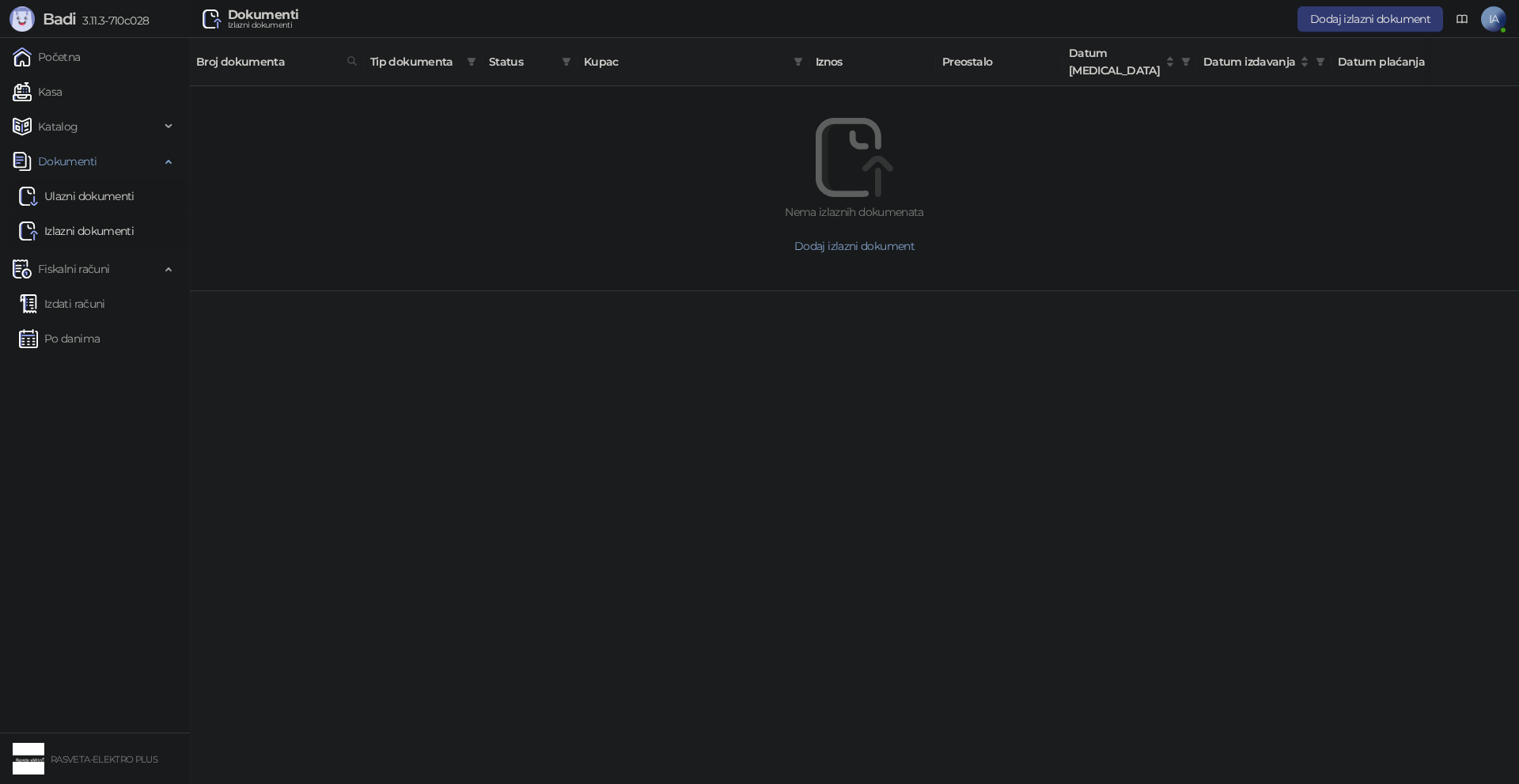
click at [93, 196] on link "Ulazni dokumenti" at bounding box center [77, 196] width 115 height 32
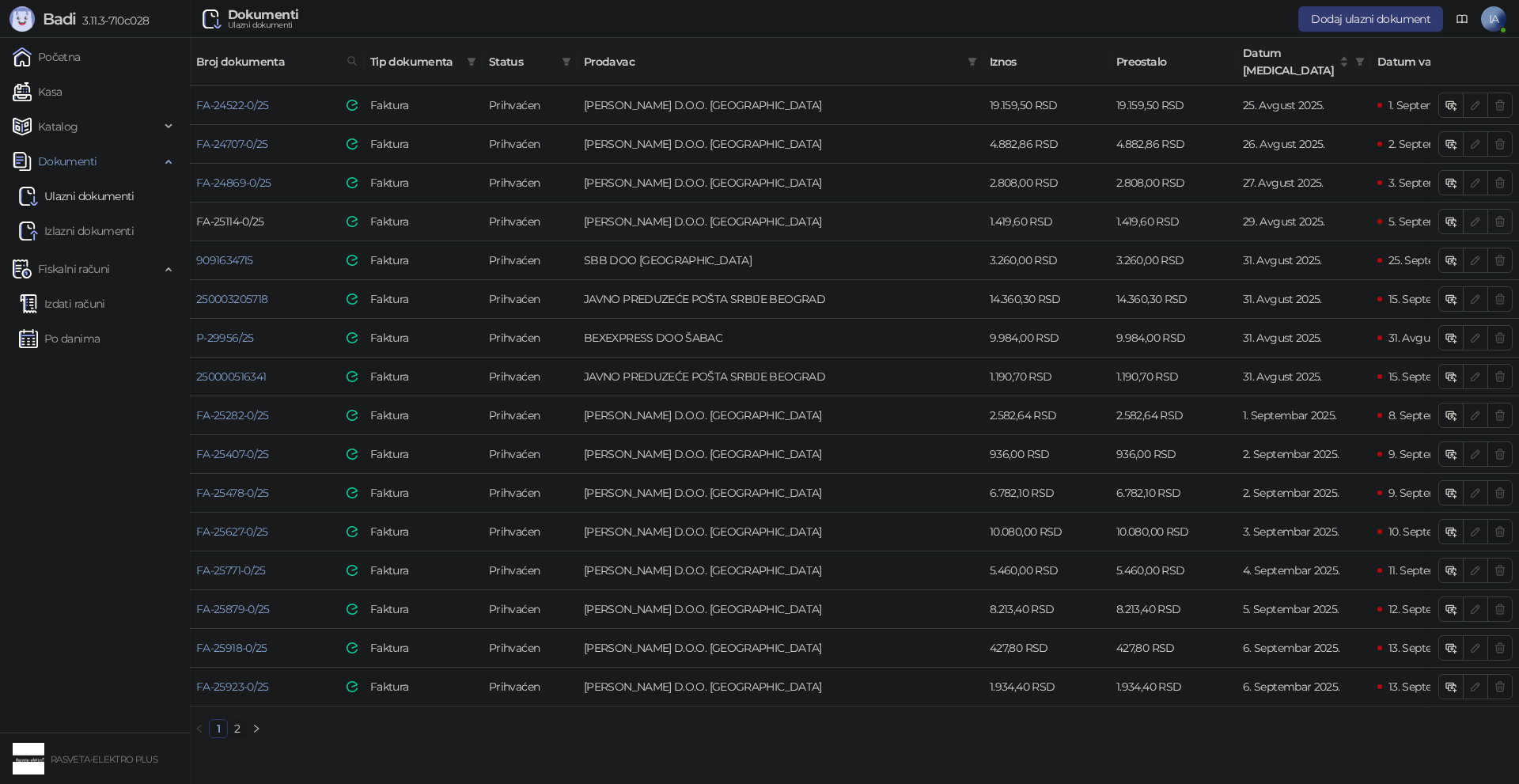
click at [260, 214] on link "FA-25114-0/25" at bounding box center [230, 221] width 68 height 15
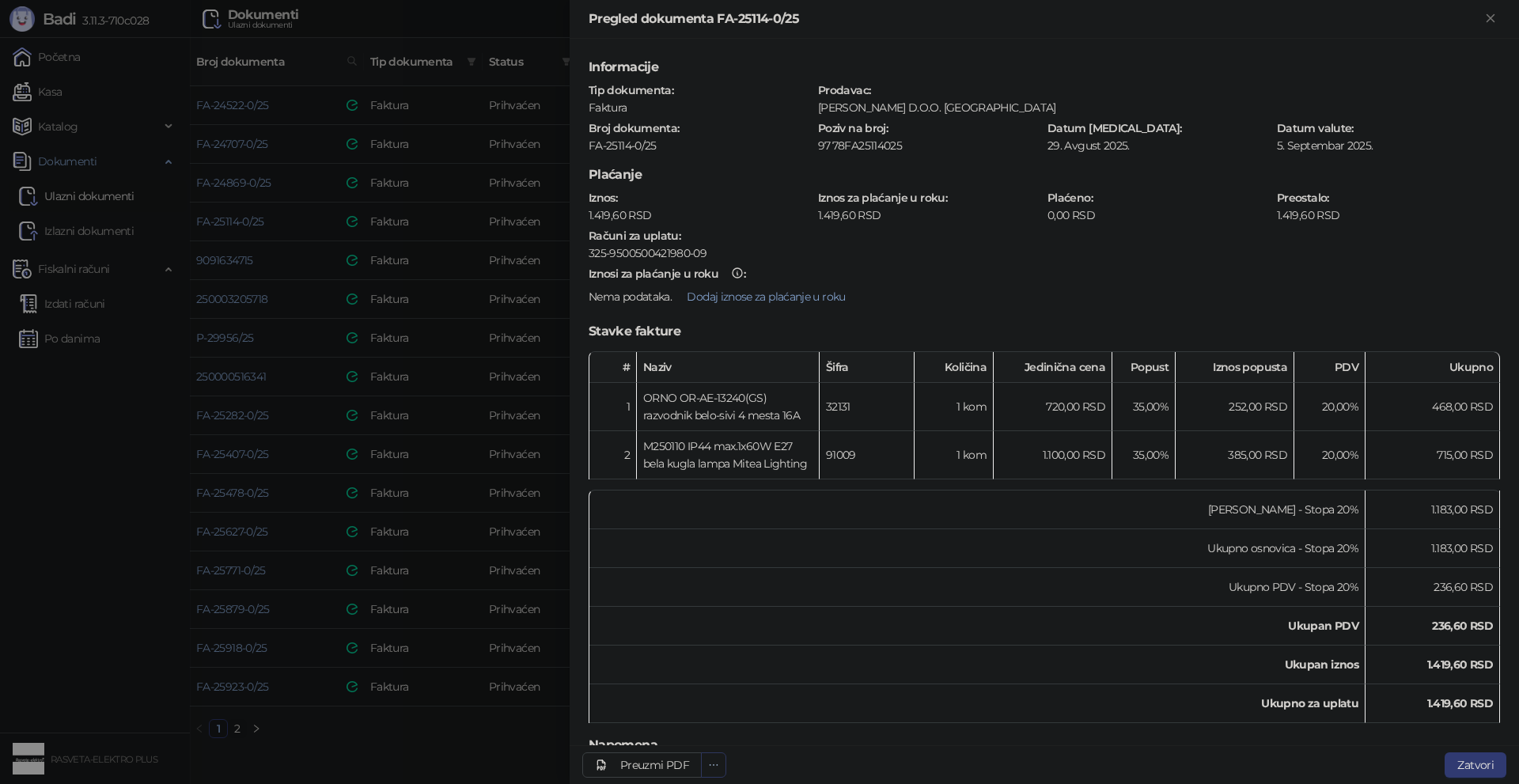
click at [720, 766] on button "button" at bounding box center [713, 764] width 25 height 25
click at [718, 732] on li "Preuzmi prilog 20250829_FA-25114-0-25.pdf" at bounding box center [595, 733] width 256 height 25
click at [411, 386] on div at bounding box center [759, 392] width 1519 height 784
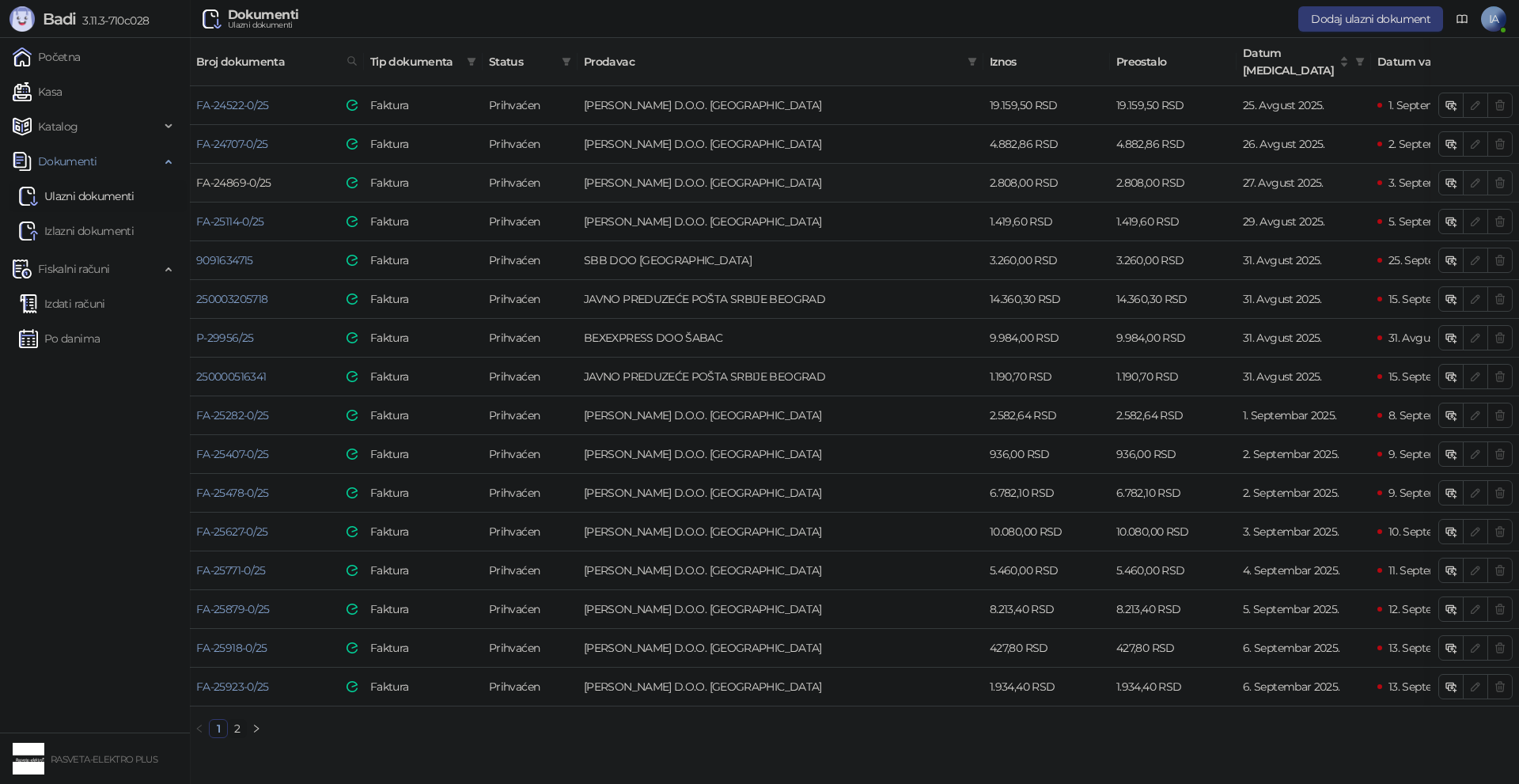
click at [259, 176] on link "FA-24869-0/25" at bounding box center [233, 182] width 75 height 15
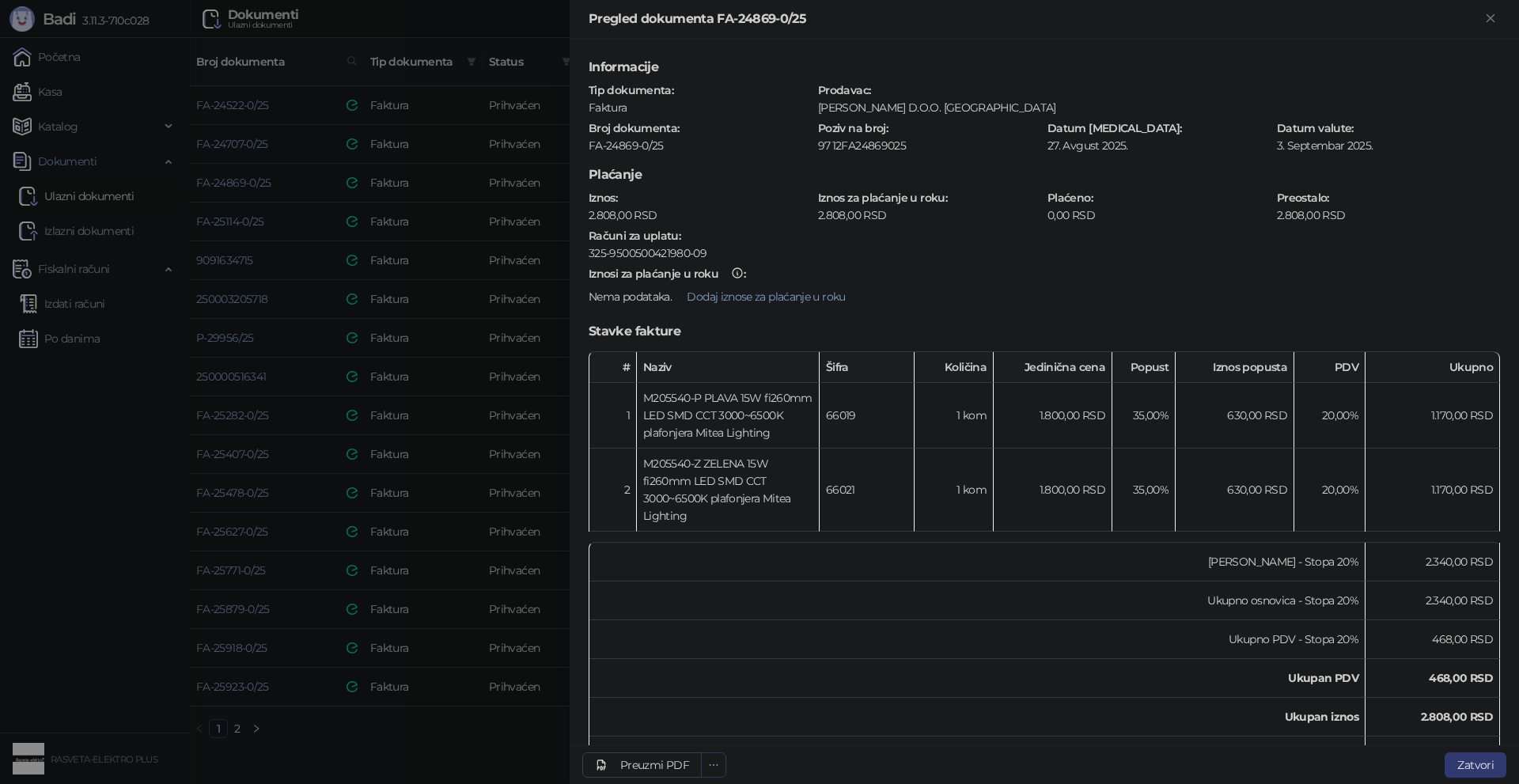
click at [707, 777] on button "button" at bounding box center [713, 764] width 25 height 25
click at [712, 732] on span "Preuzmi prilog 20250827_FA-24869-0-25.pdf" at bounding box center [599, 733] width 226 height 17
click at [415, 281] on div at bounding box center [759, 392] width 1519 height 784
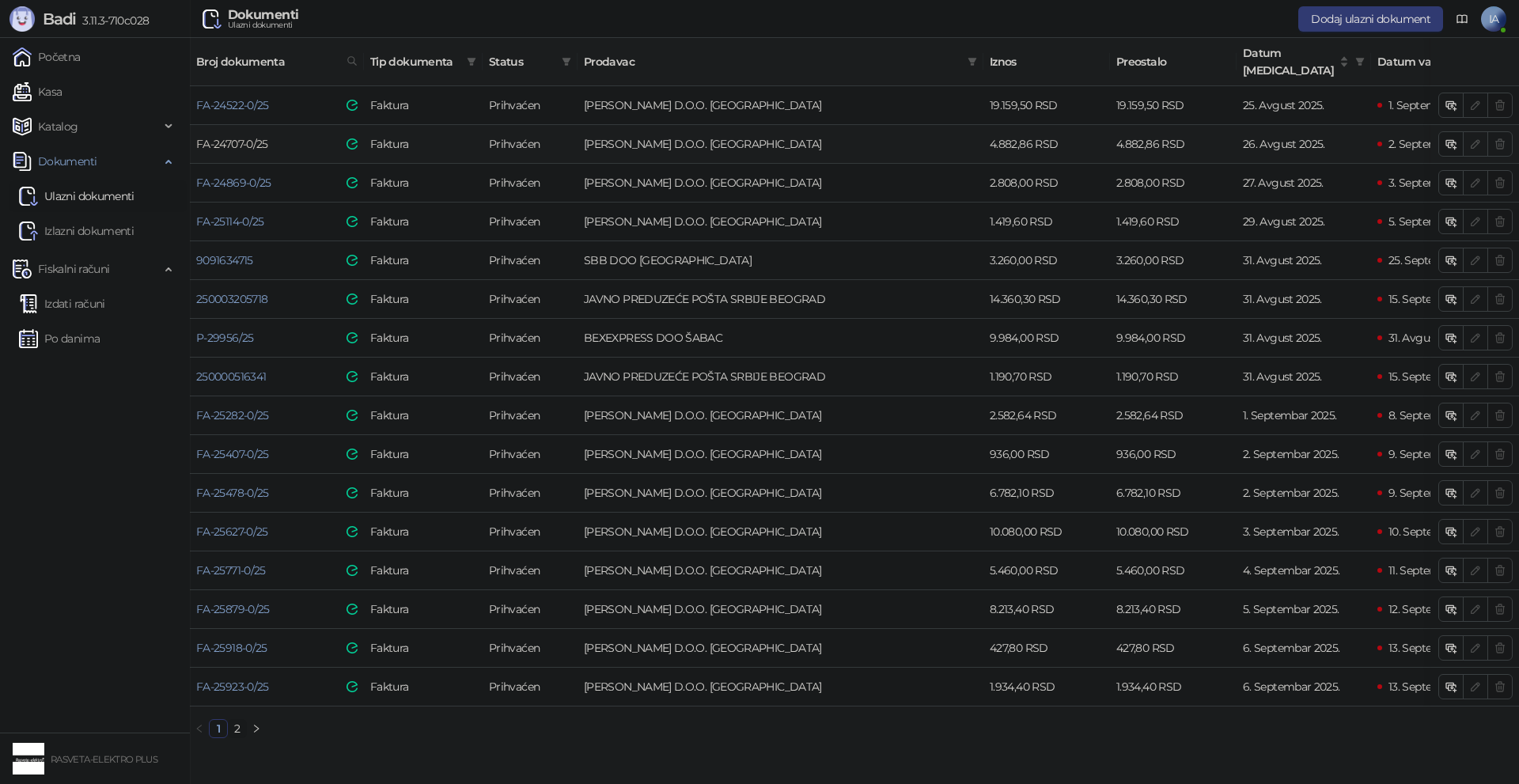
click at [251, 137] on link "FA-24707-0/25" at bounding box center [232, 144] width 72 height 15
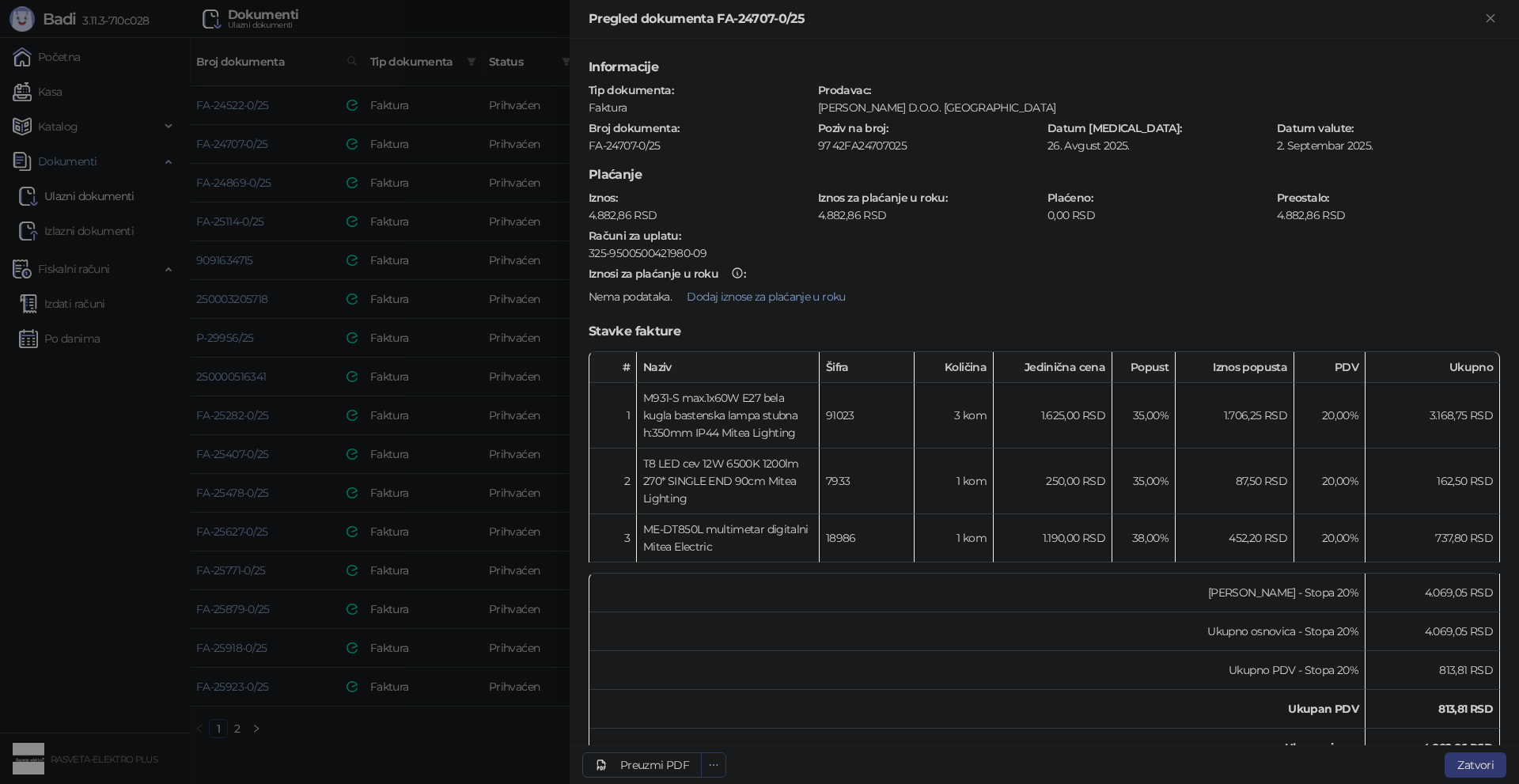
click at [723, 762] on button "button" at bounding box center [713, 764] width 25 height 25
click at [702, 735] on td "Ukupan iznos" at bounding box center [978, 748] width 776 height 39
click at [712, 761] on icon "ellipsis" at bounding box center [713, 765] width 11 height 11
click at [702, 739] on span "Preuzmi prilog 20250826_FA-24707-0-25.pdf" at bounding box center [601, 733] width 224 height 17
click at [343, 179] on div at bounding box center [759, 392] width 1519 height 784
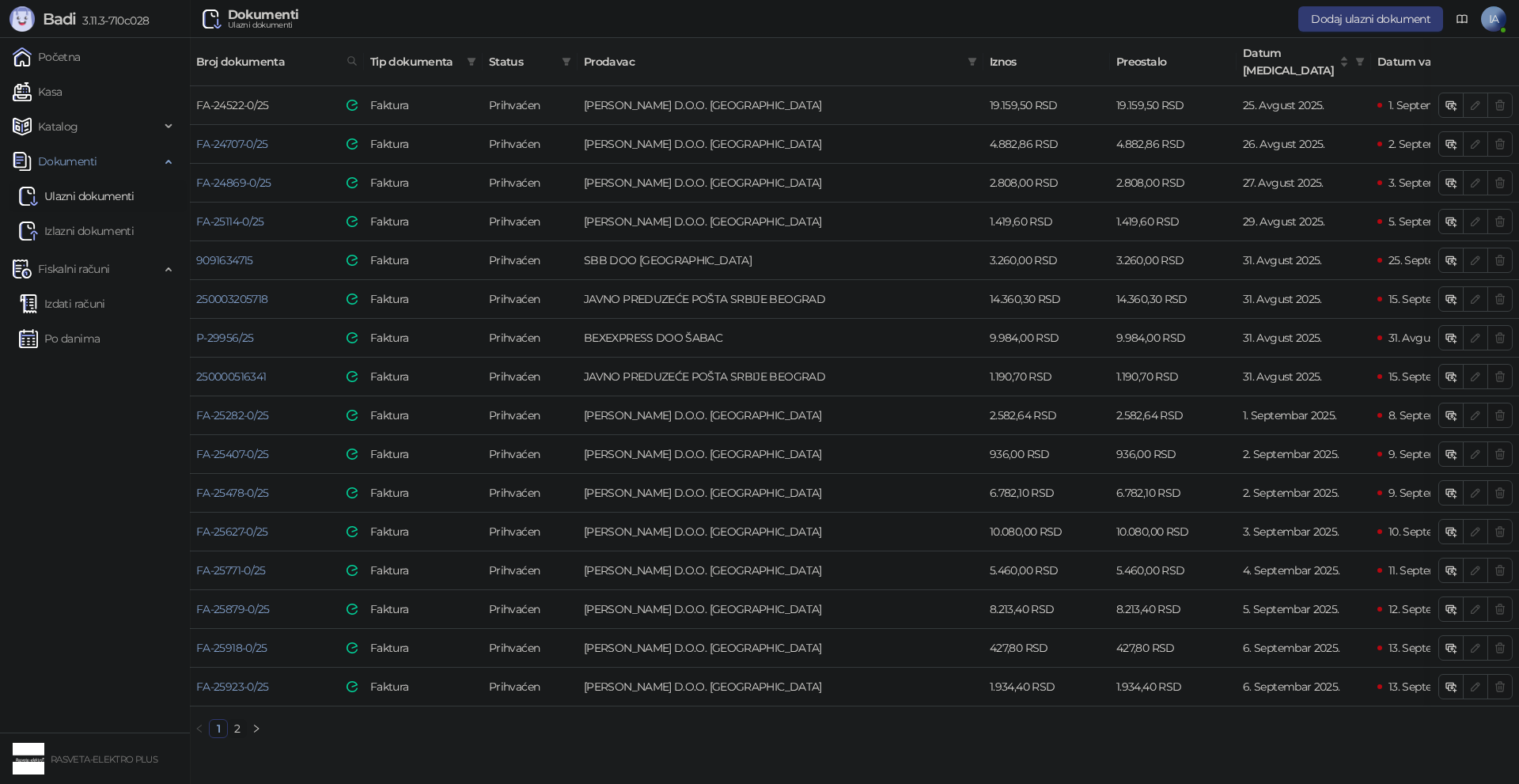
click at [261, 98] on link "FA-24522-0/25" at bounding box center [232, 105] width 73 height 15
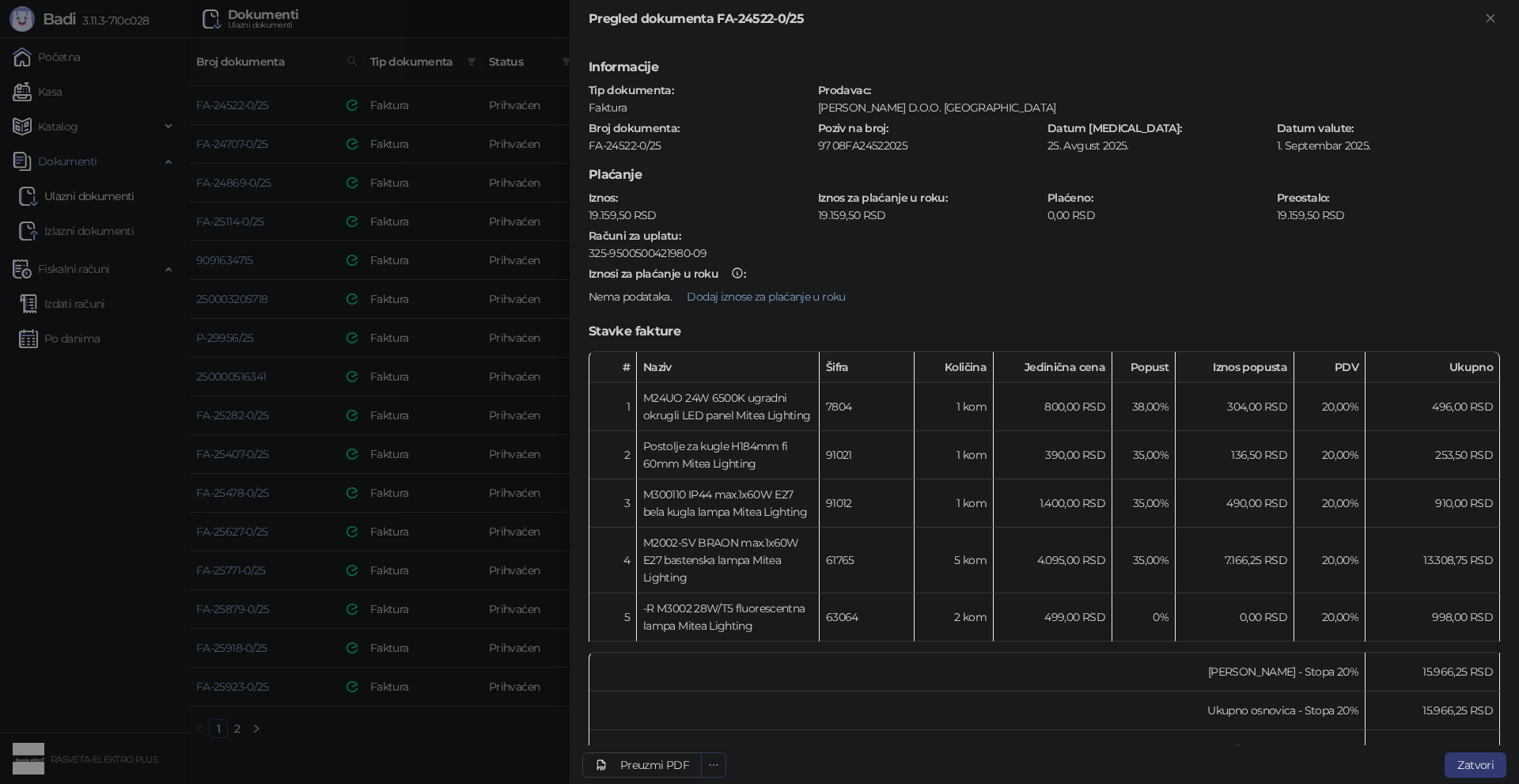
click at [708, 767] on icon "ellipsis" at bounding box center [713, 765] width 11 height 11
click at [695, 728] on span "Preuzmi prilog 20250825_FA-24522-0-25.pdf" at bounding box center [601, 733] width 224 height 17
click at [250, 299] on div at bounding box center [759, 392] width 1519 height 784
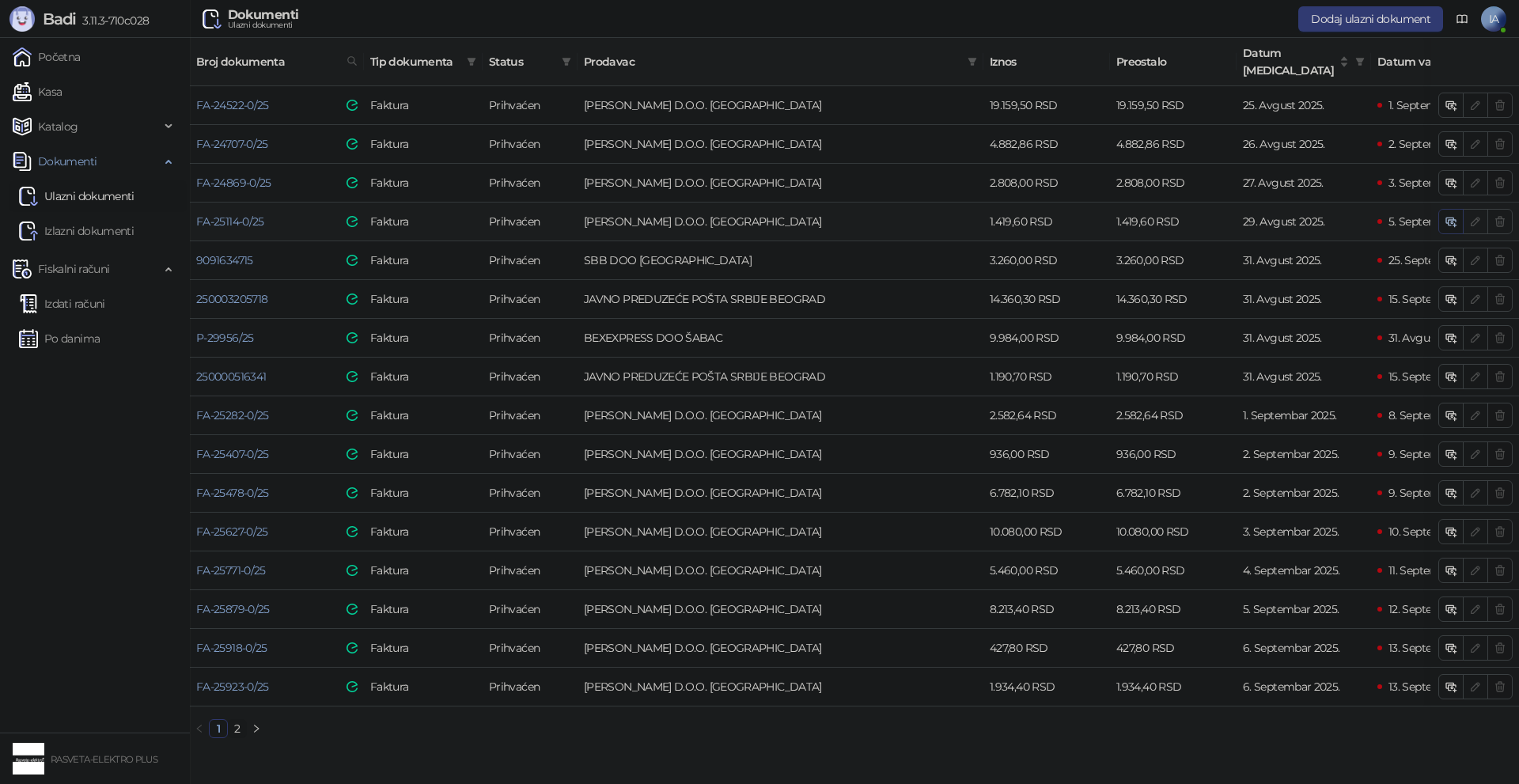
click at [1451, 215] on icon "button" at bounding box center [1451, 221] width 13 height 13
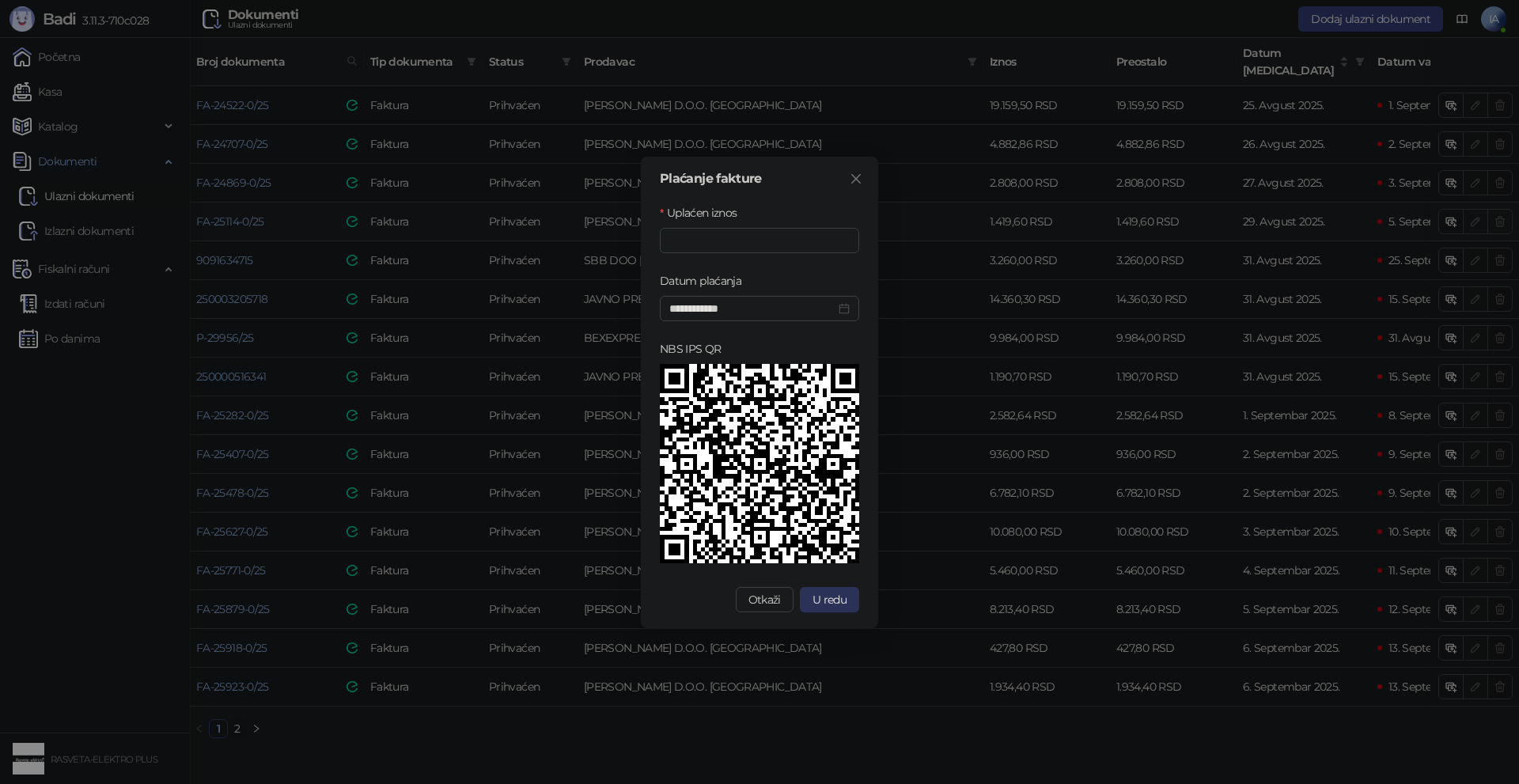
click at [834, 604] on span "U redu" at bounding box center [830, 600] width 34 height 15
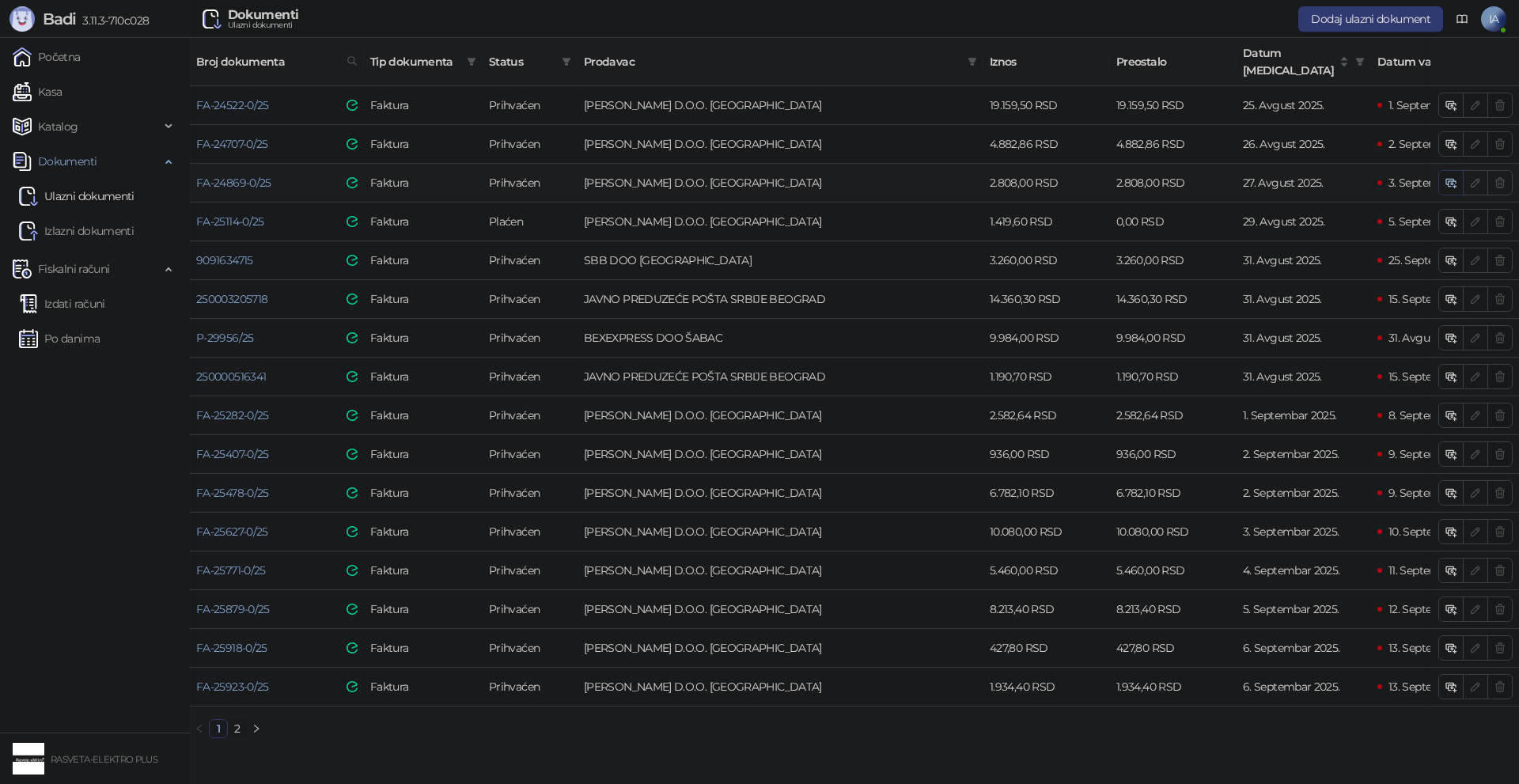
click at [1453, 176] on icon "button" at bounding box center [1451, 182] width 13 height 13
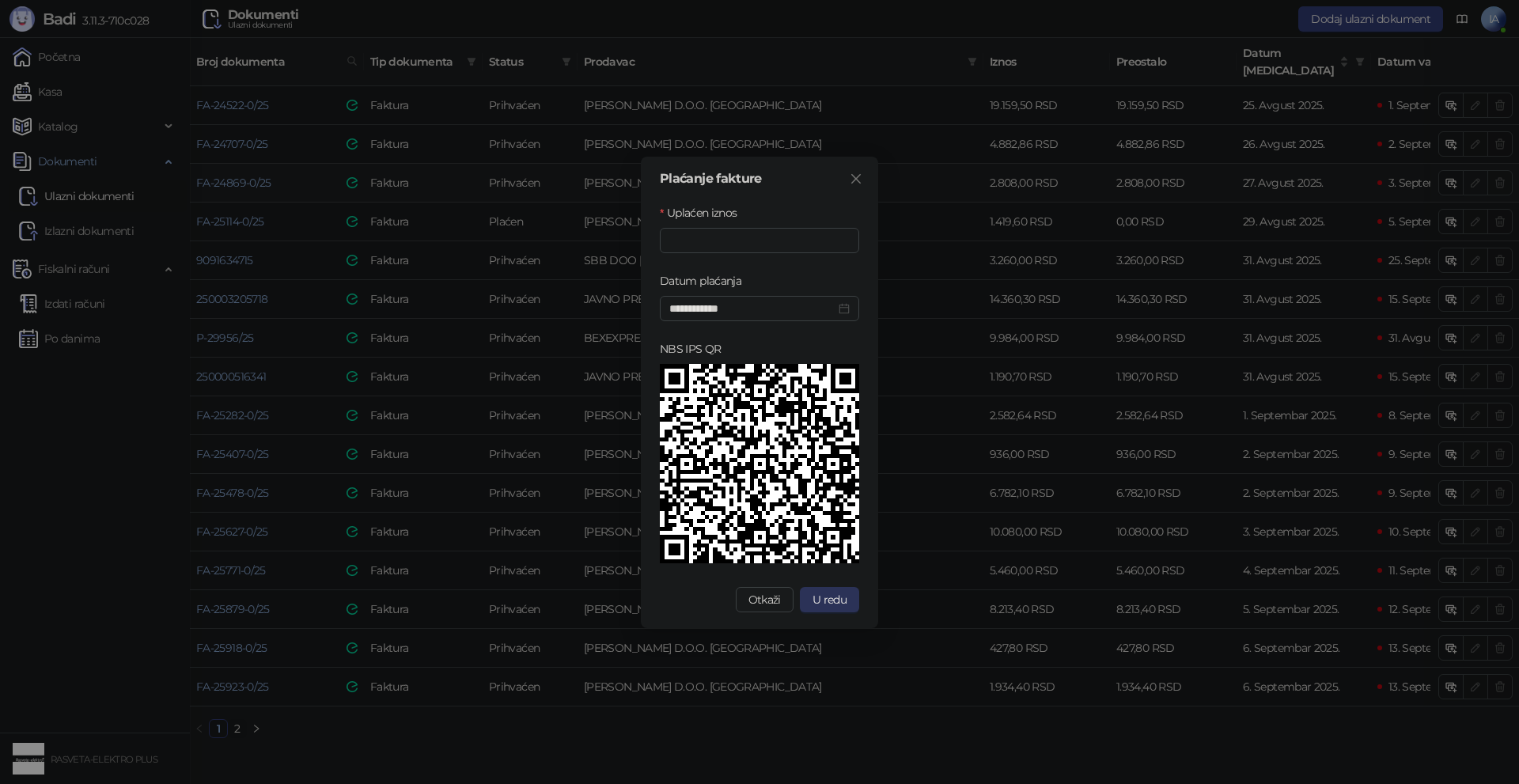
click at [821, 601] on span "U redu" at bounding box center [830, 600] width 34 height 15
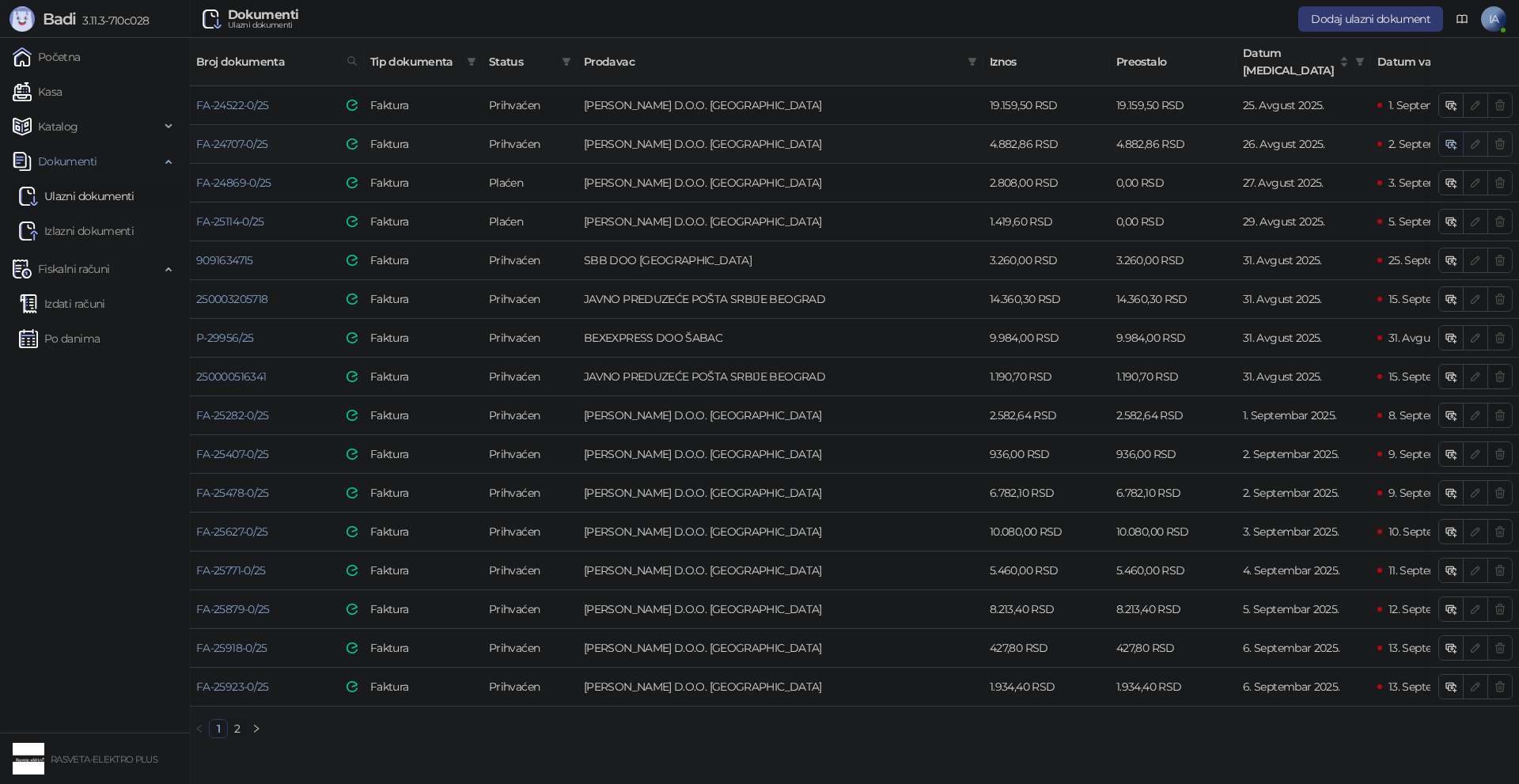
click at [1447, 136] on span "button" at bounding box center [1451, 143] width 13 height 15
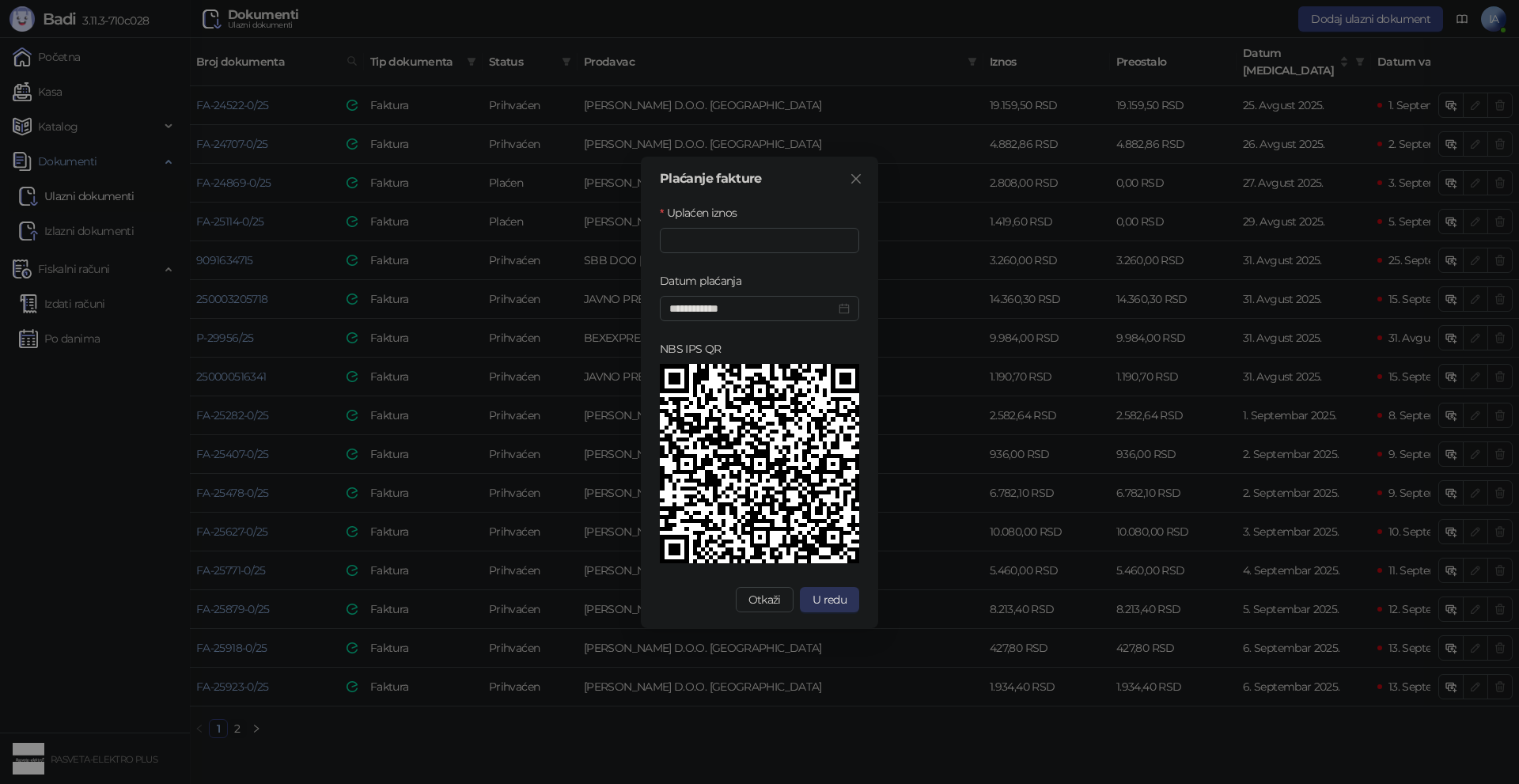
click at [832, 601] on span "U redu" at bounding box center [830, 600] width 34 height 15
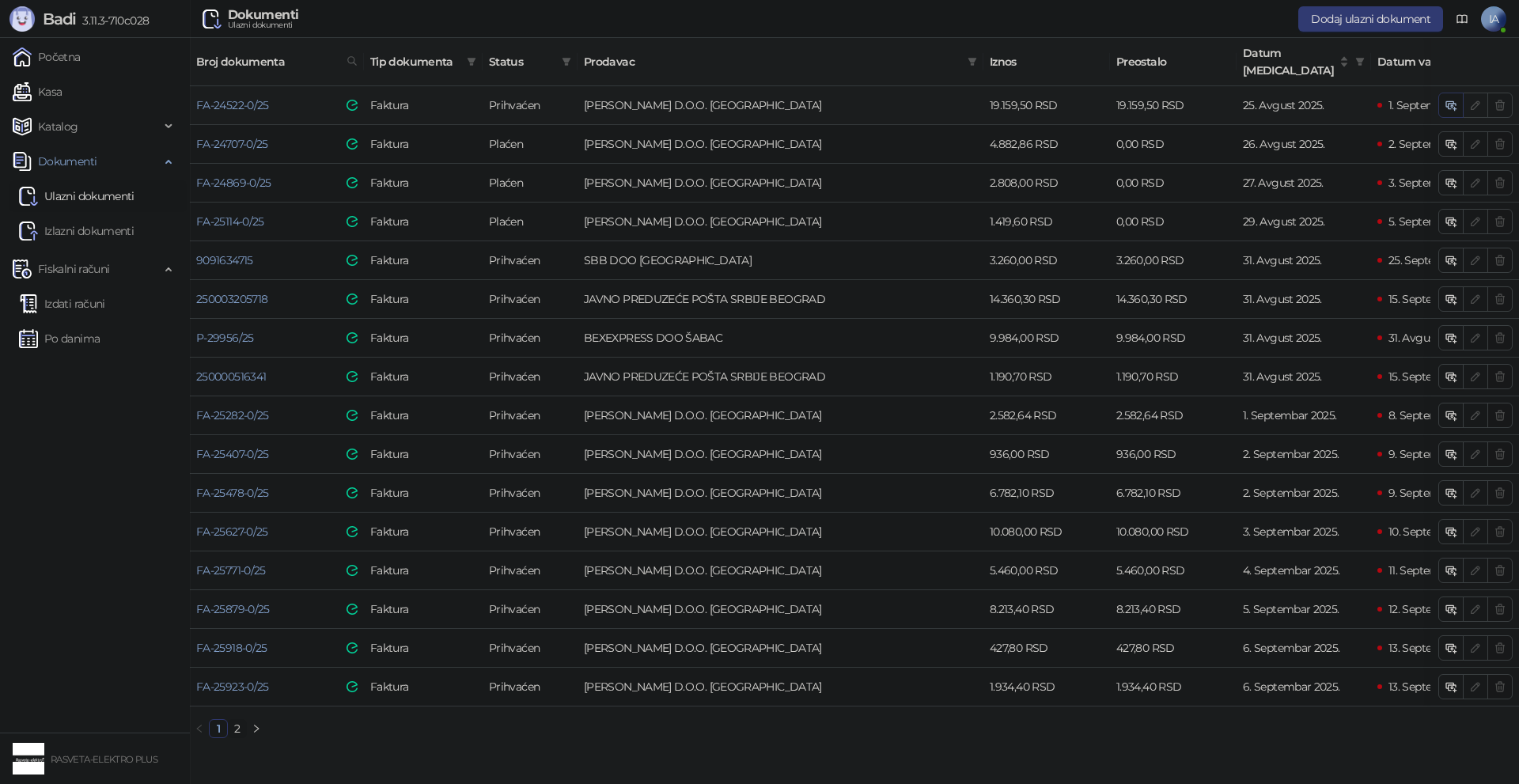
click at [1444, 93] on button "button" at bounding box center [1450, 105] width 25 height 25
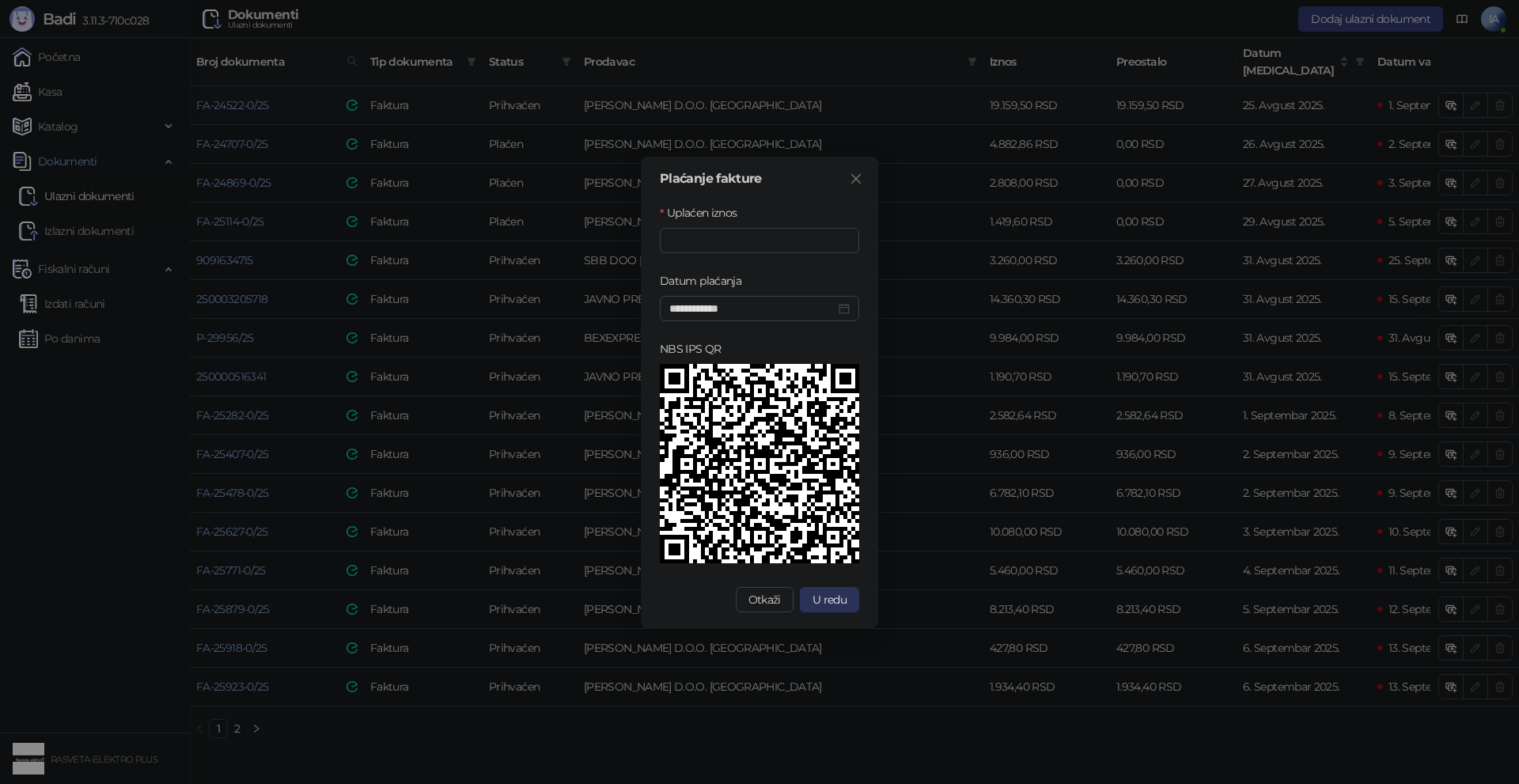
click at [808, 595] on button "U redu" at bounding box center [830, 599] width 59 height 25
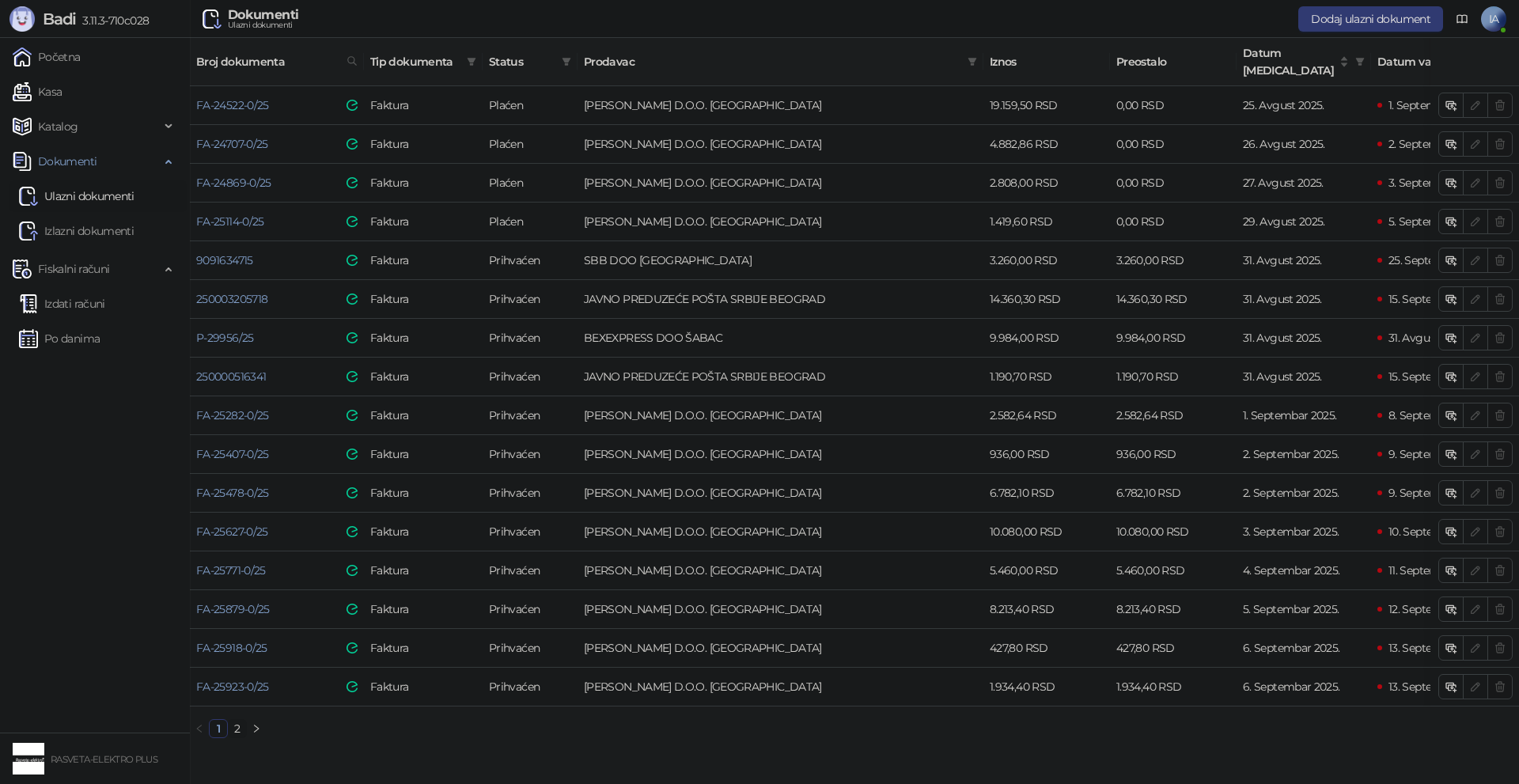
drag, startPoint x: 86, startPoint y: 235, endPoint x: 90, endPoint y: 201, distance: 34.2
click at [86, 235] on link "Izlazni dokumenti" at bounding box center [76, 231] width 114 height 32
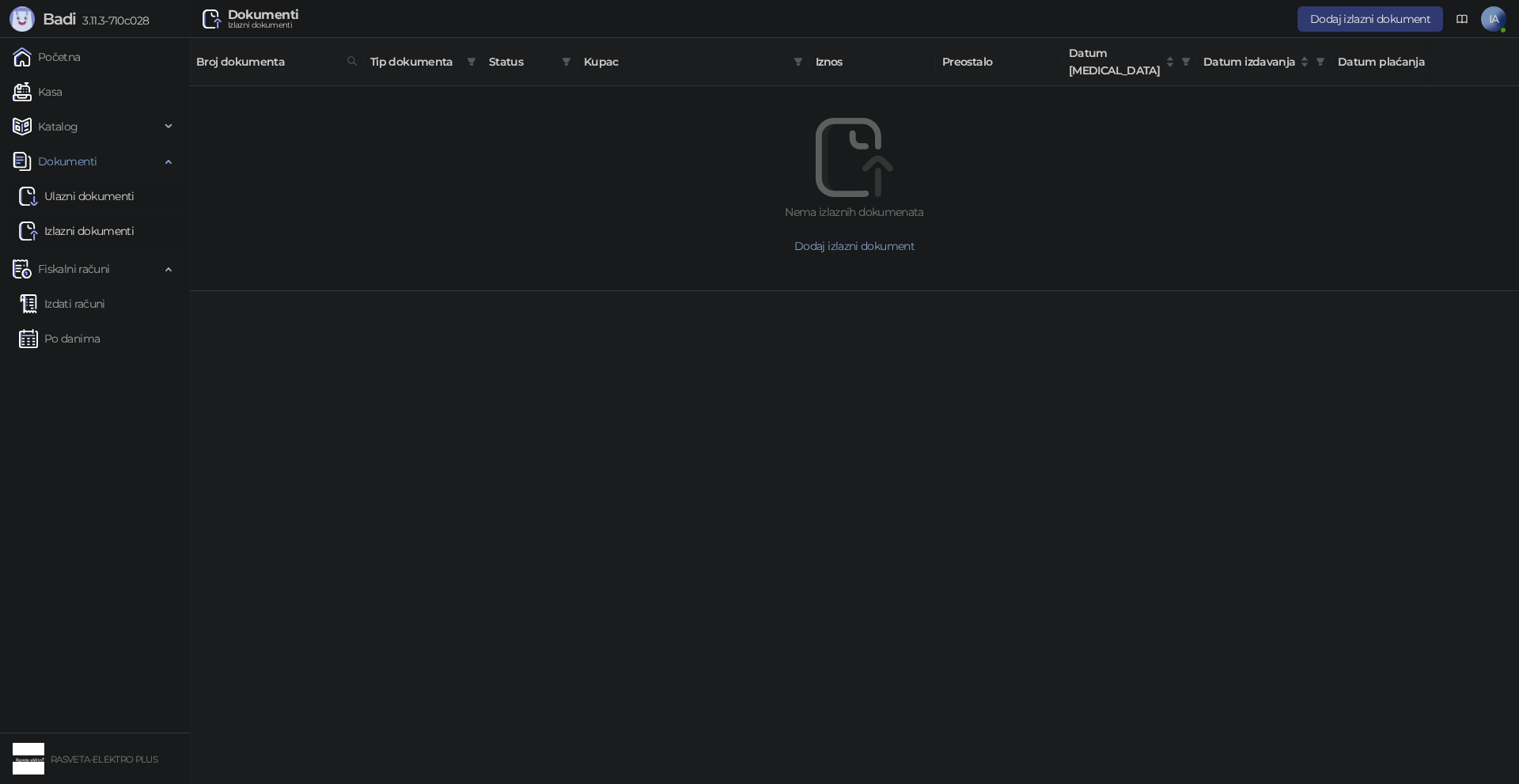
click at [93, 194] on link "Ulazni dokumenti" at bounding box center [77, 196] width 115 height 32
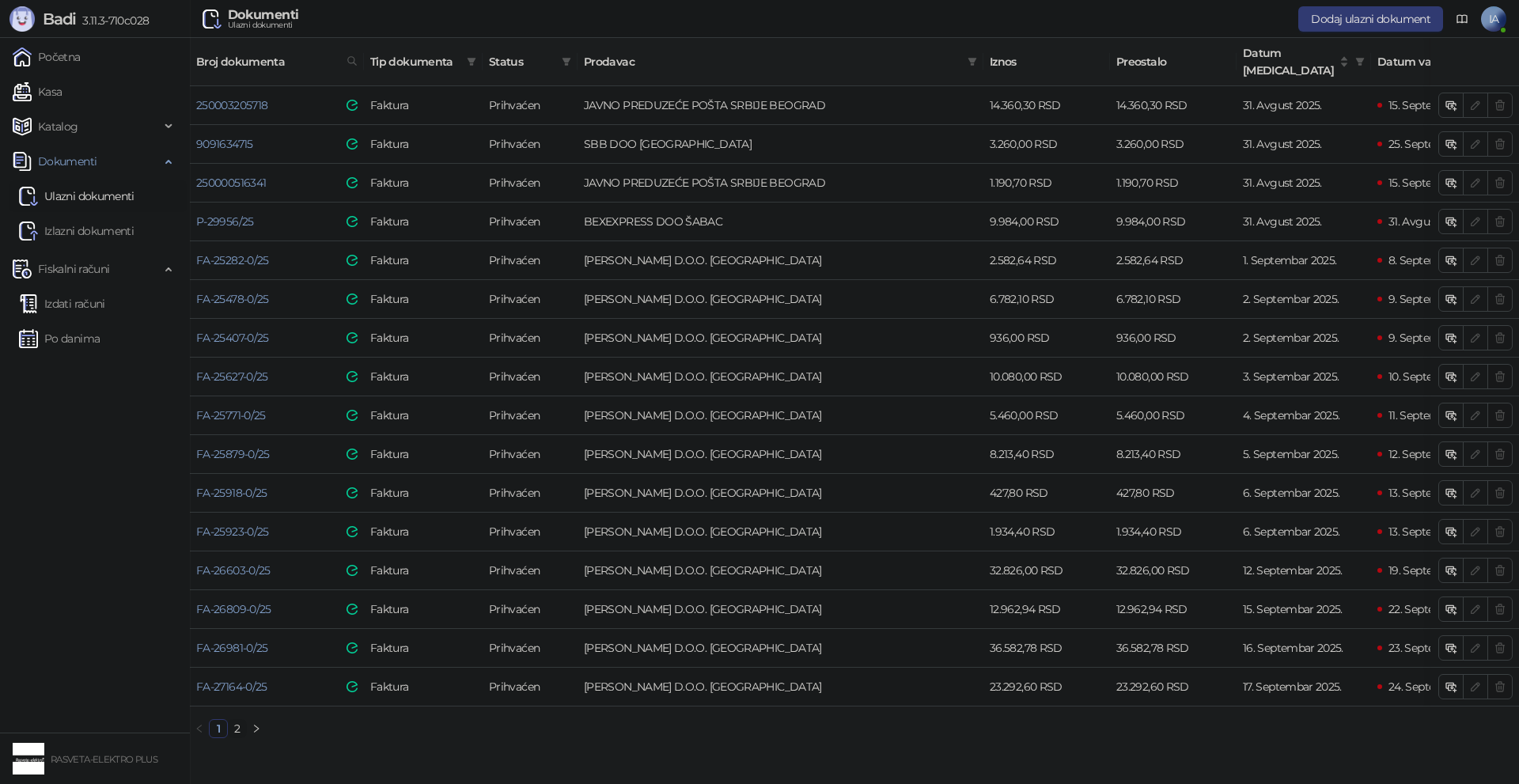
click at [239, 721] on link "2" at bounding box center [238, 729] width 17 height 17
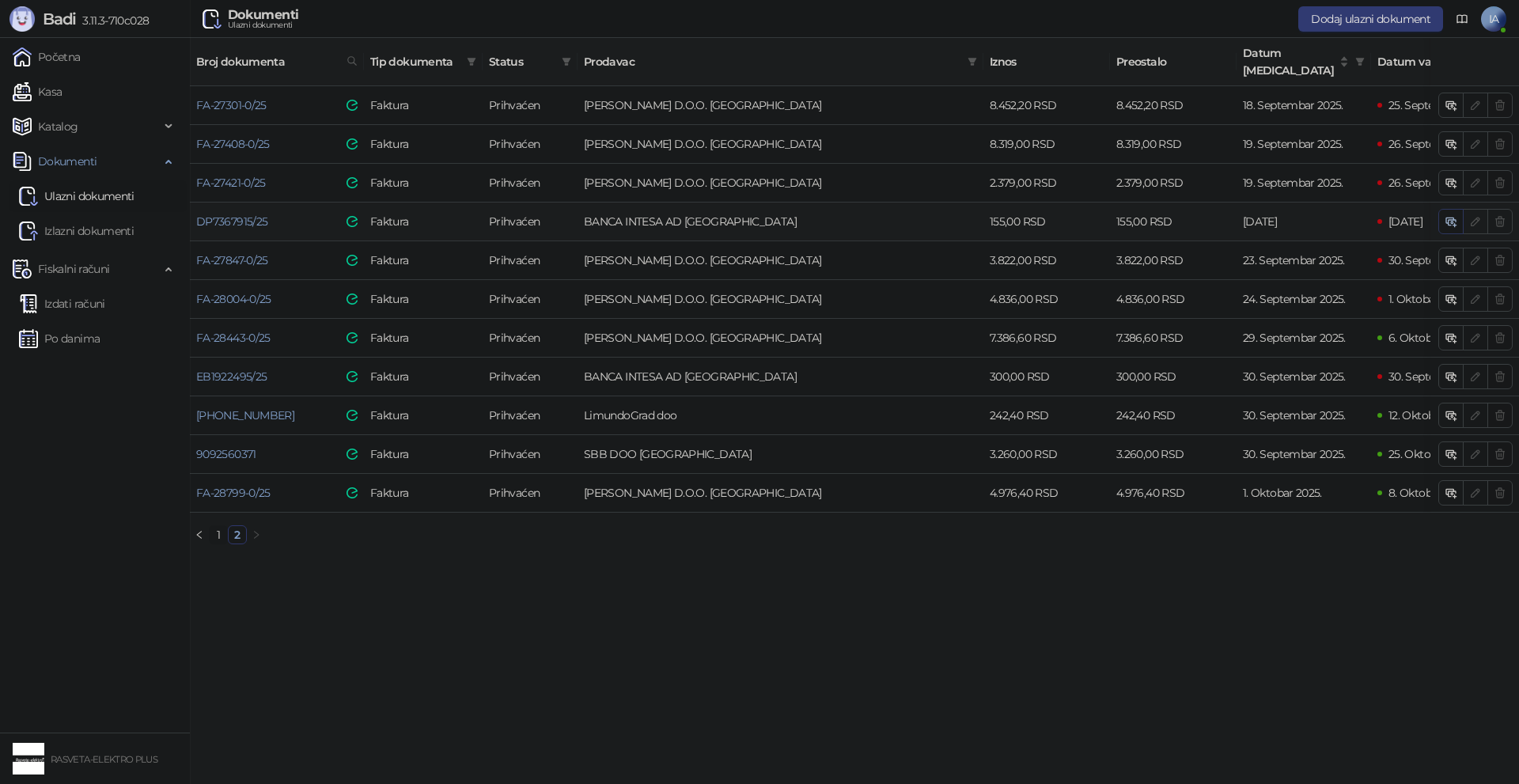
click at [1451, 221] on icon "button" at bounding box center [1454, 224] width 5 height 5
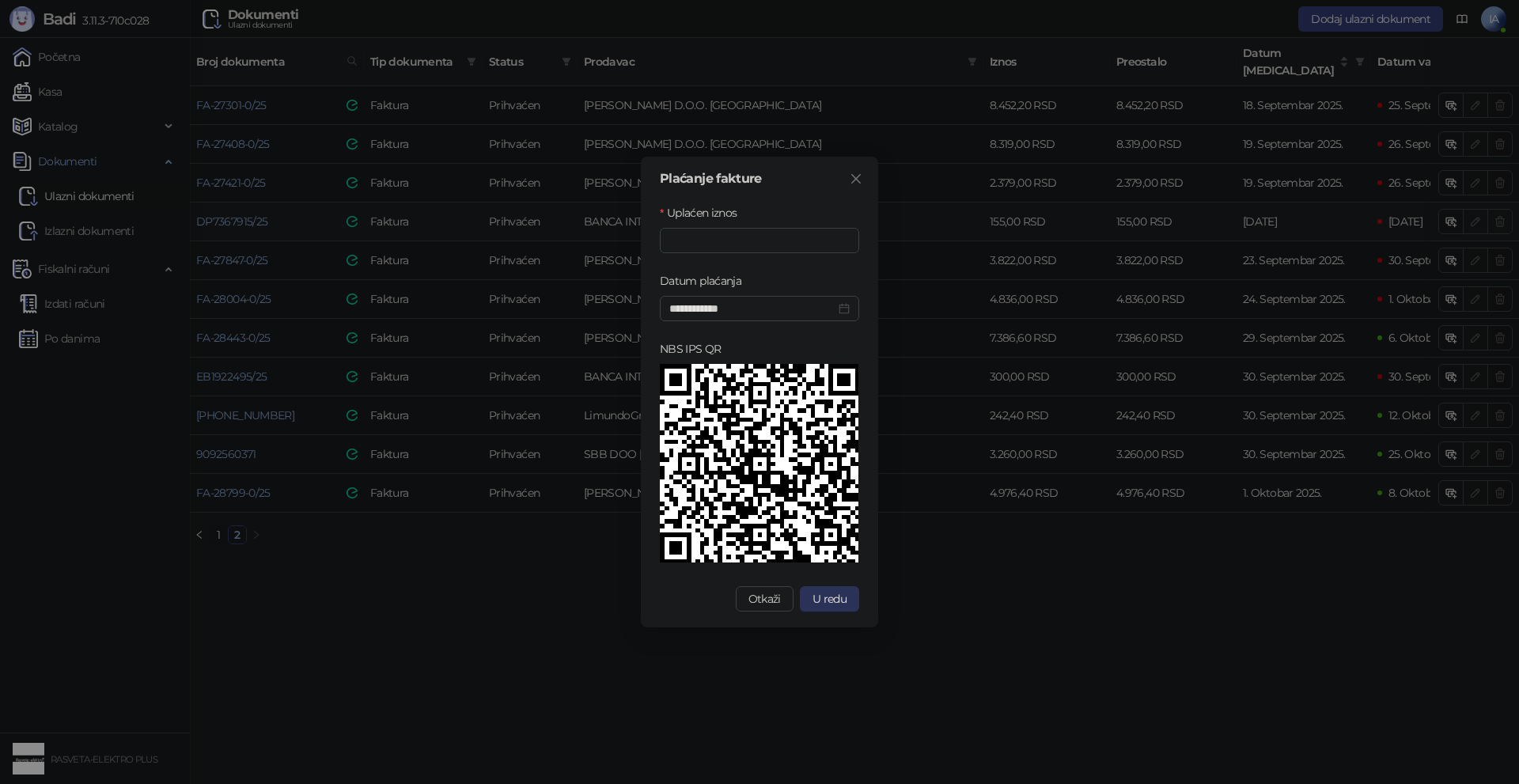
click at [820, 600] on span "U redu" at bounding box center [830, 599] width 34 height 15
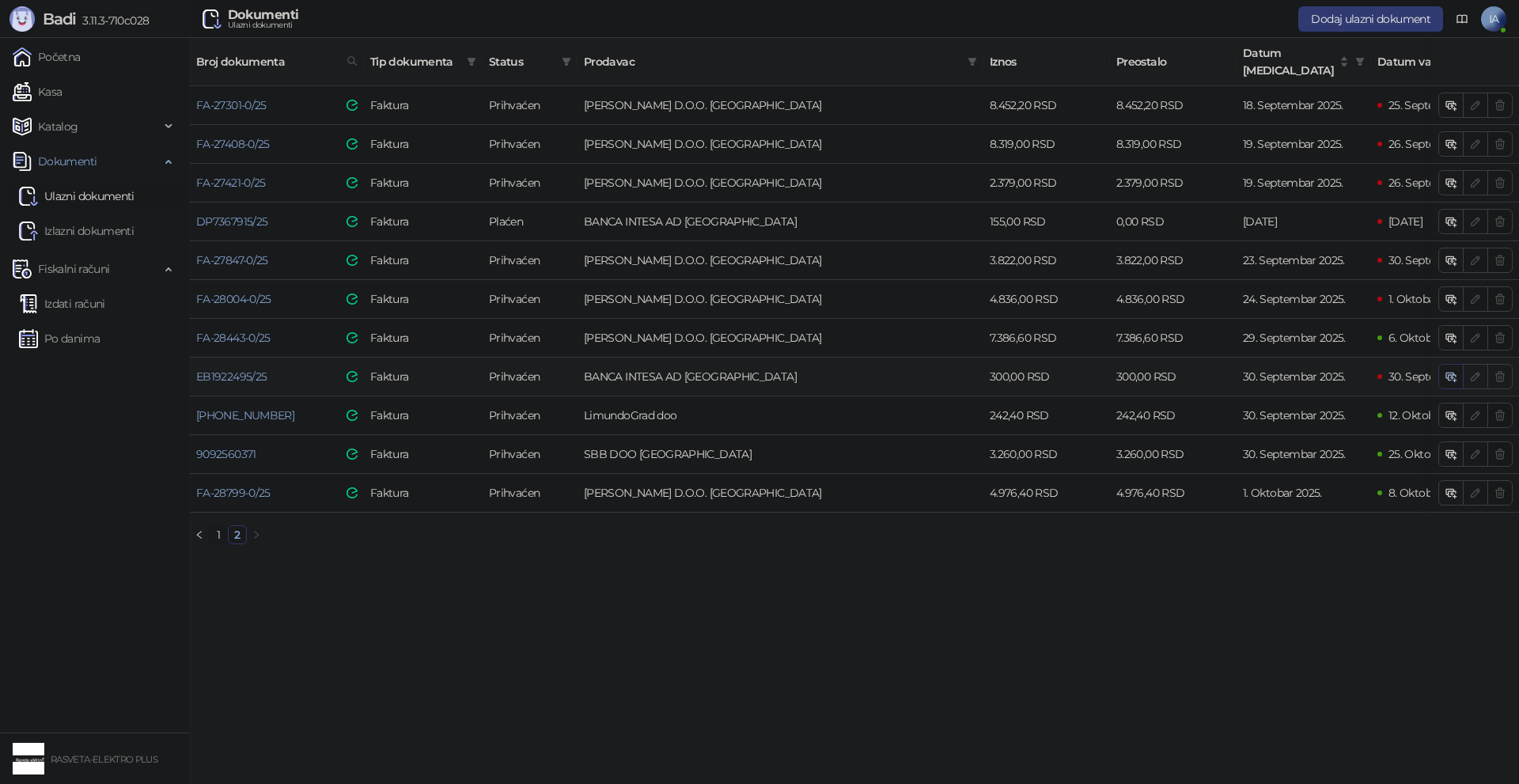
click at [1457, 370] on icon "button" at bounding box center [1451, 376] width 13 height 13
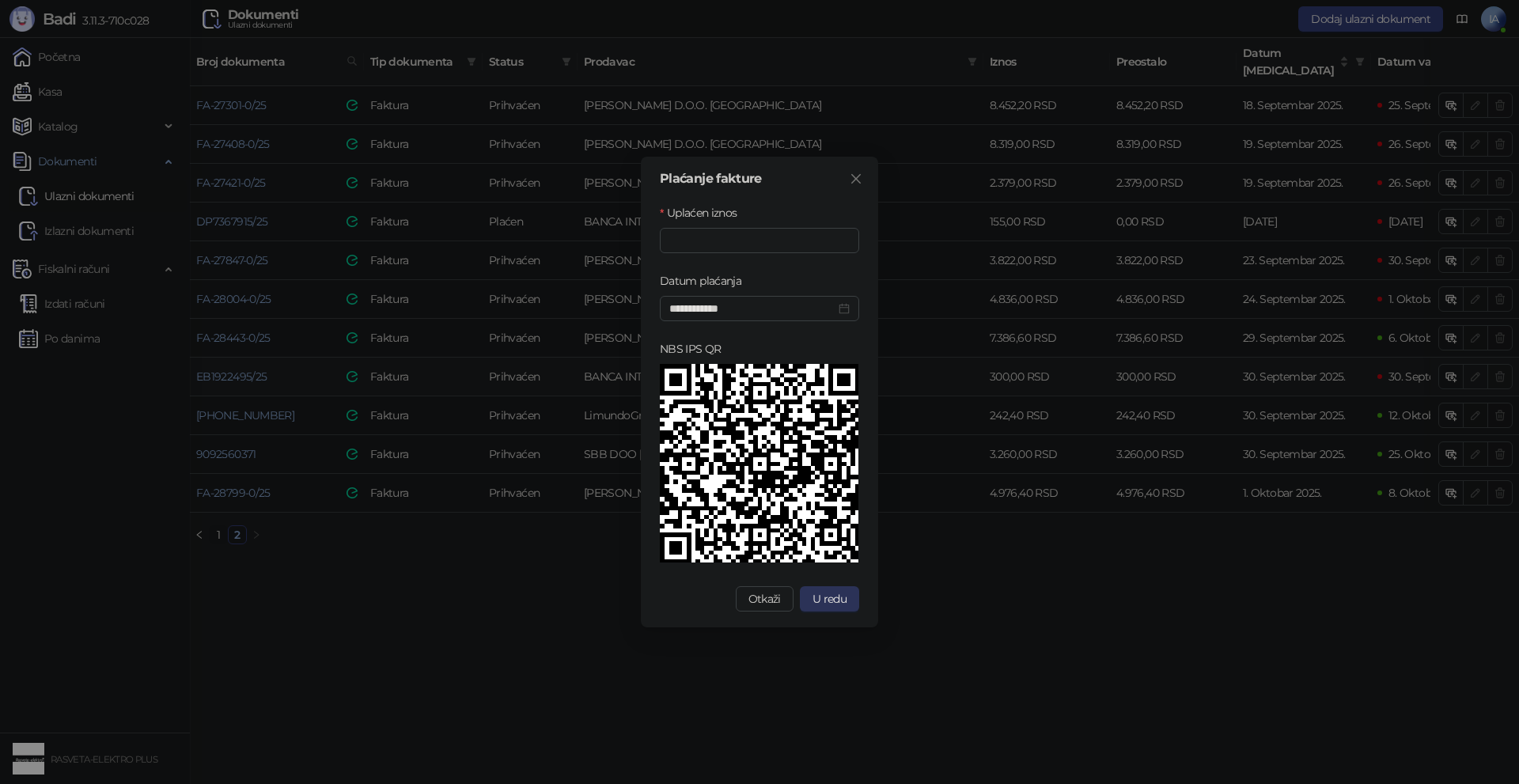
click at [830, 606] on button "U redu" at bounding box center [830, 598] width 59 height 25
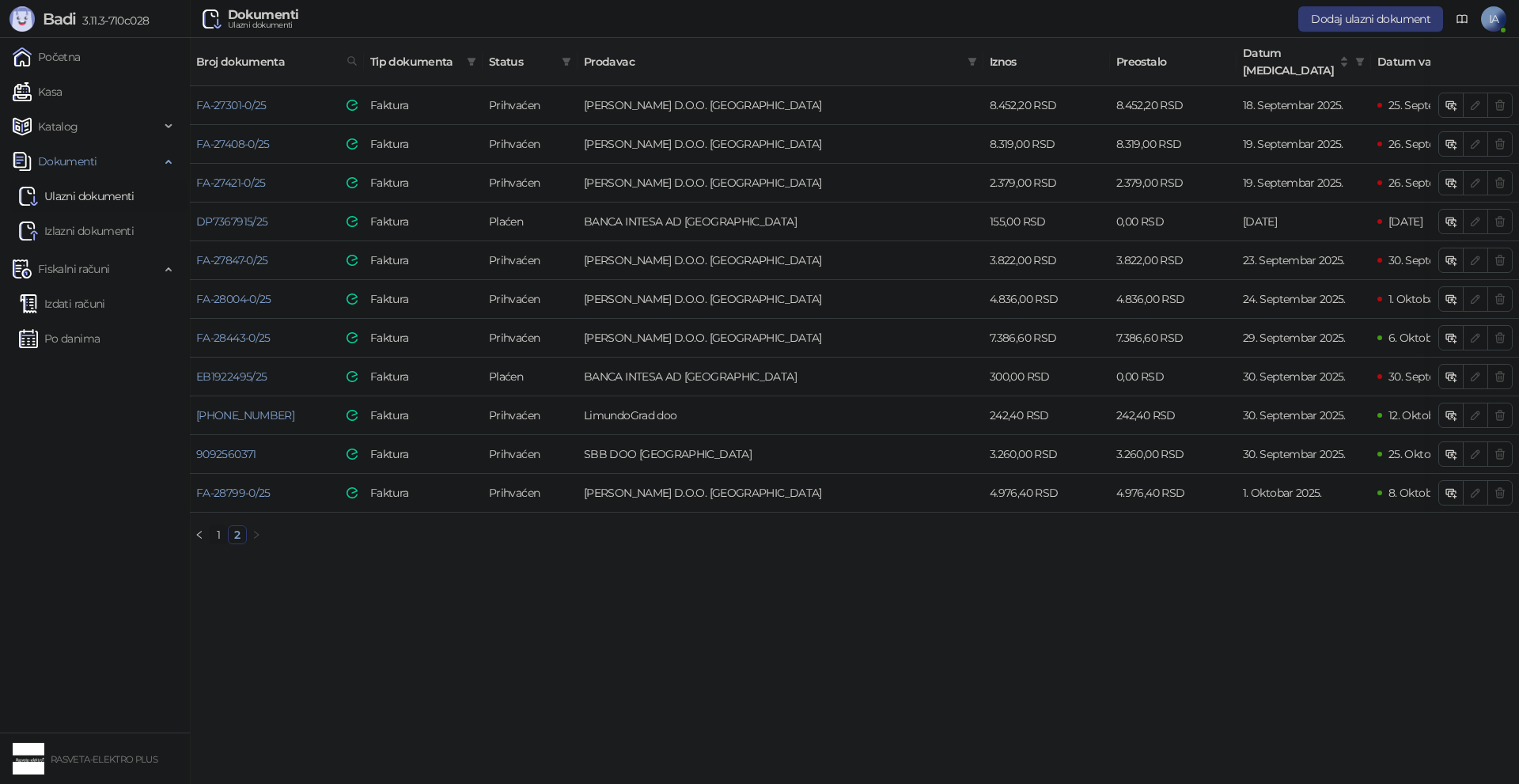
click at [58, 188] on link "Ulazni dokumenti" at bounding box center [77, 196] width 115 height 32
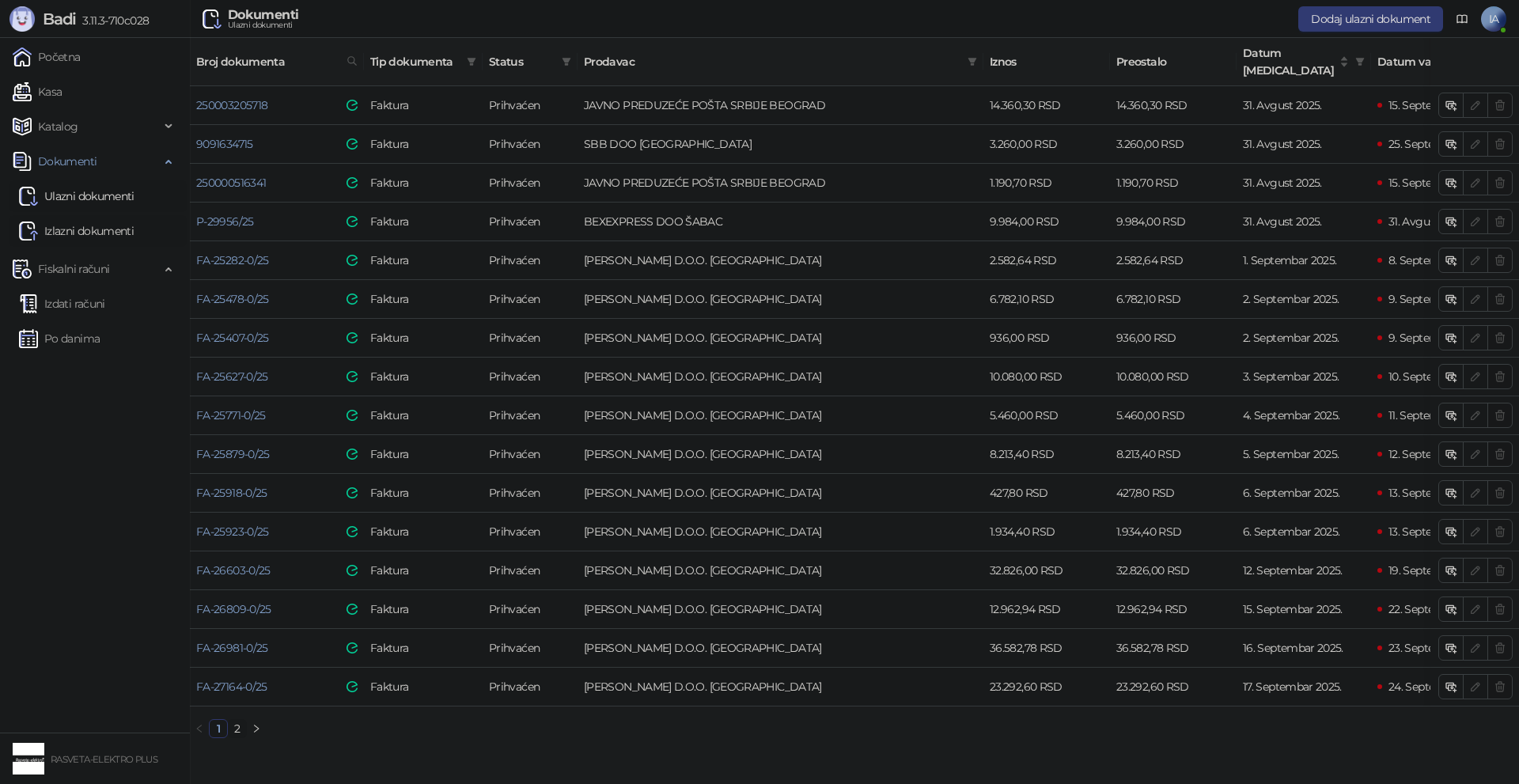
click at [91, 231] on link "Izlazni dokumenti" at bounding box center [76, 231] width 114 height 32
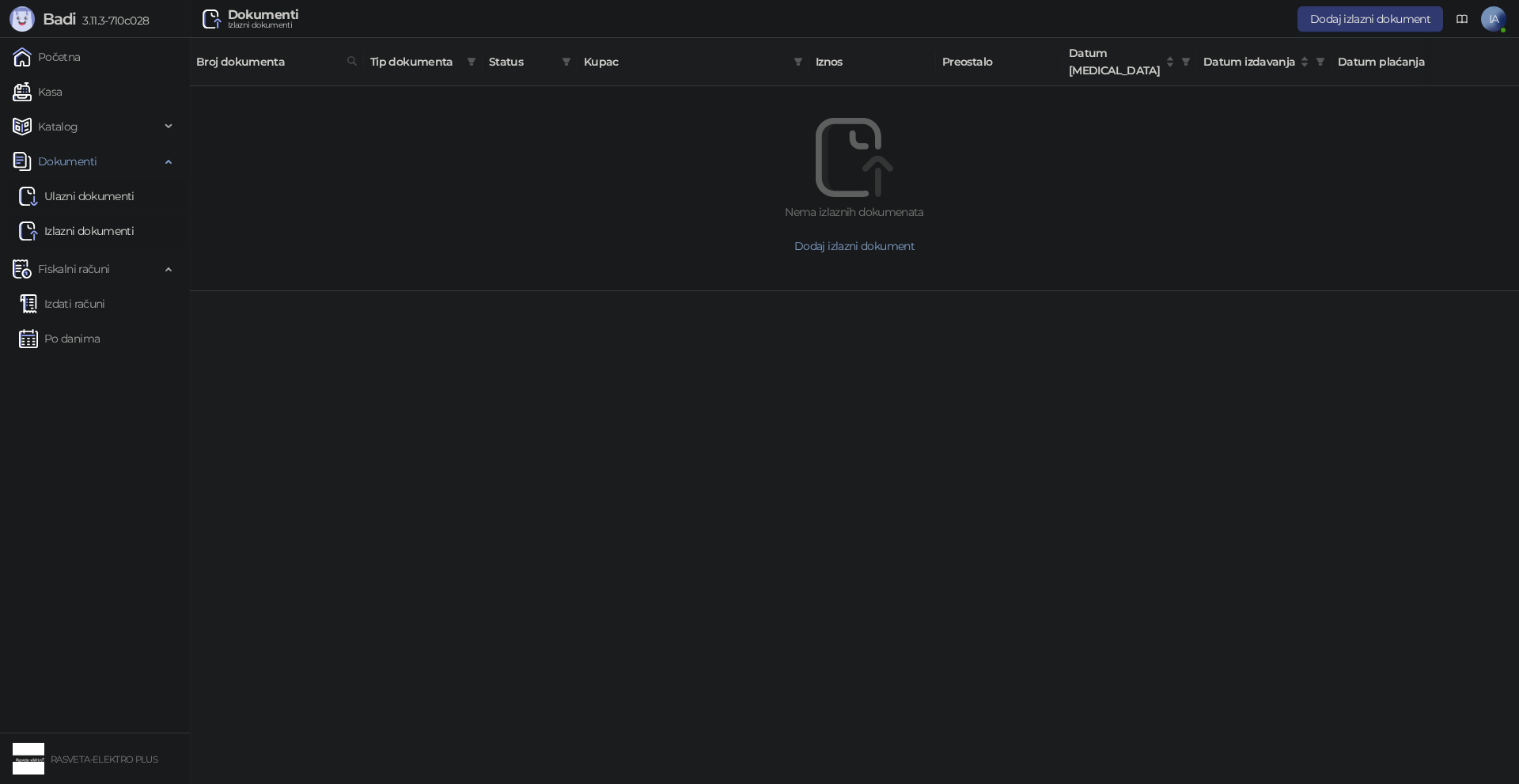
click at [100, 192] on link "Ulazni dokumenti" at bounding box center [77, 196] width 115 height 32
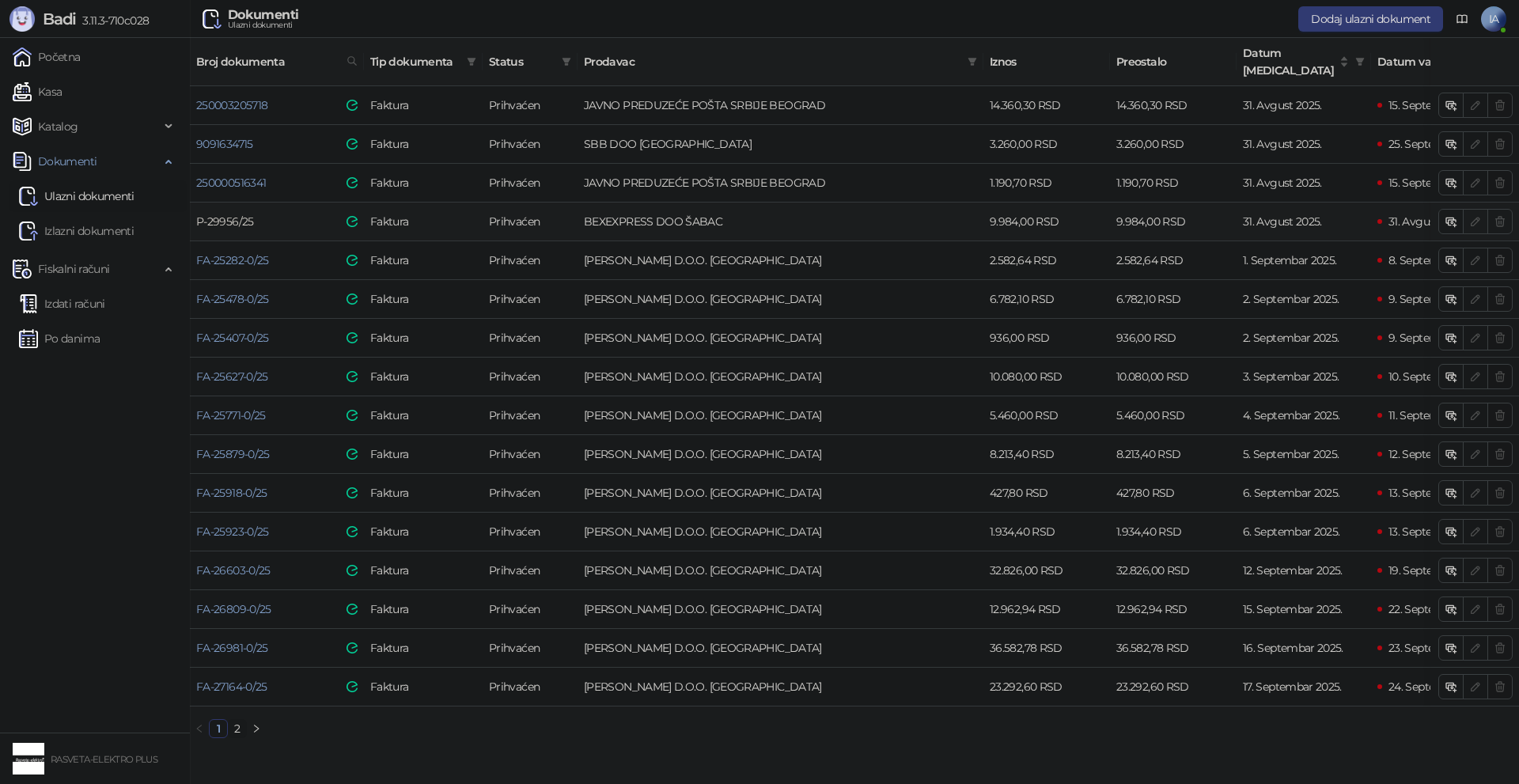
click at [250, 214] on link "P-29956/25" at bounding box center [225, 221] width 58 height 15
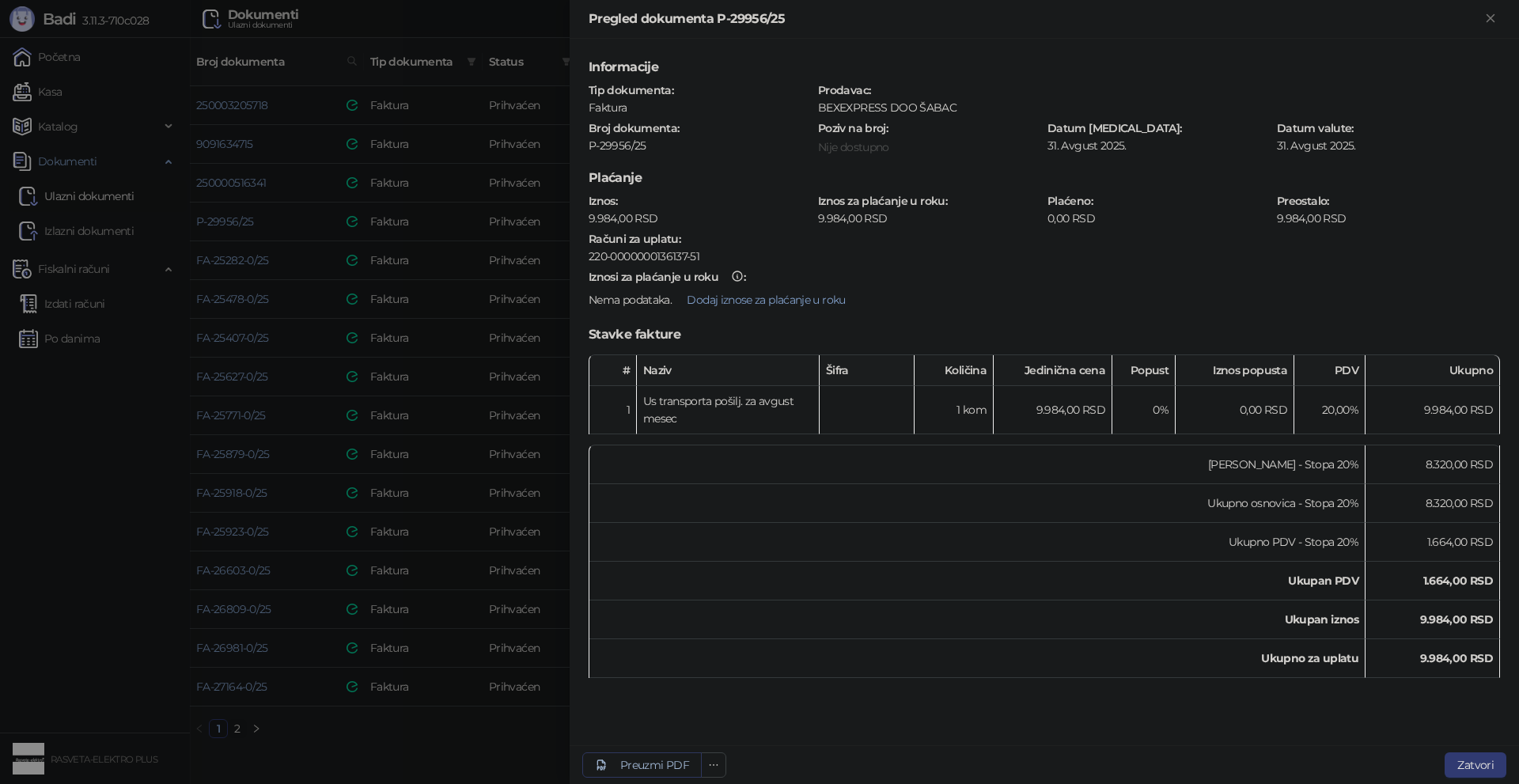
click at [650, 766] on div "Preuzmi PDF" at bounding box center [655, 765] width 69 height 15
click at [395, 741] on div at bounding box center [759, 392] width 1519 height 784
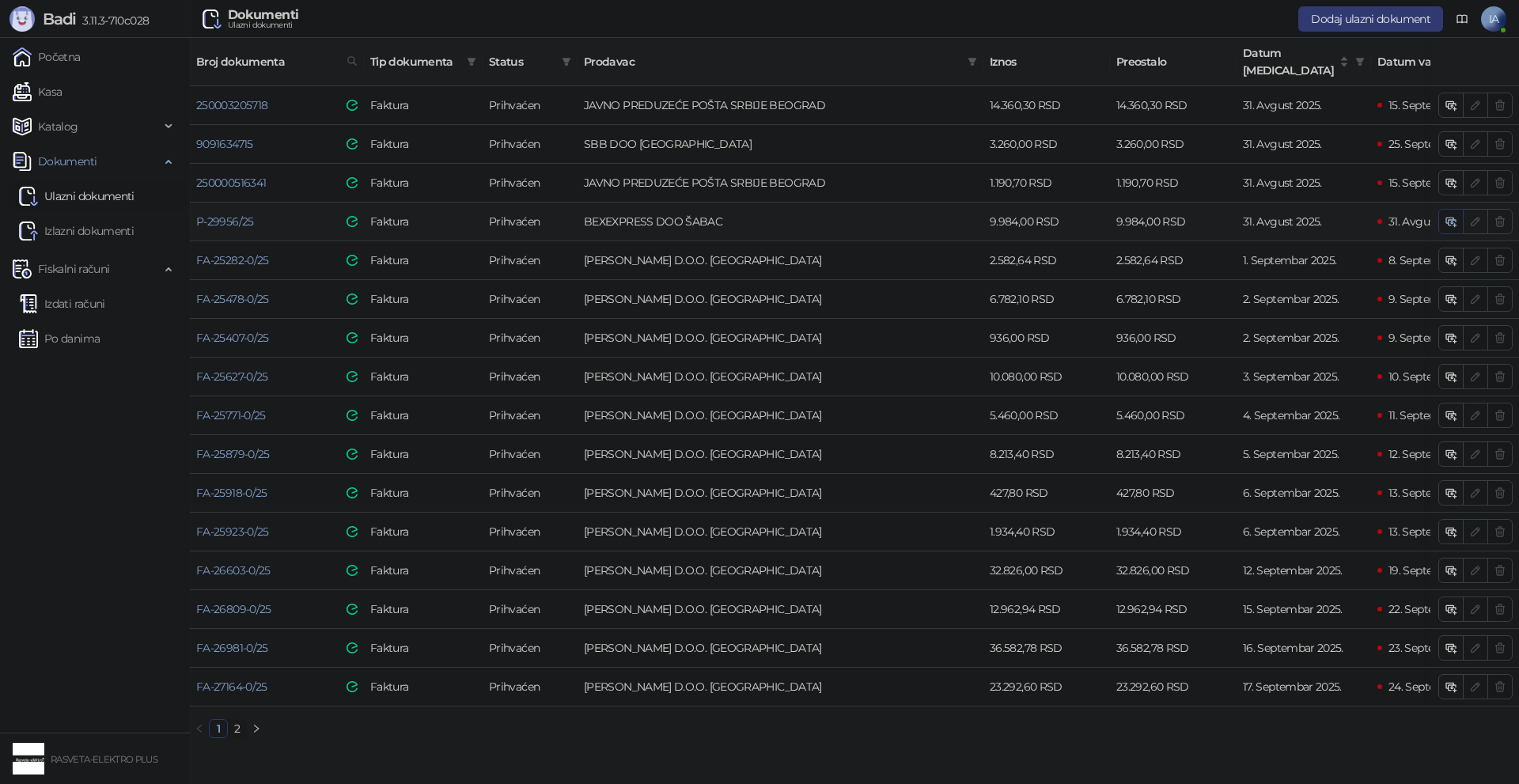
click at [1456, 215] on icon "button" at bounding box center [1451, 221] width 13 height 13
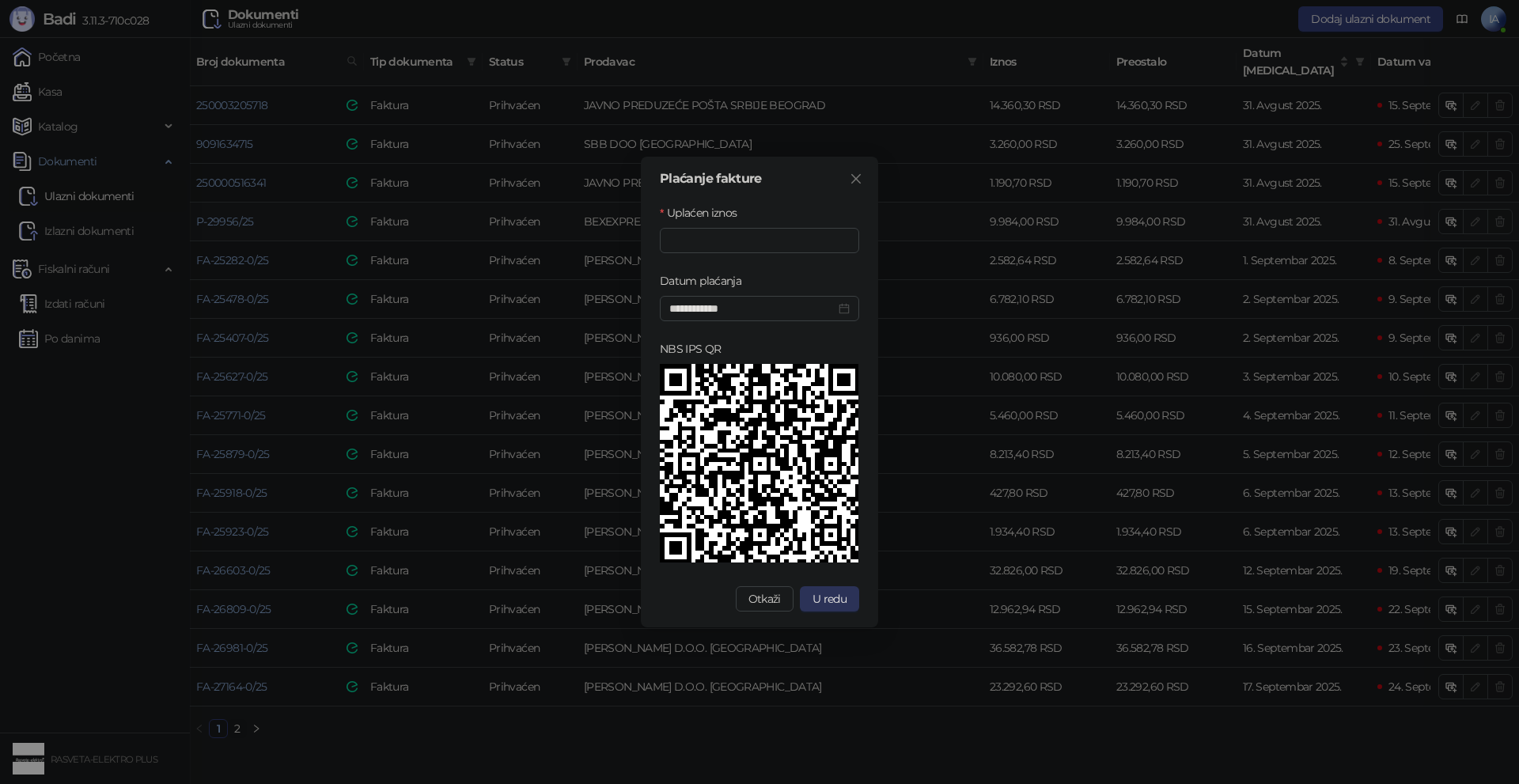
click at [837, 593] on span "U redu" at bounding box center [830, 599] width 34 height 15
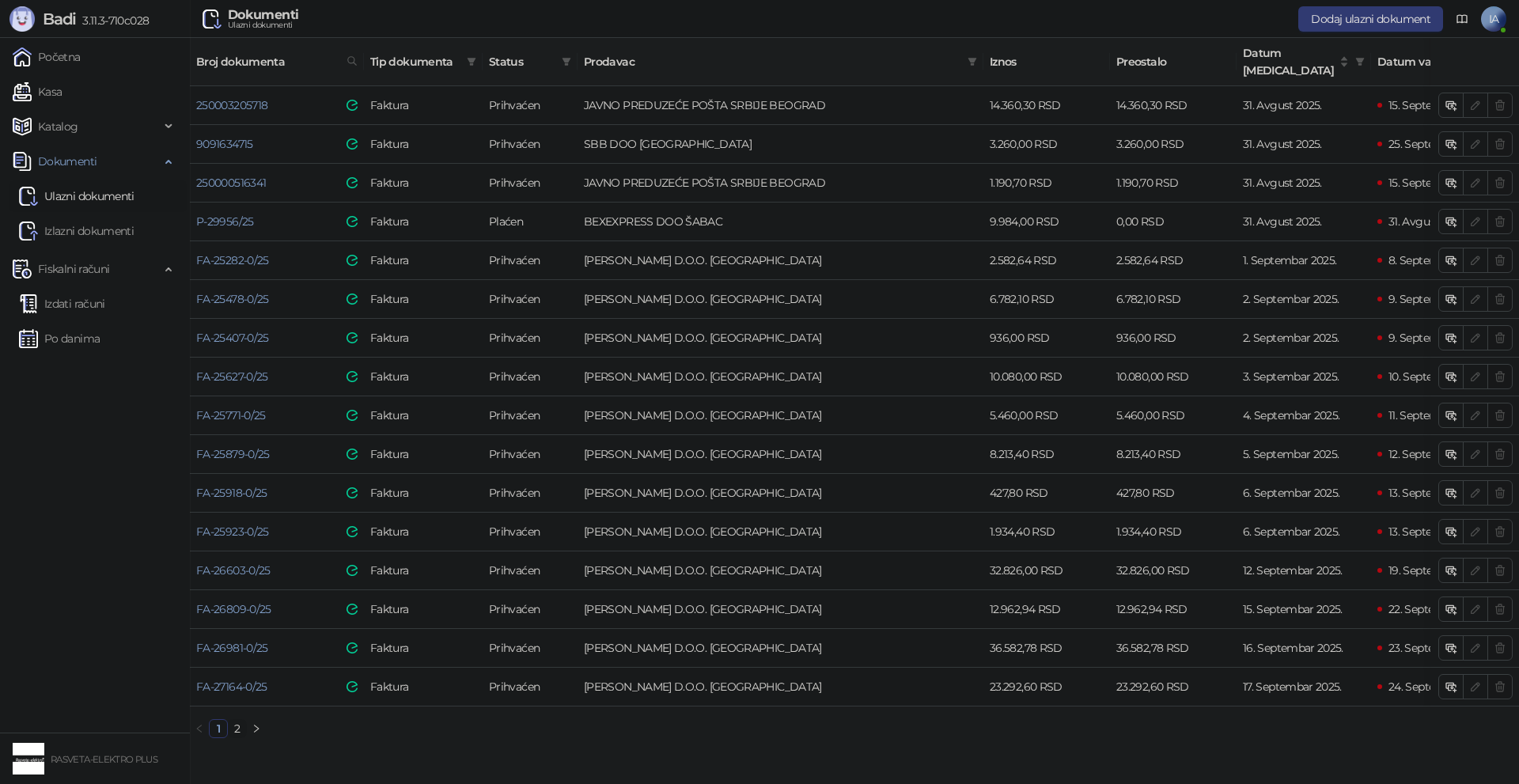
click at [240, 720] on link "2" at bounding box center [238, 729] width 17 height 17
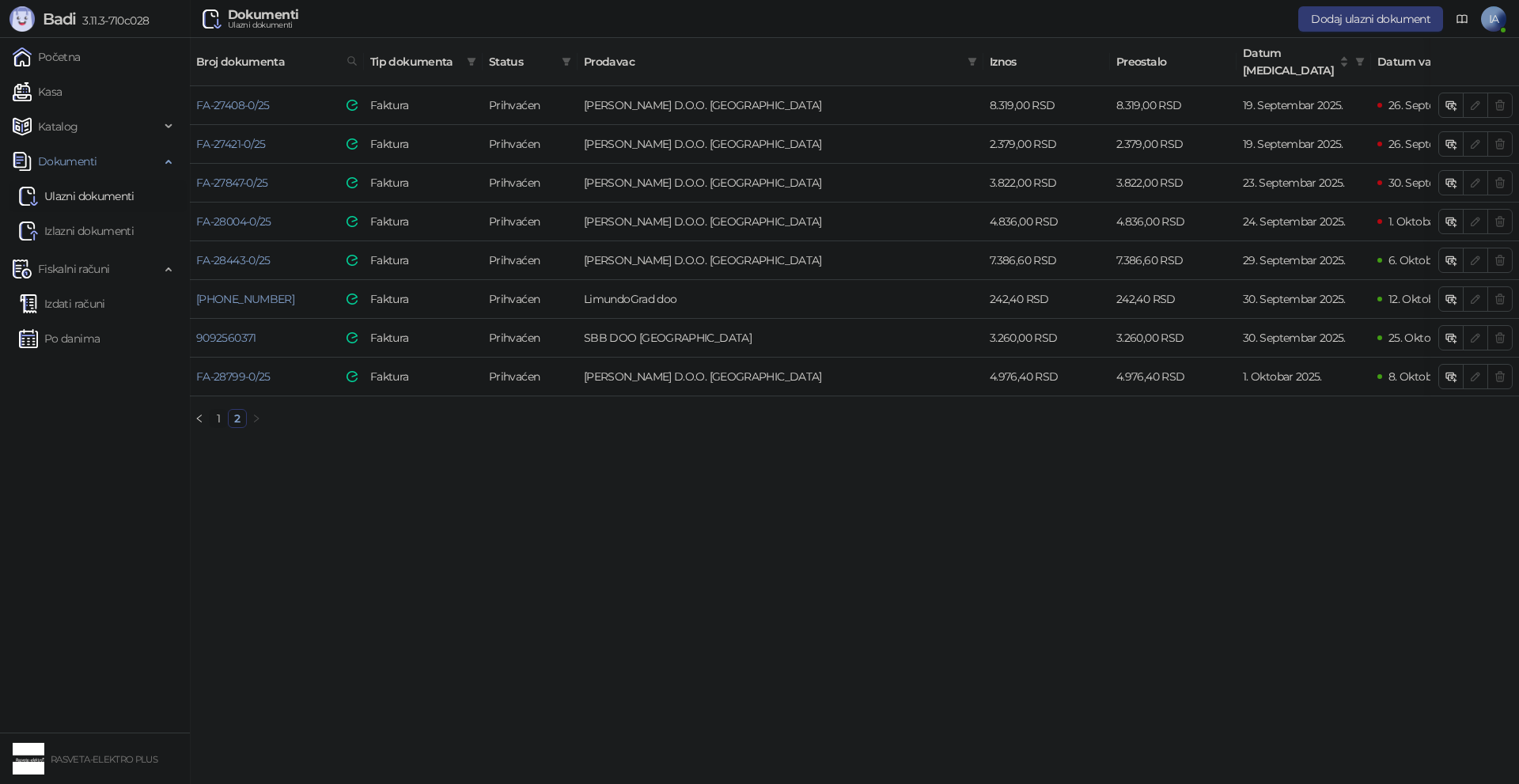
click at [219, 417] on link "1" at bounding box center [219, 418] width 17 height 17
